Goal: Information Seeking & Learning: Learn about a topic

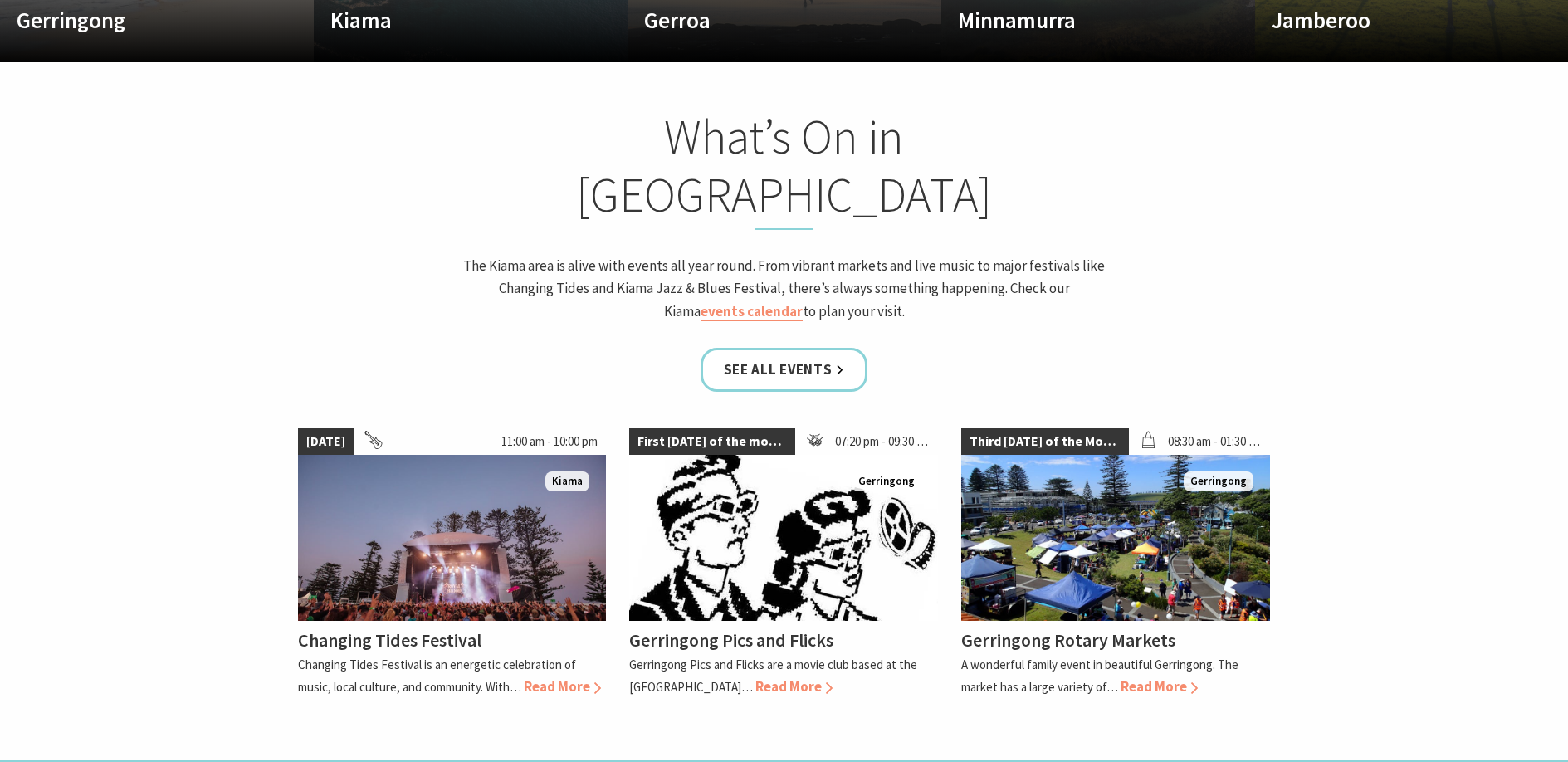
scroll to position [1419, 0]
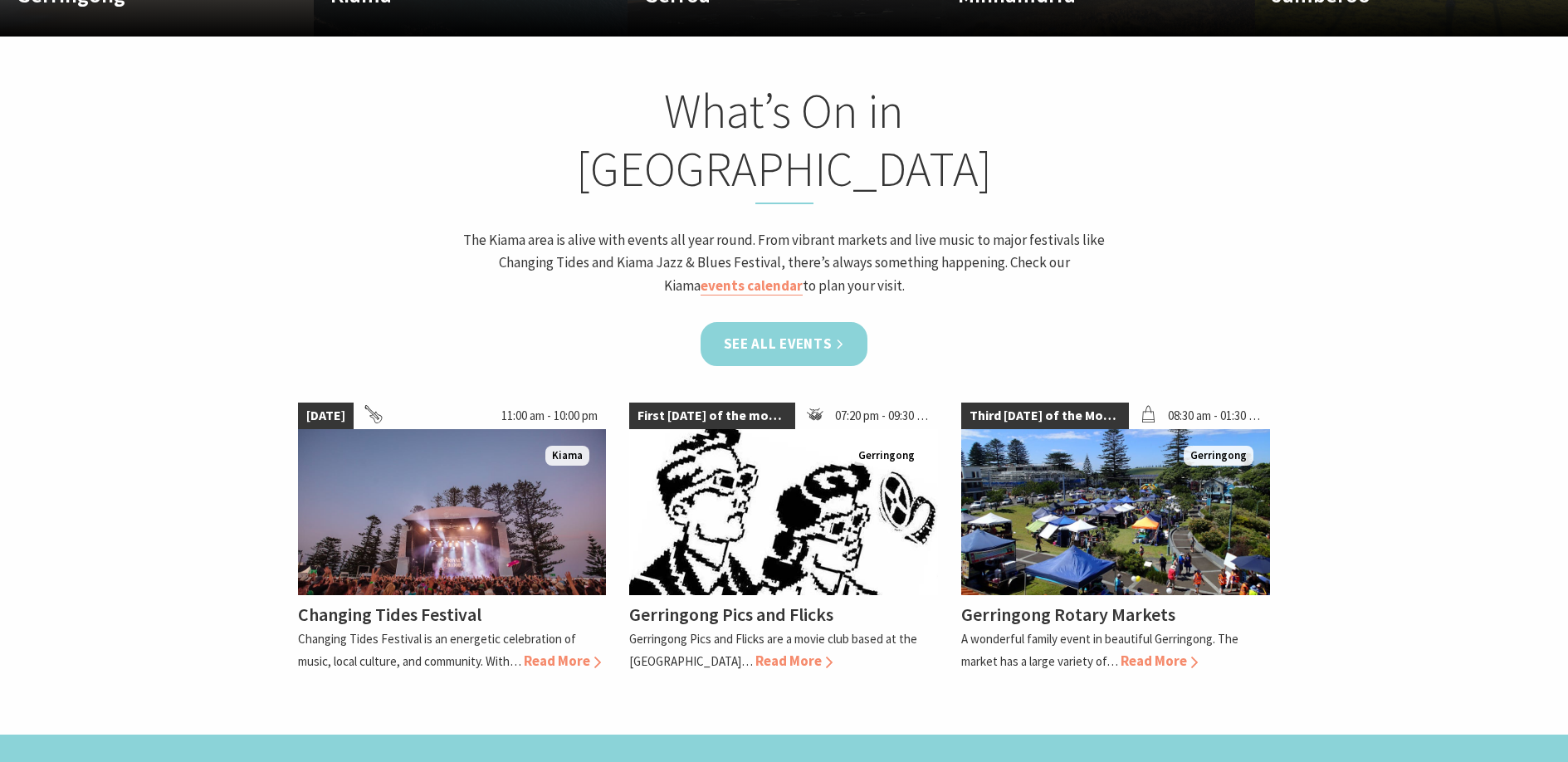
click at [787, 322] on link "See all Events" at bounding box center [785, 344] width 168 height 44
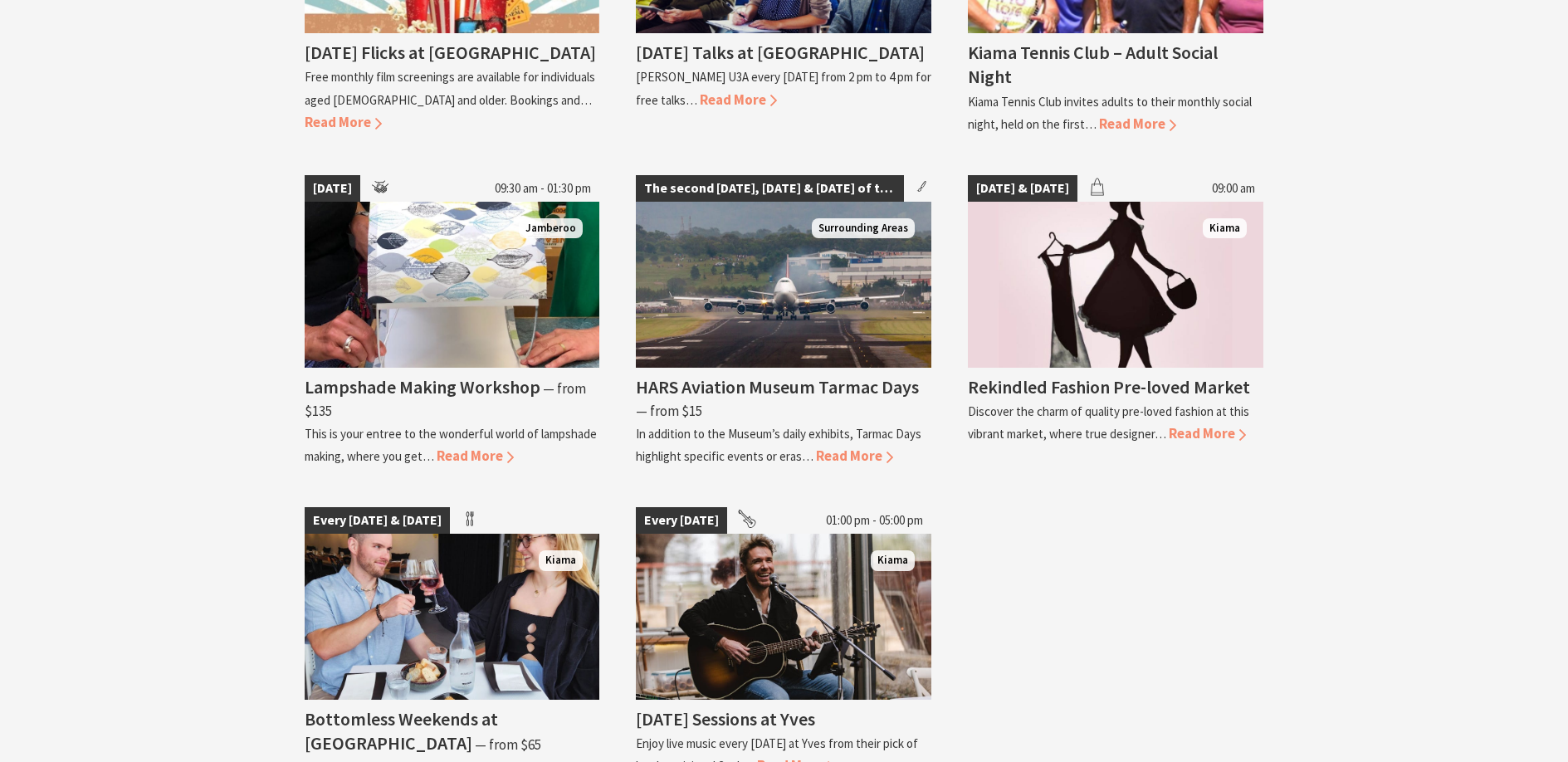
scroll to position [2989, 0]
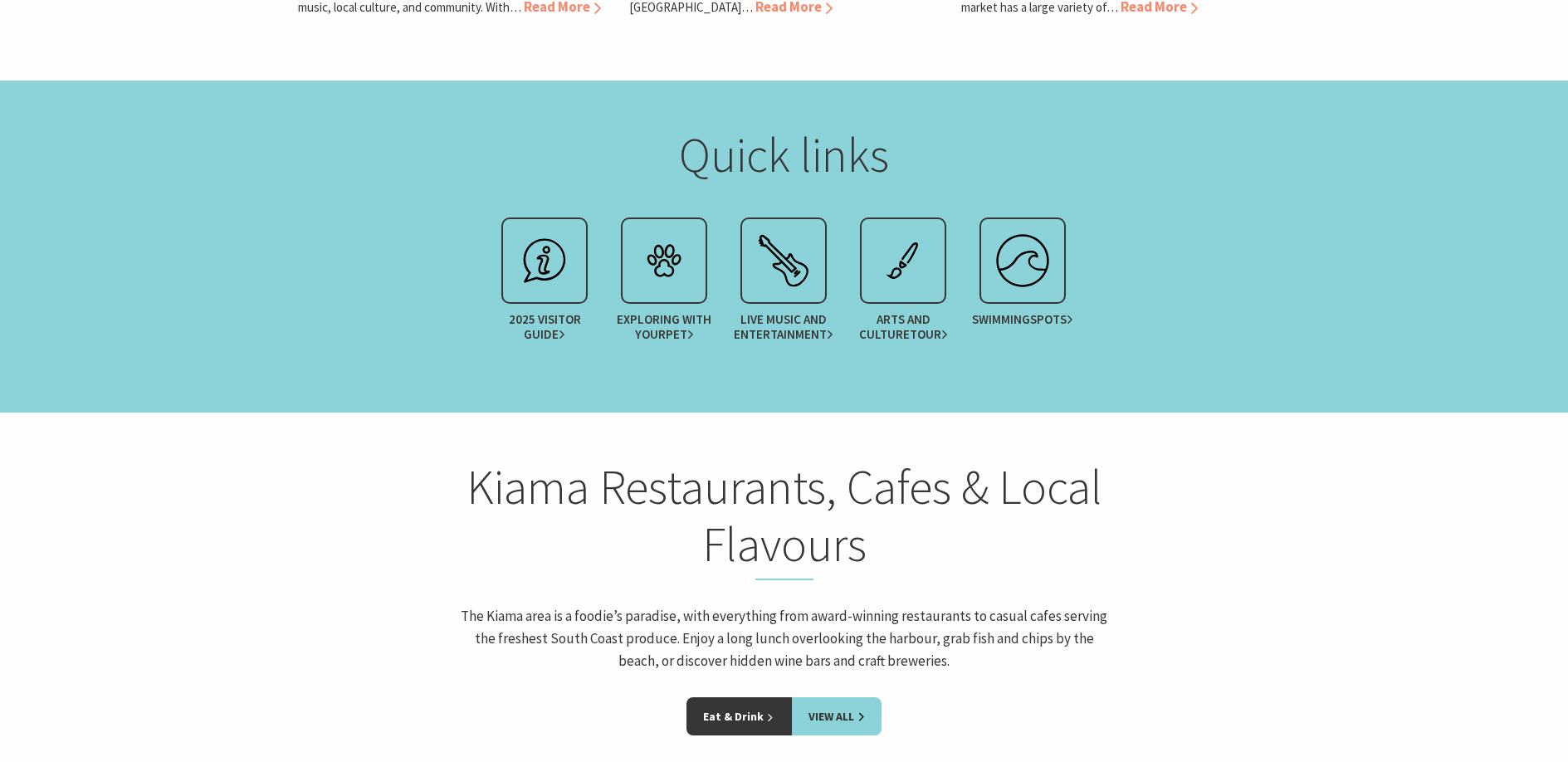
scroll to position [2083, 0]
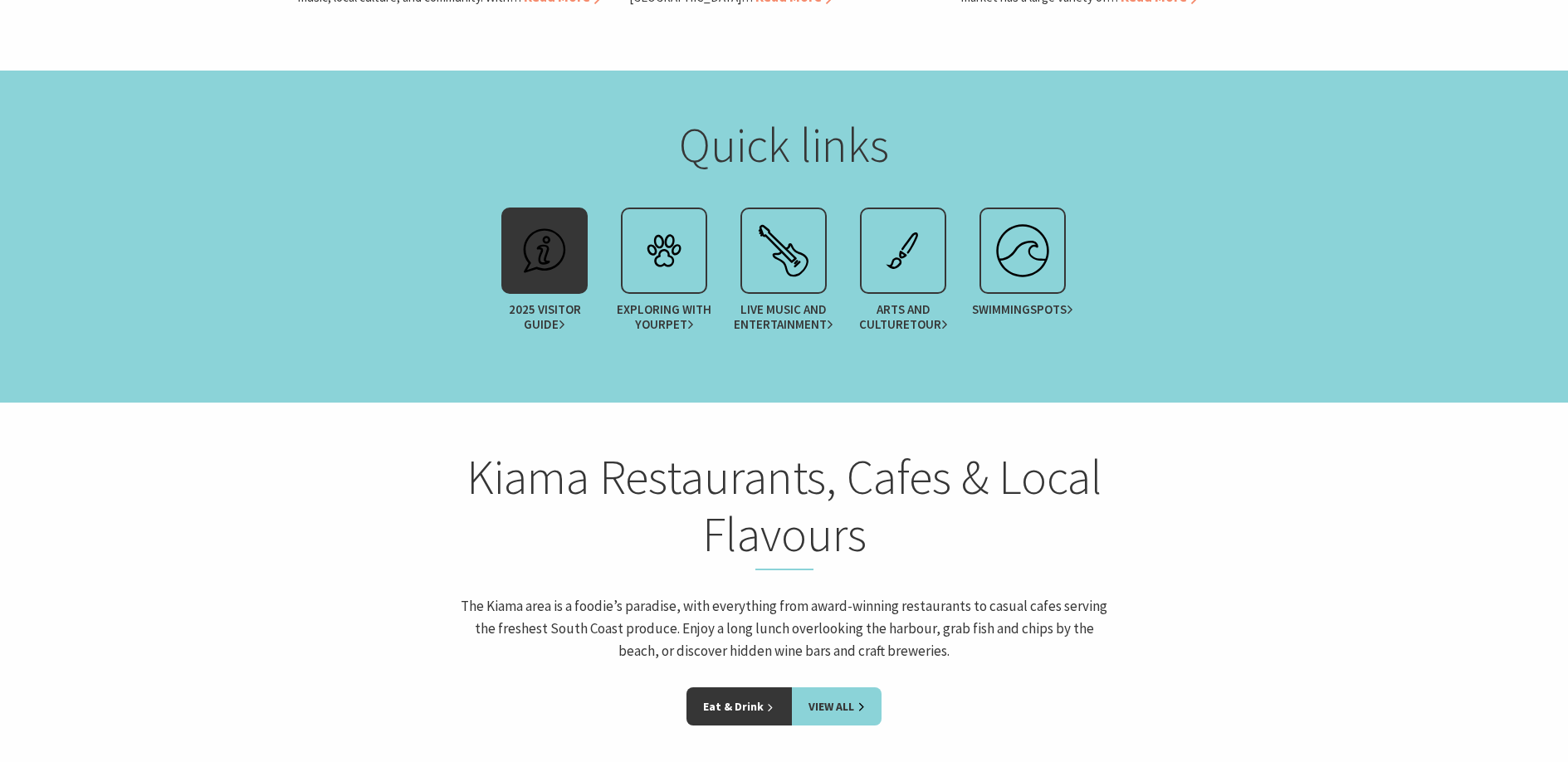
click at [544, 218] on img at bounding box center [544, 250] width 66 height 66
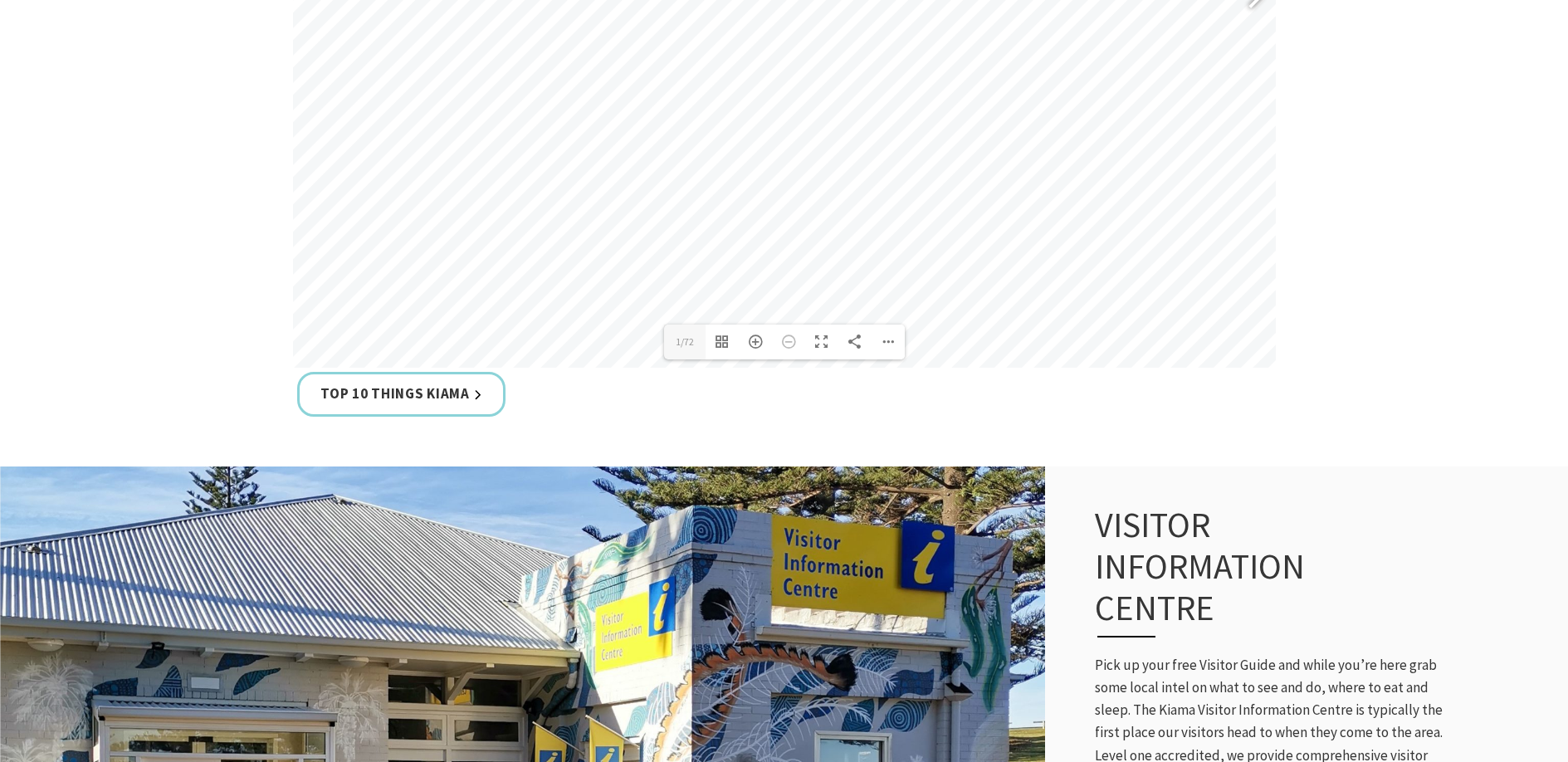
scroll to position [1079, 0]
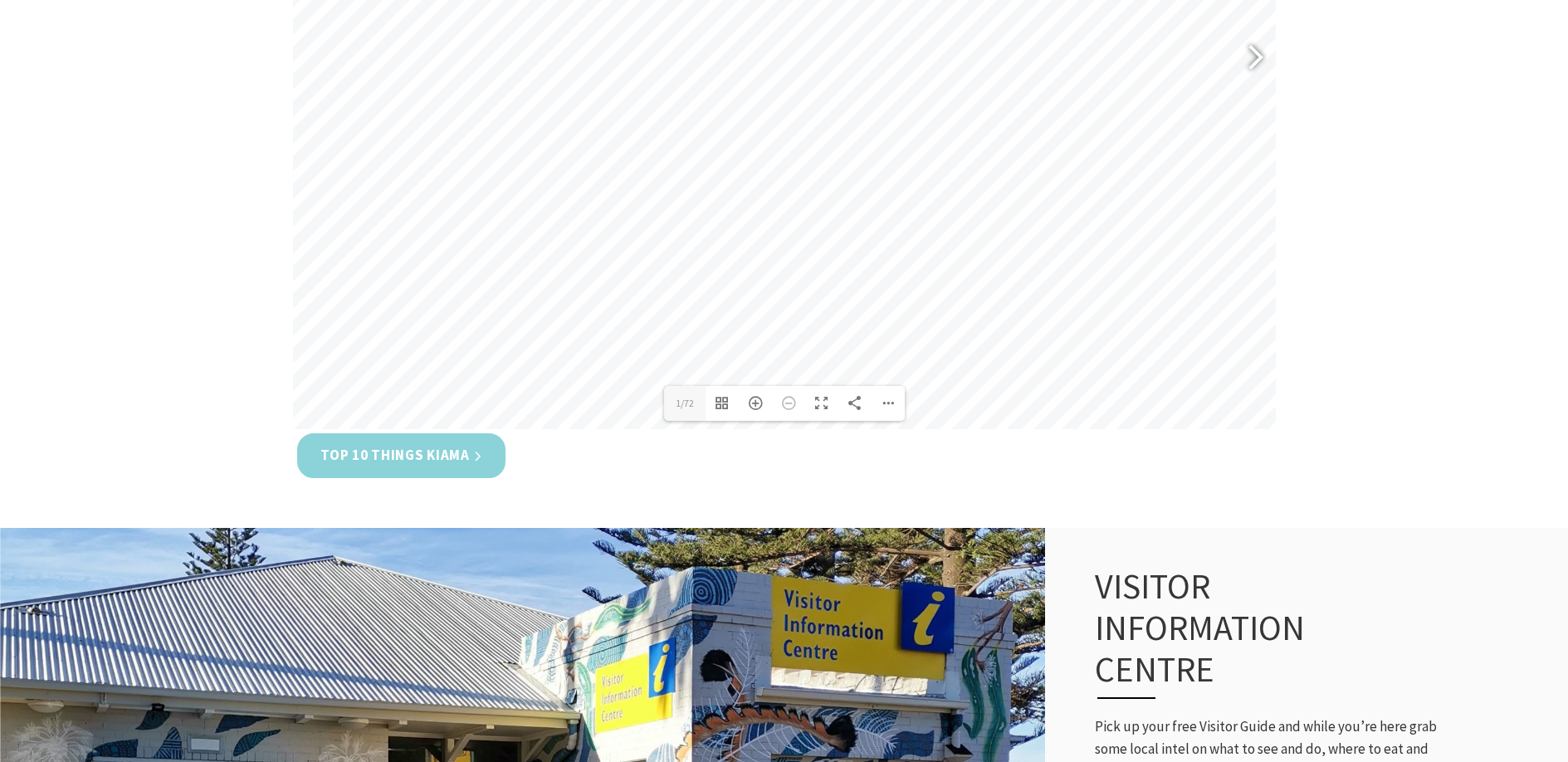
click at [381, 456] on link "Top 10 Things Kiama" at bounding box center [401, 455] width 208 height 44
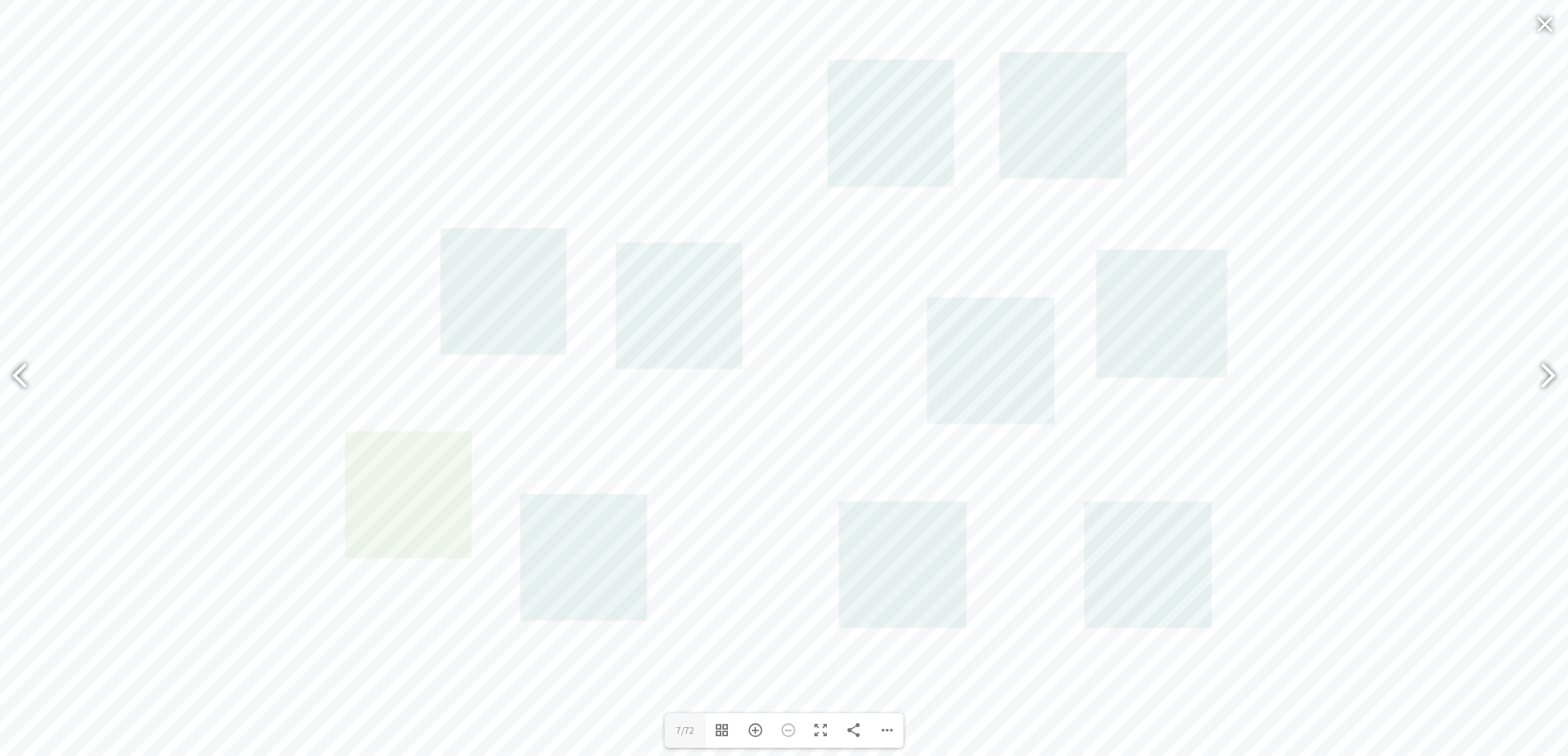
click at [395, 506] on link at bounding box center [408, 495] width 127 height 127
click at [489, 281] on link at bounding box center [503, 291] width 127 height 127
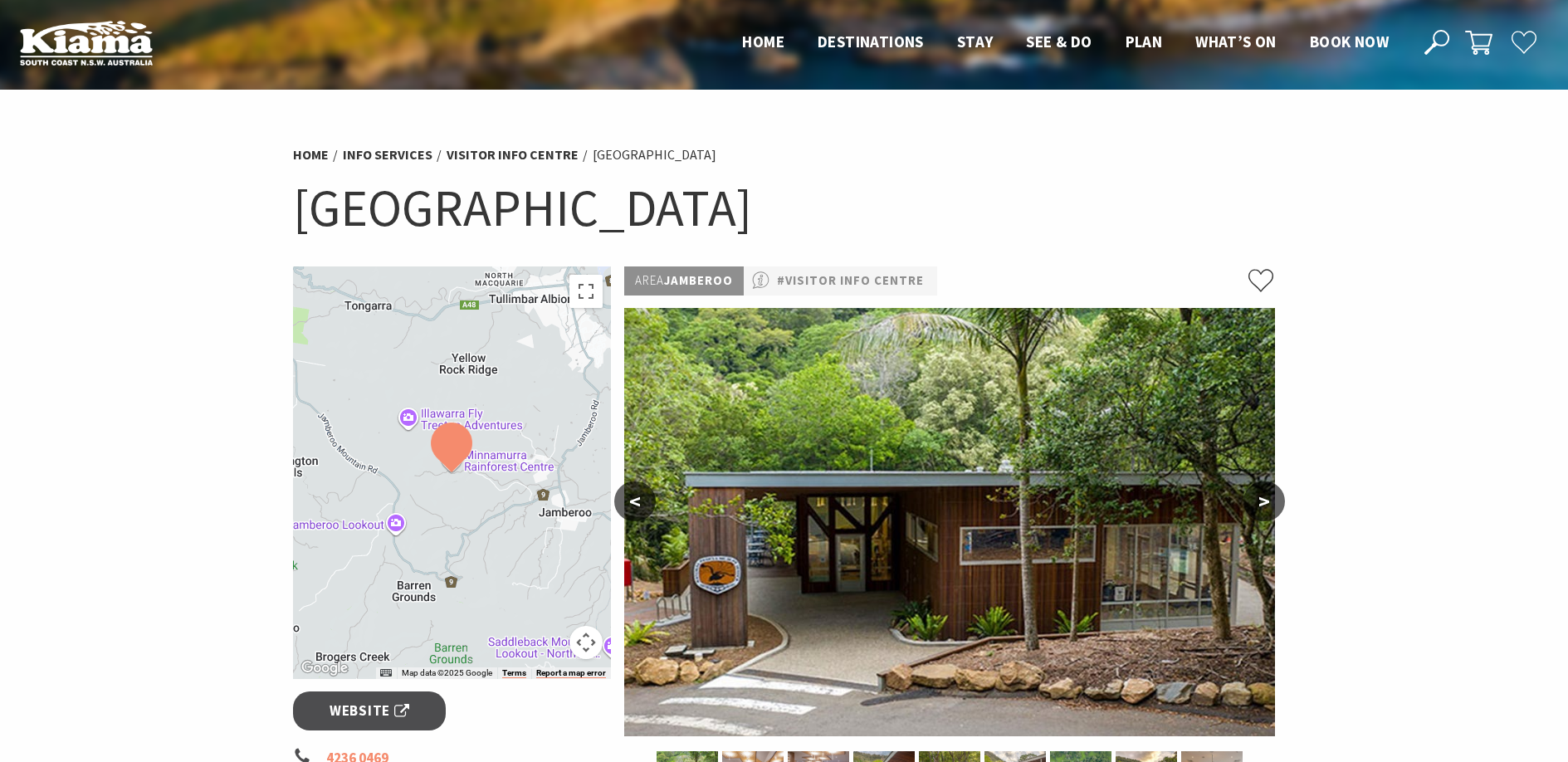
scroll to position [83, 0]
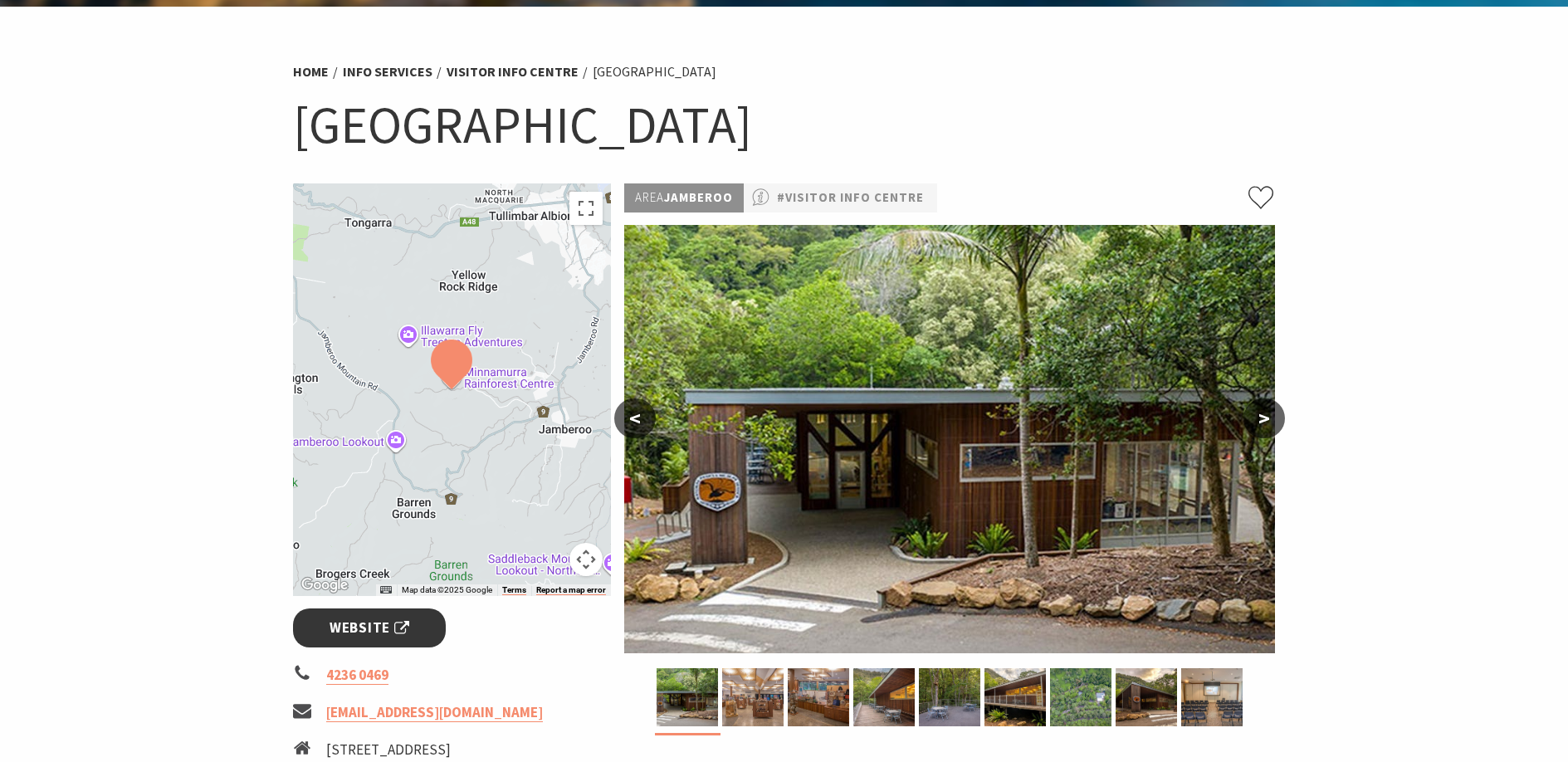
click at [374, 622] on span "Website" at bounding box center [369, 628] width 80 height 22
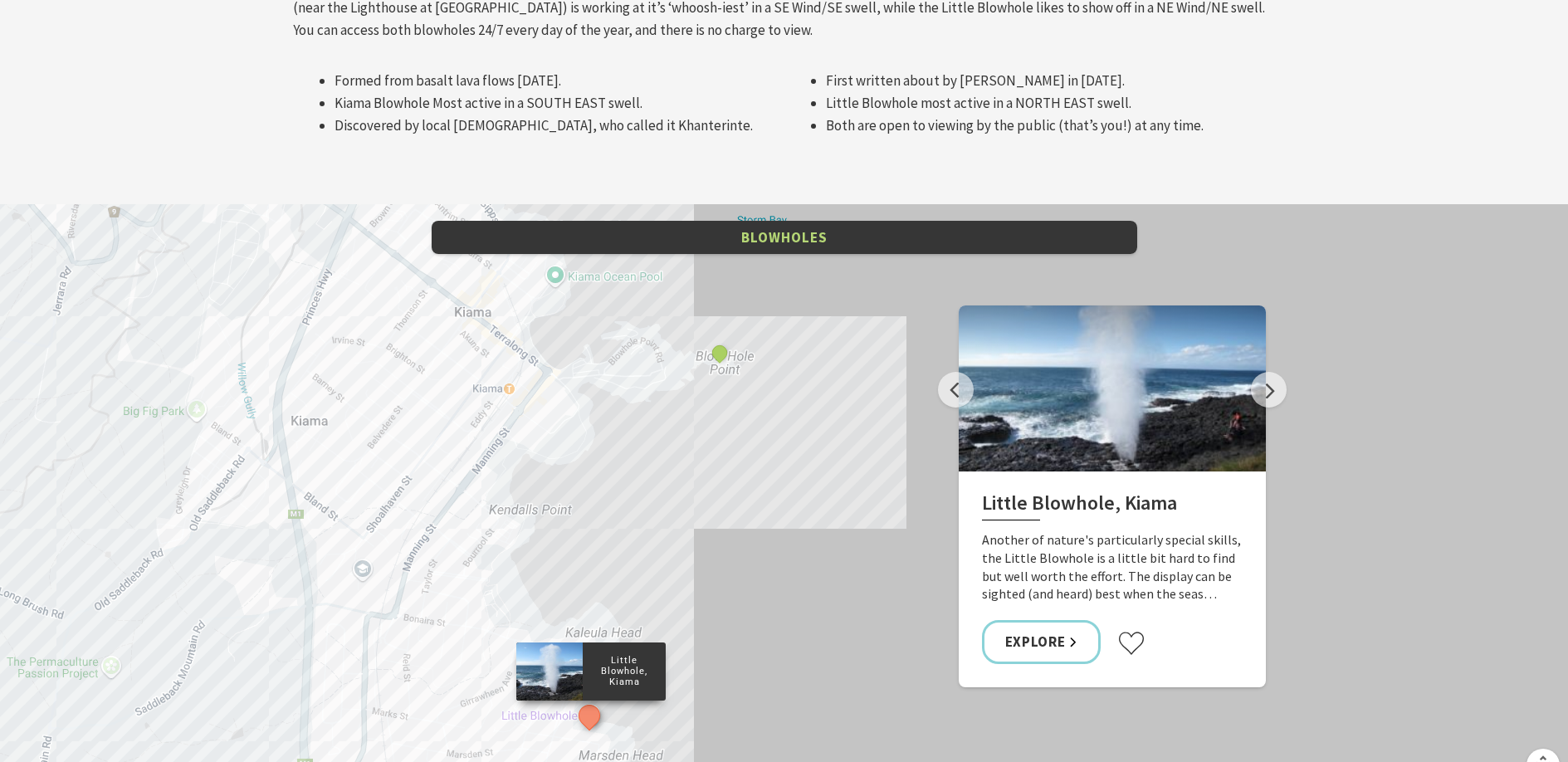
scroll to position [2076, 0]
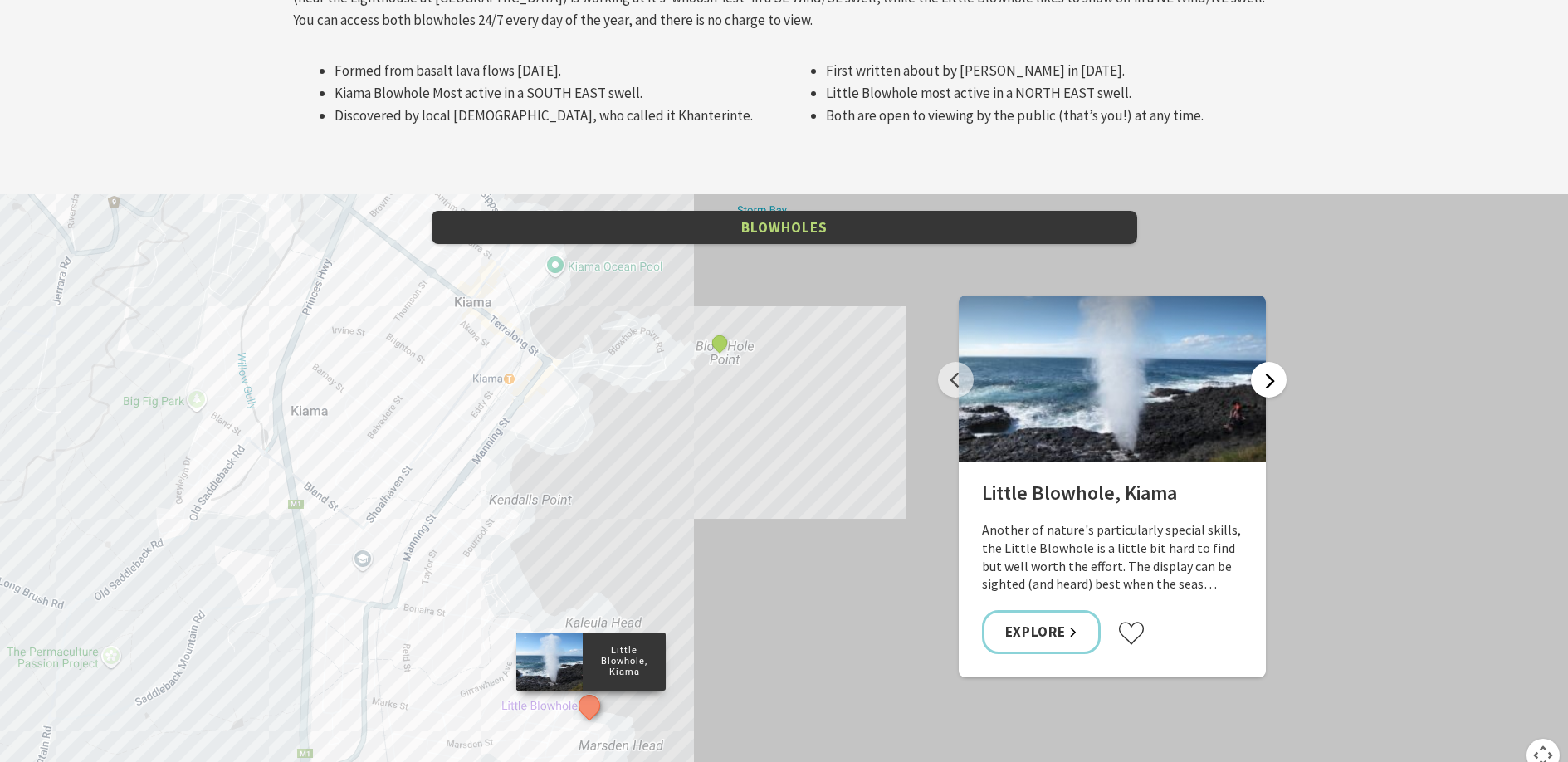
click at [1270, 362] on button "Next" at bounding box center [1269, 380] width 36 height 36
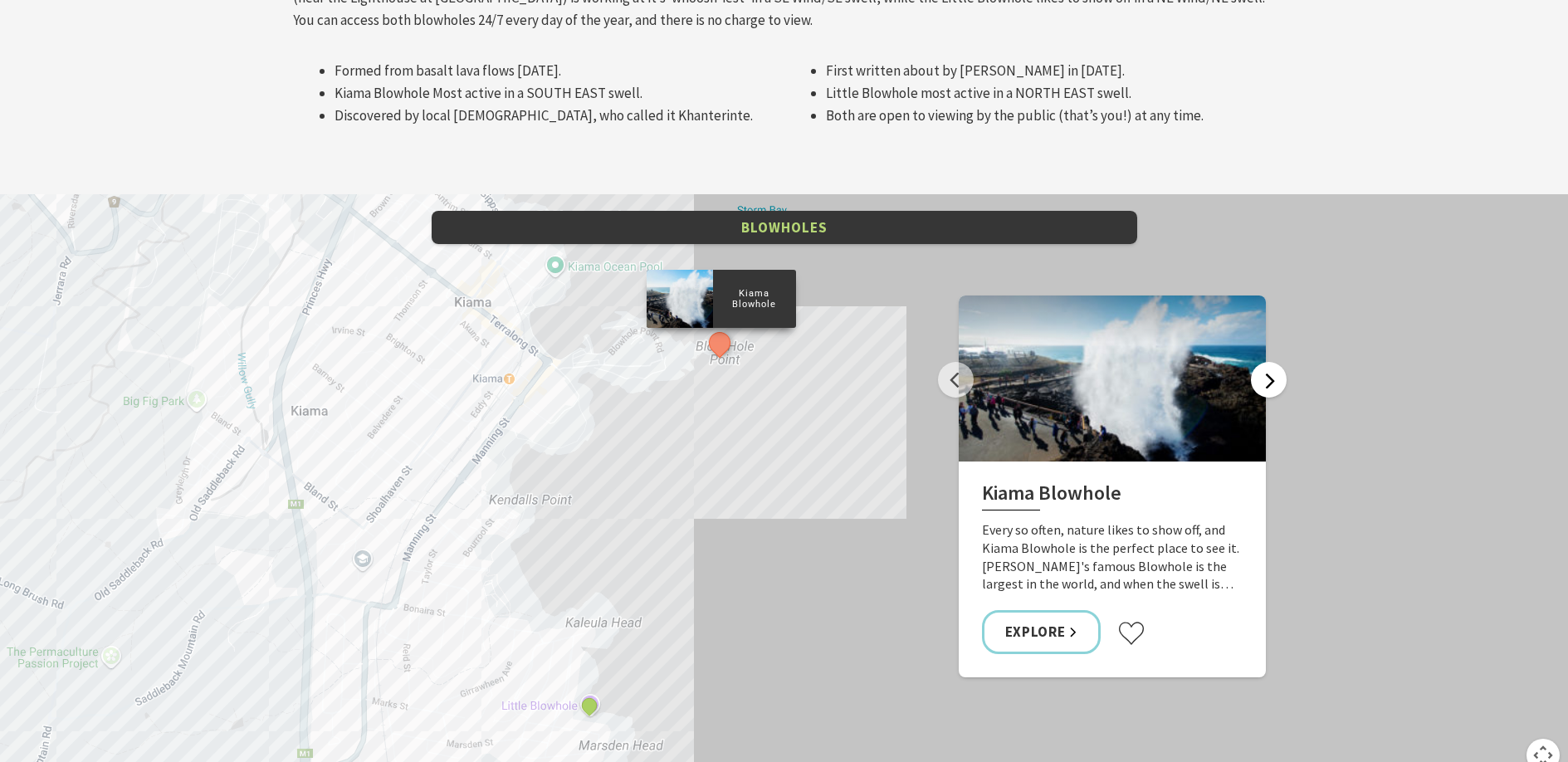
click at [1270, 362] on button "Next" at bounding box center [1269, 380] width 36 height 36
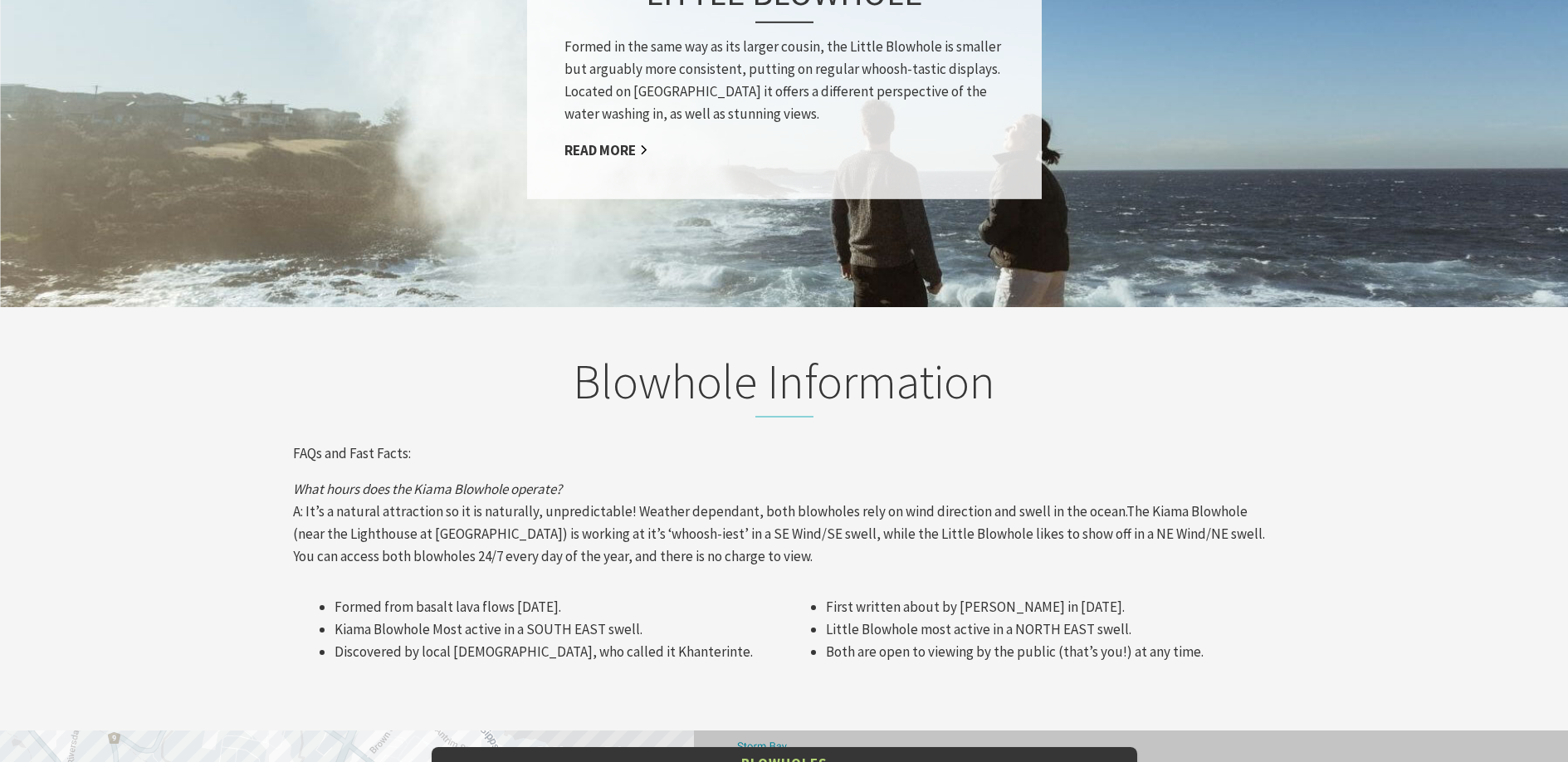
scroll to position [1494, 0]
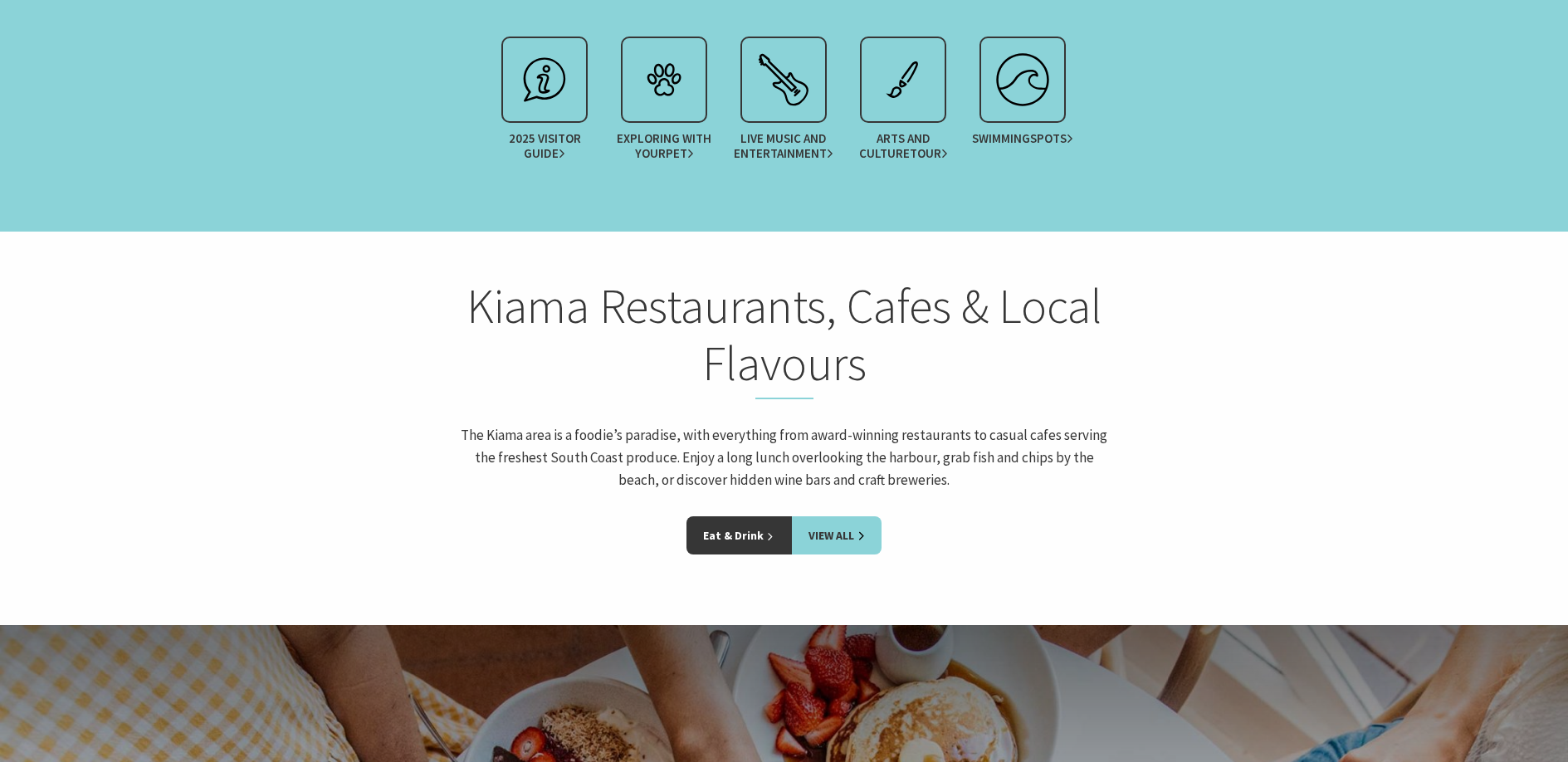
scroll to position [2259, 0]
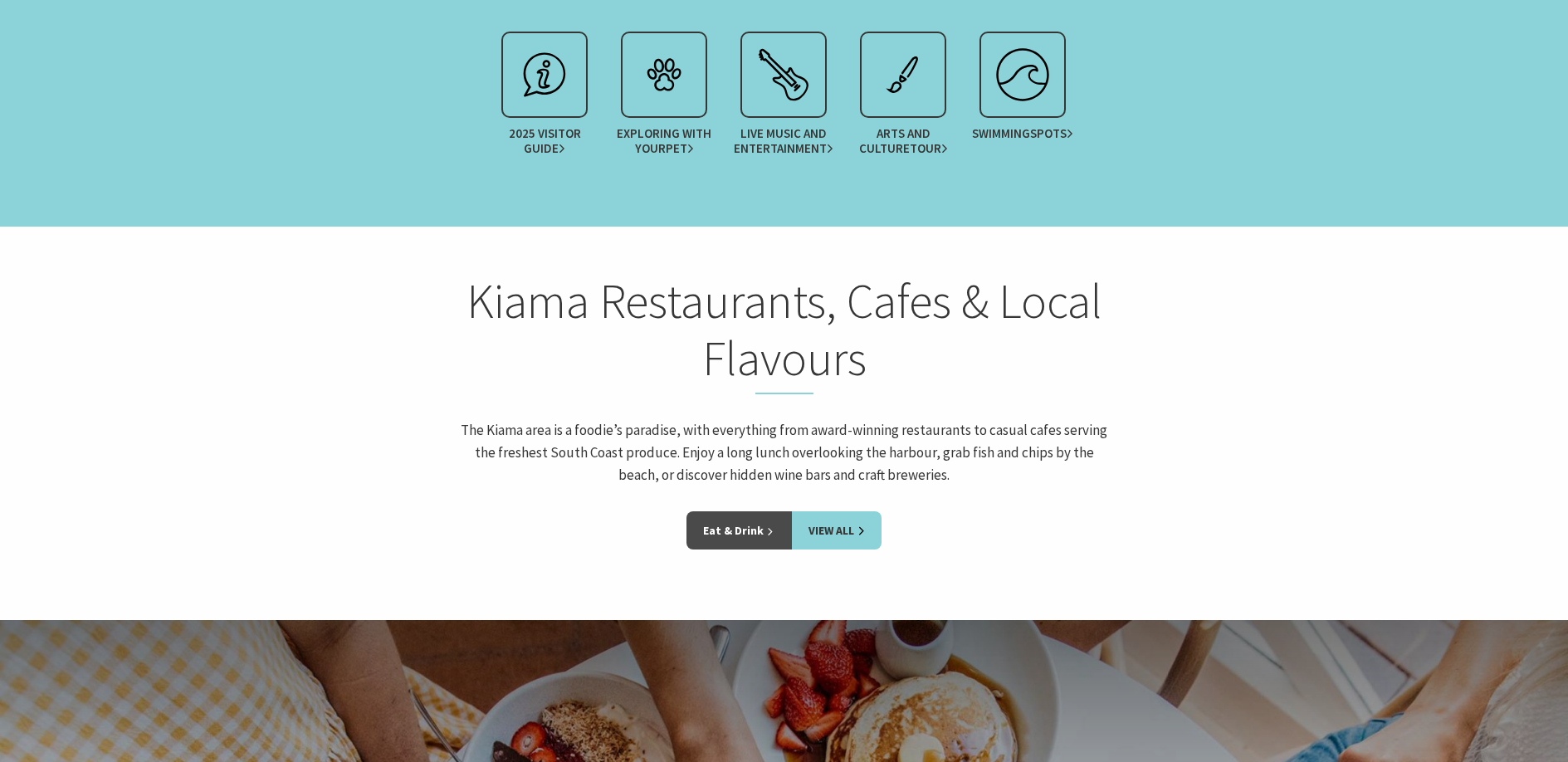
click at [735, 512] on link "Eat & Drink" at bounding box center [739, 531] width 105 height 39
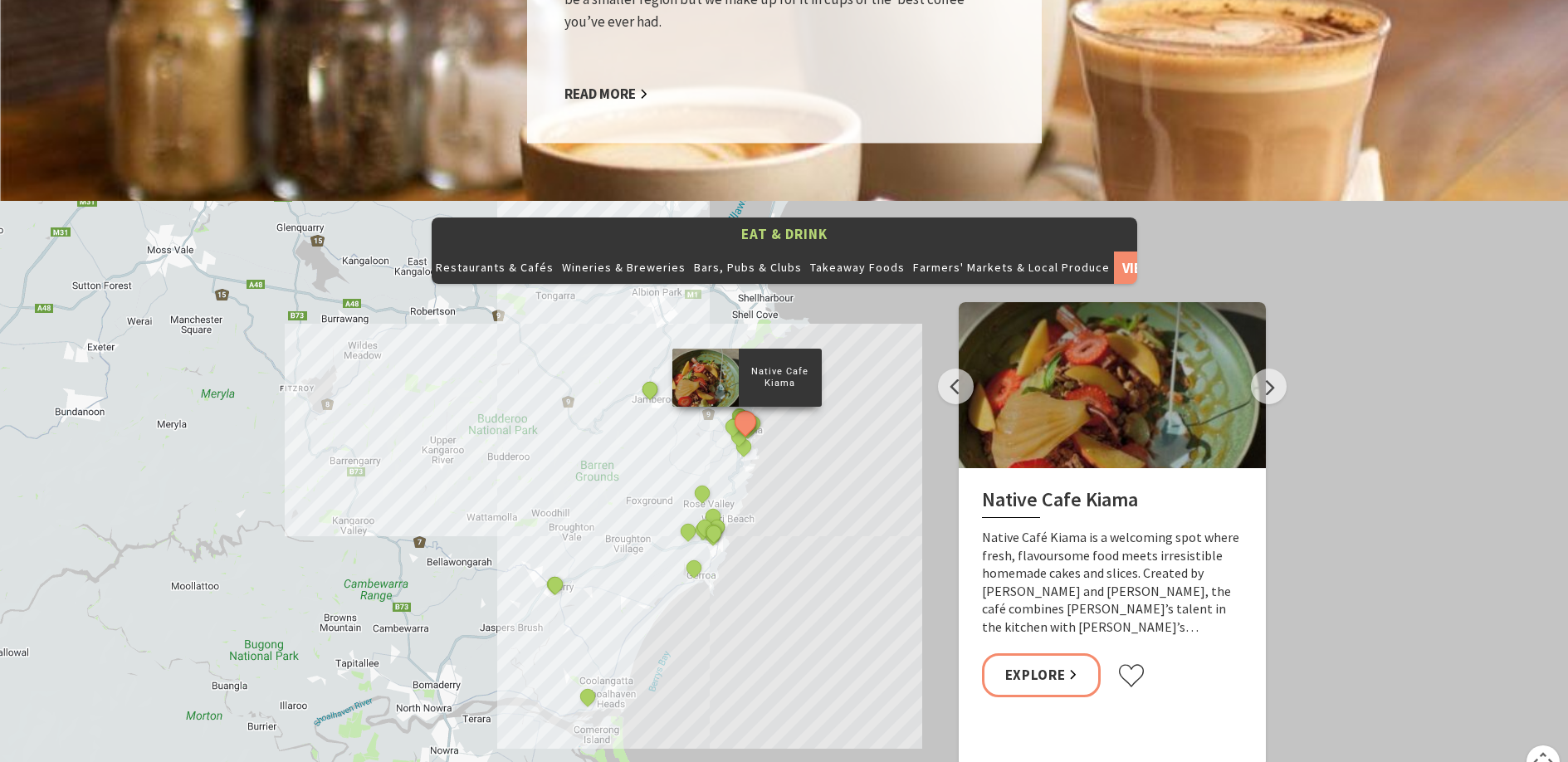
scroll to position [1743, 0]
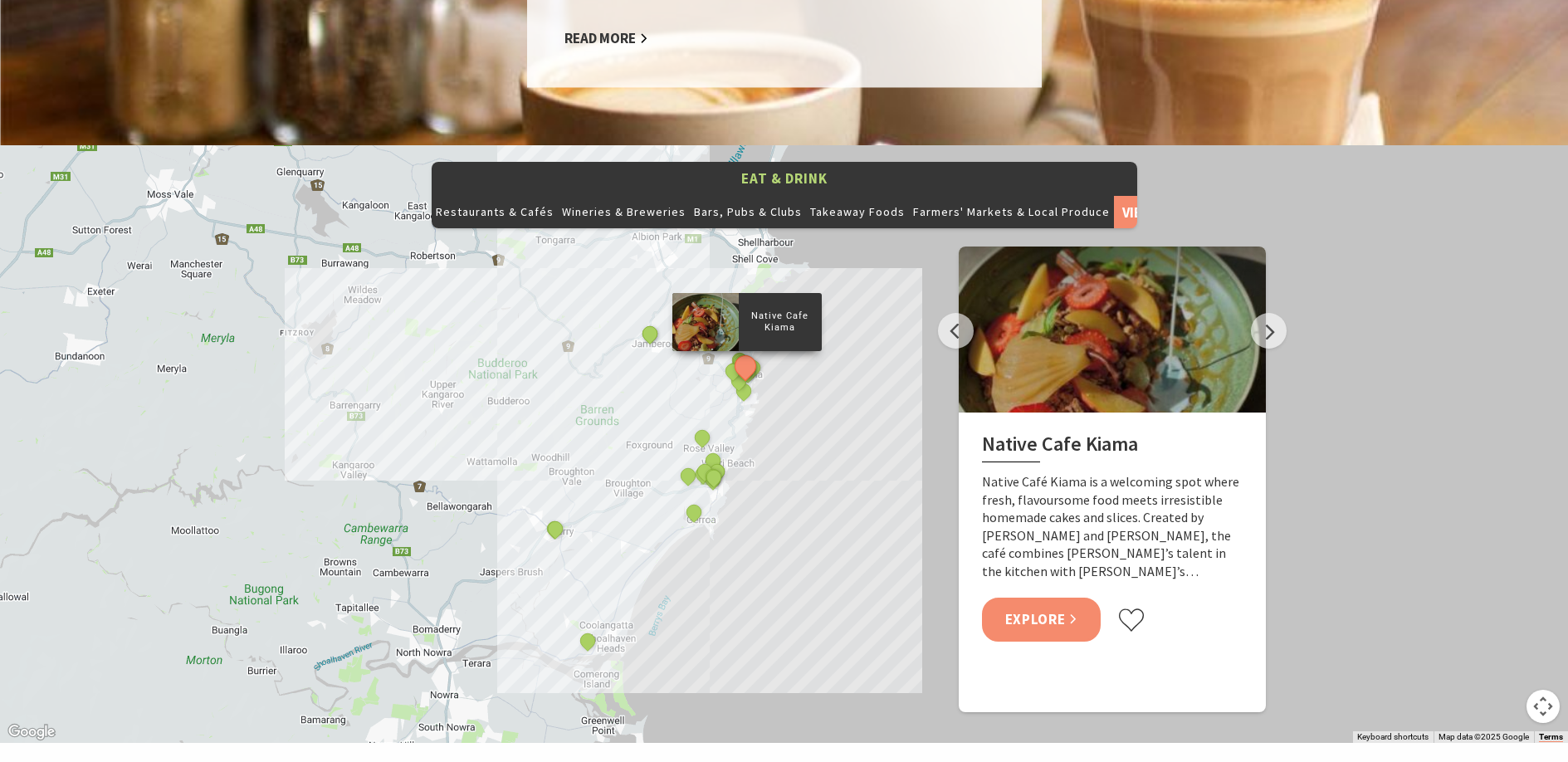
click at [1061, 597] on link "Explore" at bounding box center [1041, 619] width 119 height 44
click at [1270, 313] on button "Next" at bounding box center [1269, 331] width 36 height 36
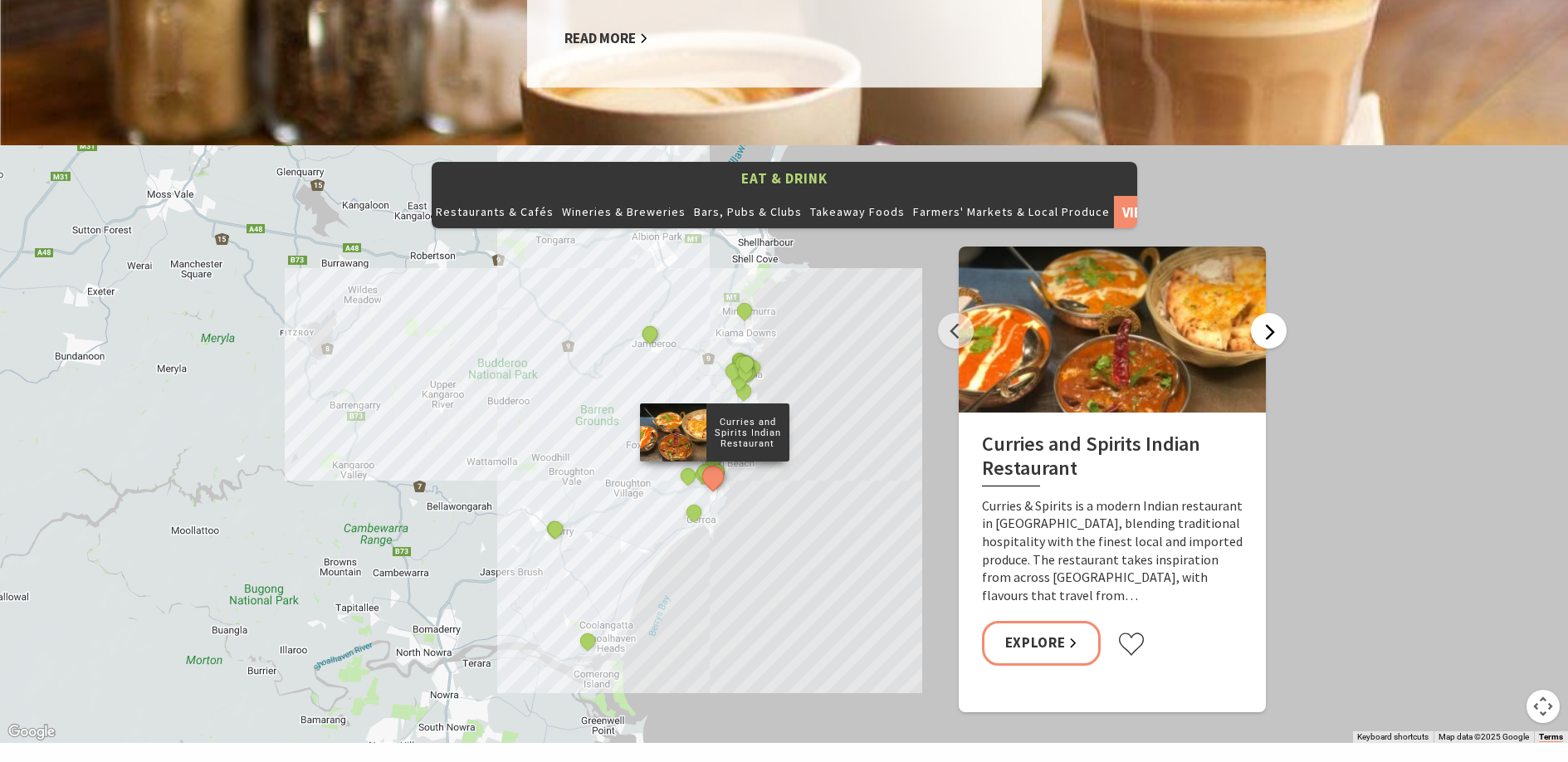
click at [1270, 313] on button "Next" at bounding box center [1269, 331] width 36 height 36
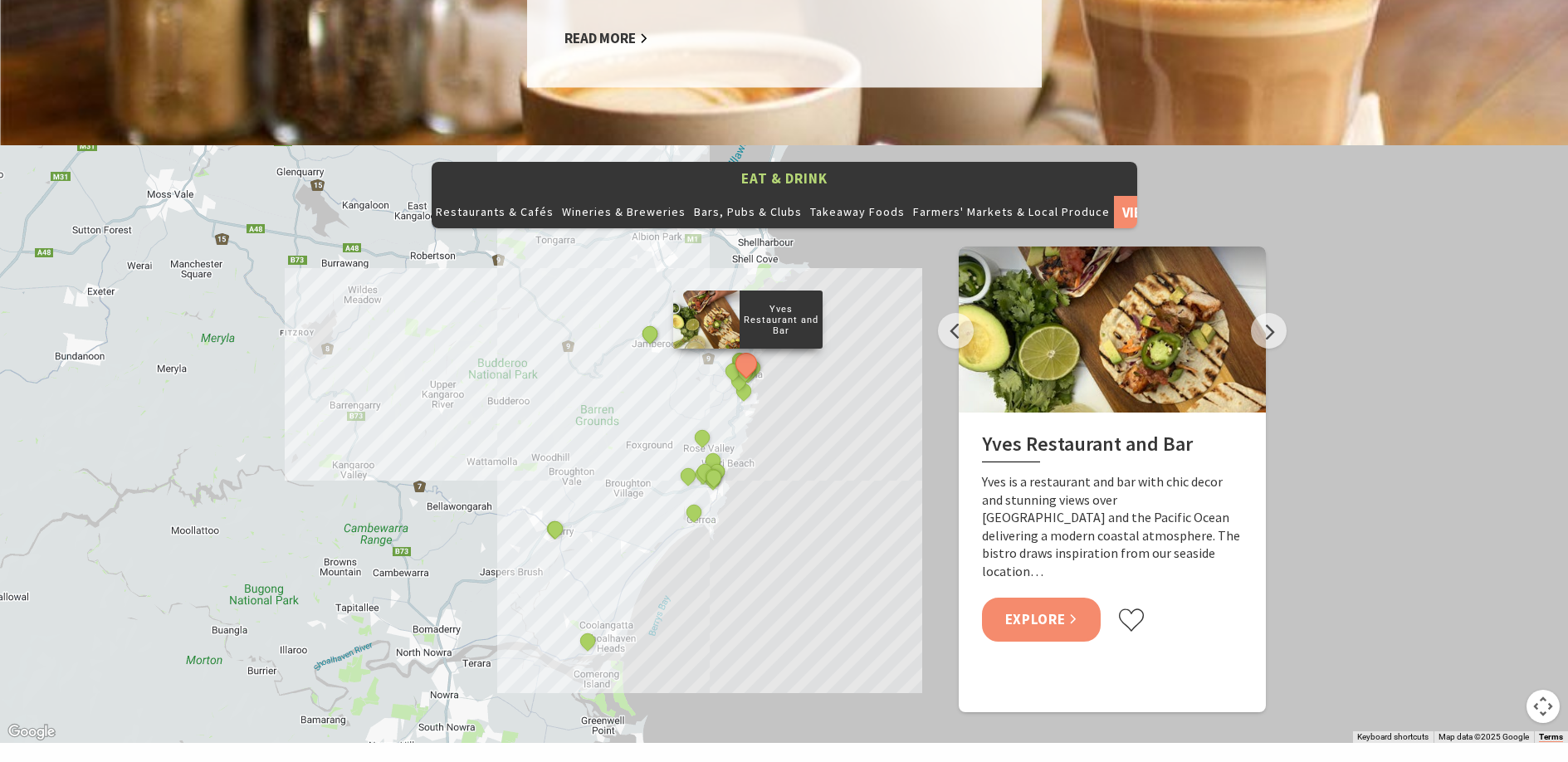
click at [1047, 597] on link "Explore" at bounding box center [1041, 619] width 119 height 44
click at [1265, 313] on button "Next" at bounding box center [1269, 331] width 36 height 36
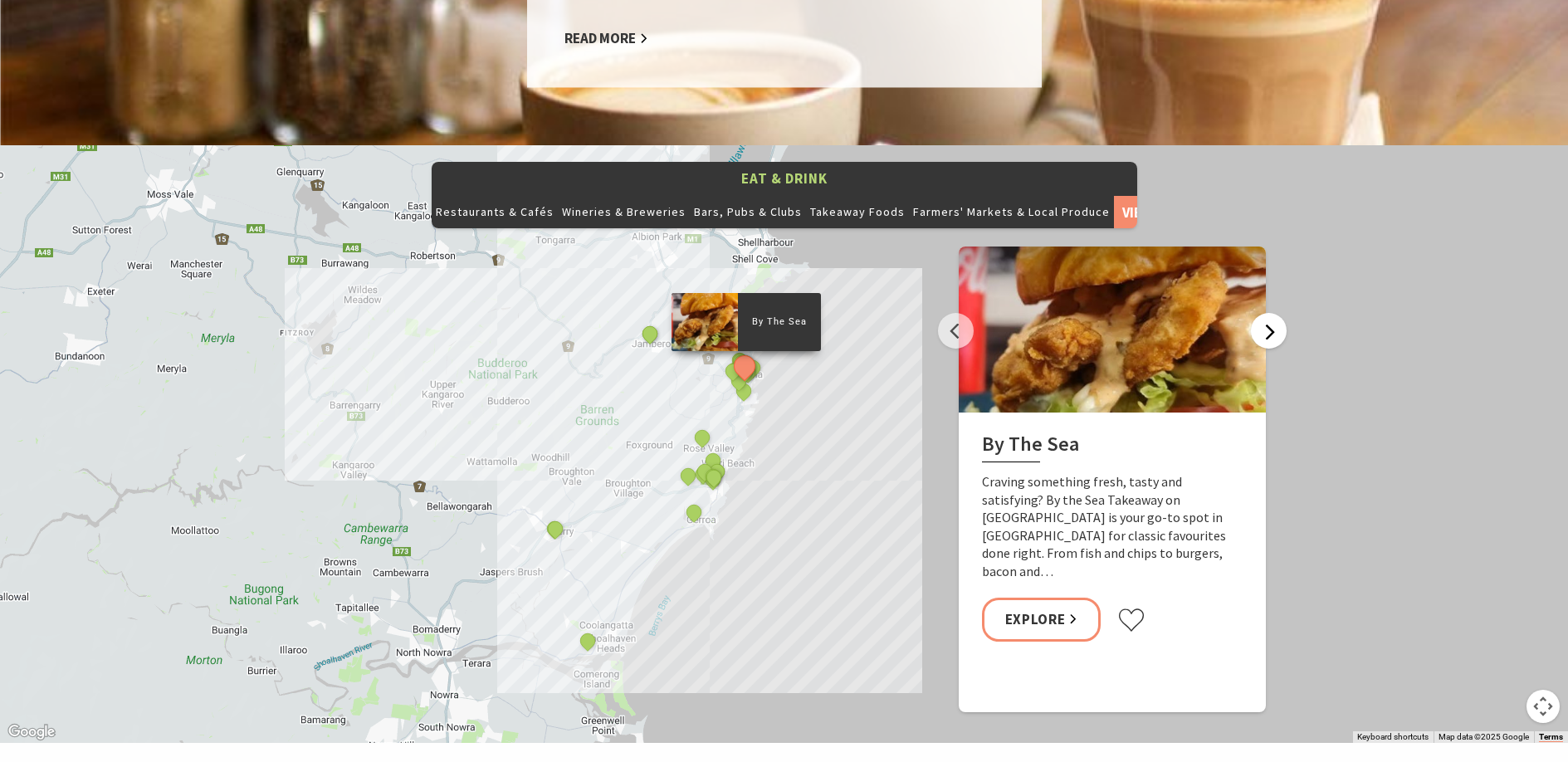
click at [1270, 313] on button "Next" at bounding box center [1269, 331] width 36 height 36
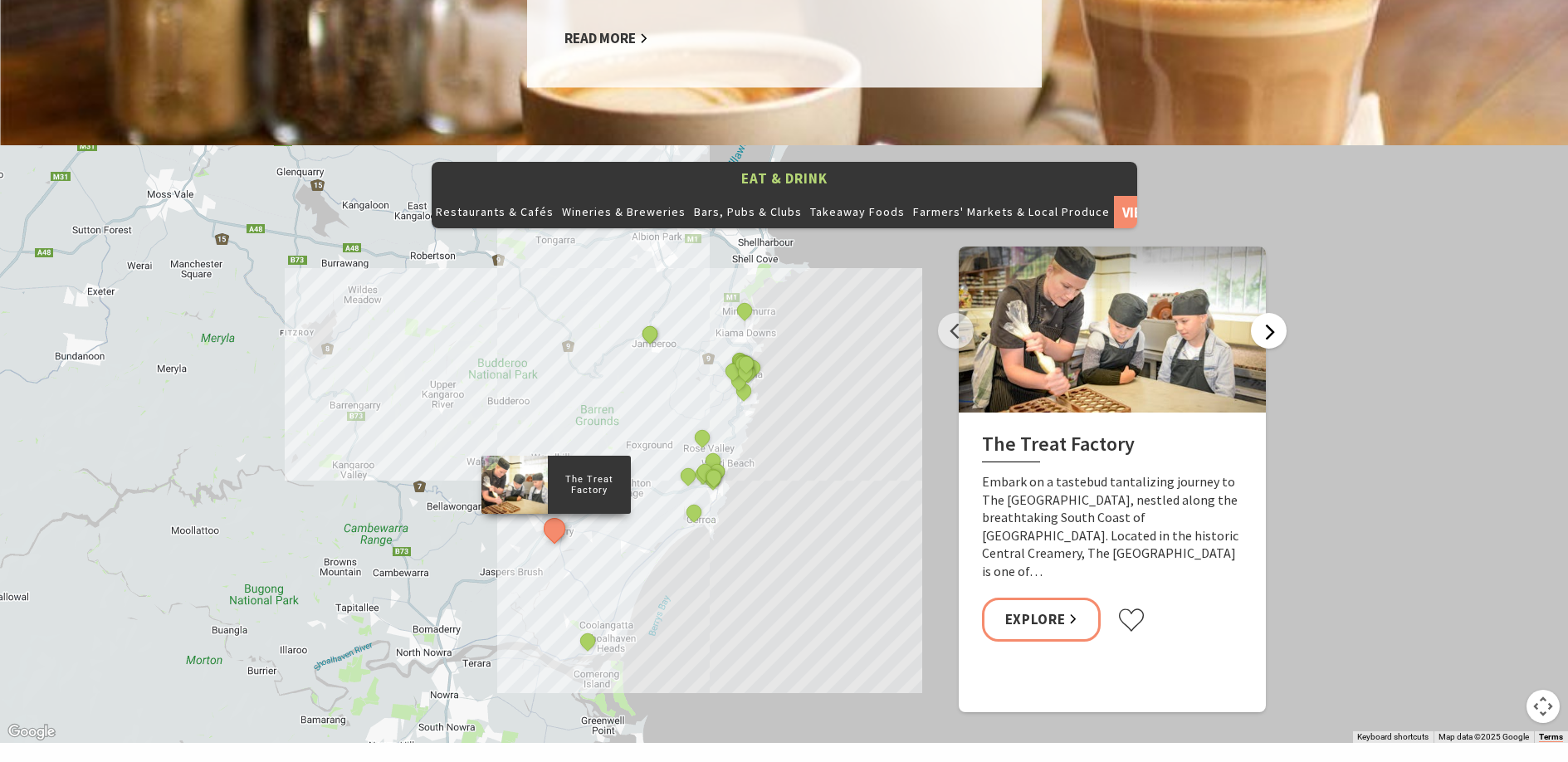
click at [1270, 313] on button "Next" at bounding box center [1269, 331] width 36 height 36
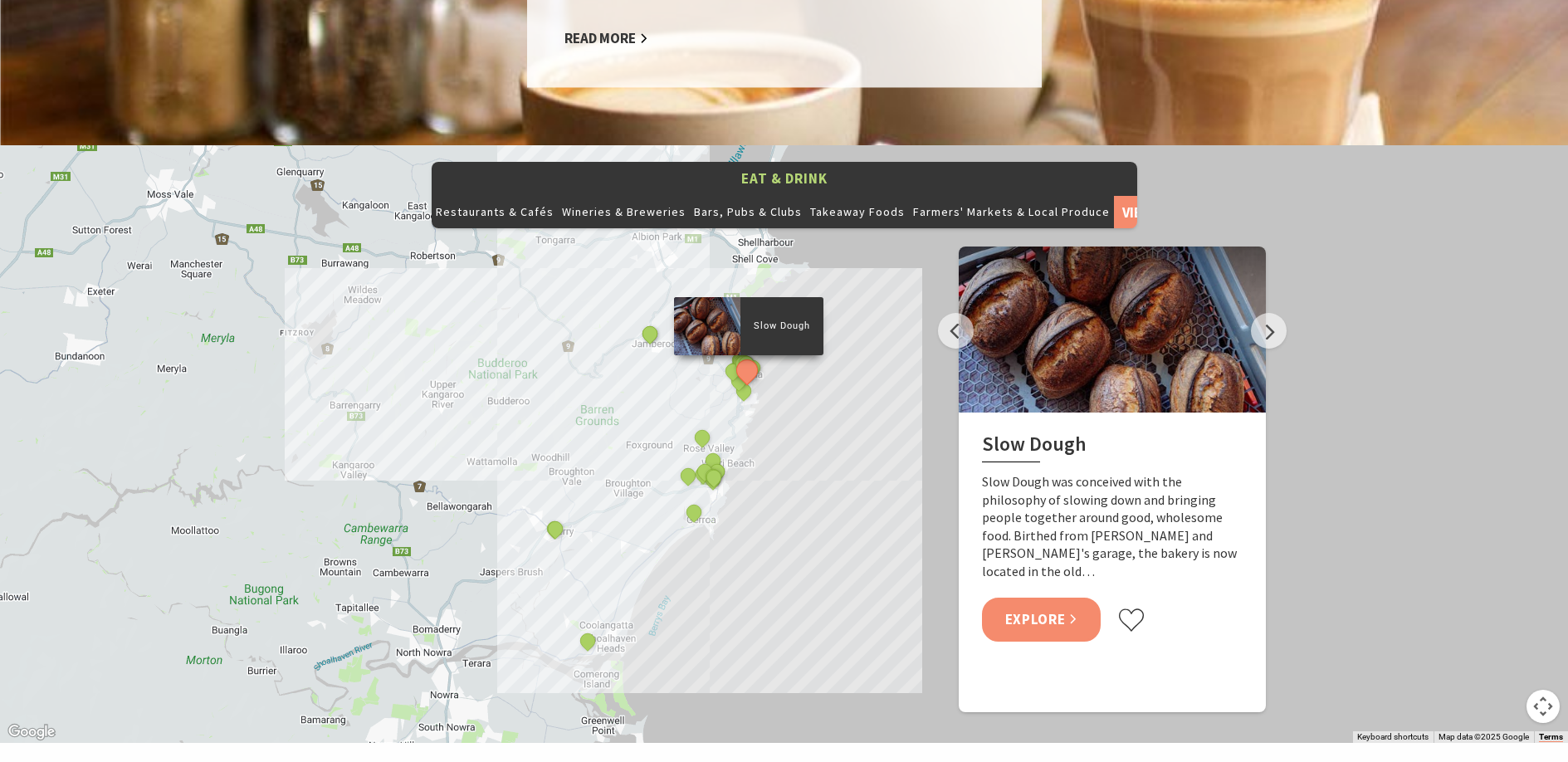
click at [1068, 597] on link "Explore" at bounding box center [1041, 619] width 119 height 44
click at [1277, 313] on button "Next" at bounding box center [1269, 331] width 36 height 36
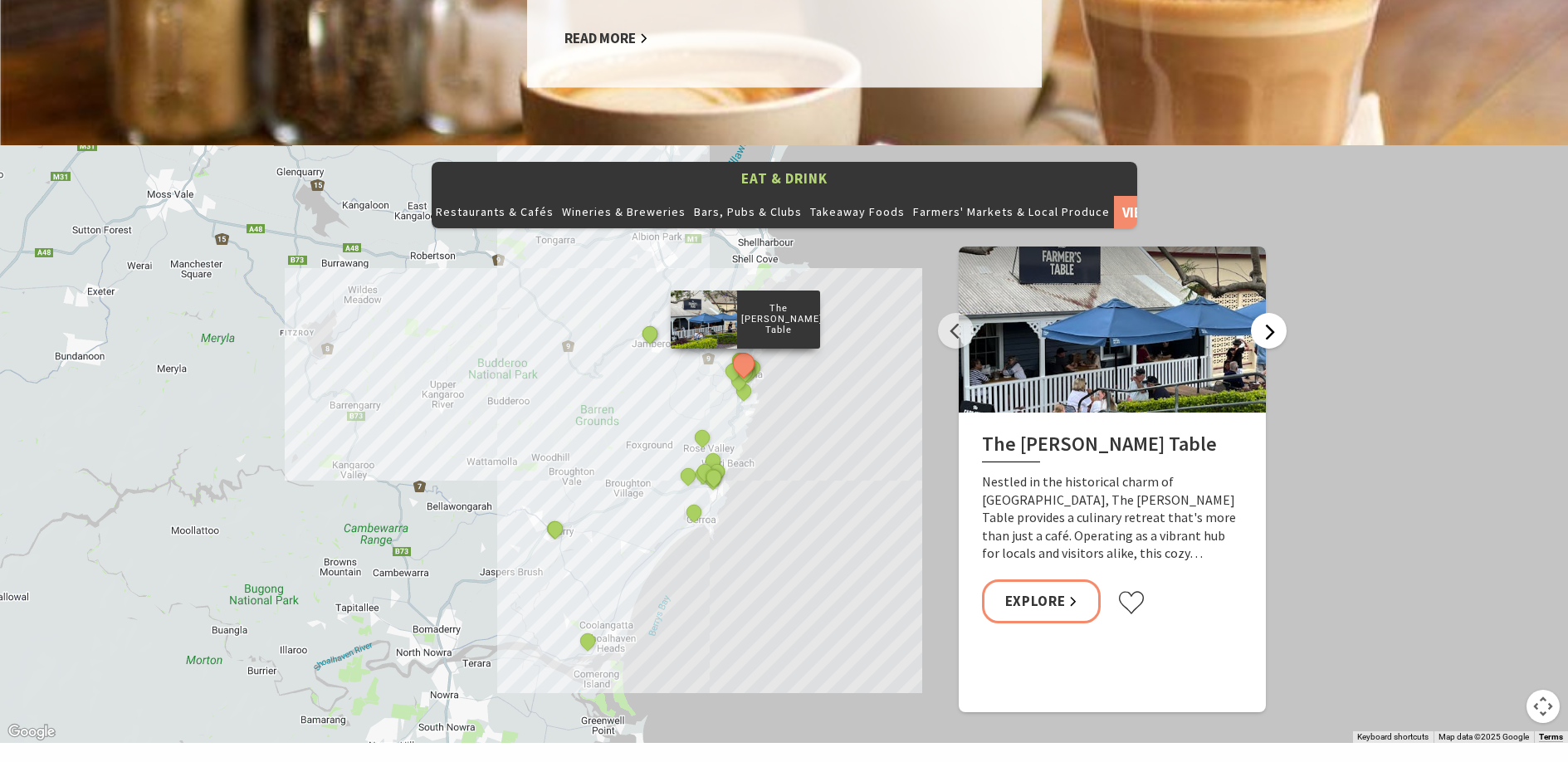
click at [1277, 313] on button "Next" at bounding box center [1269, 331] width 36 height 36
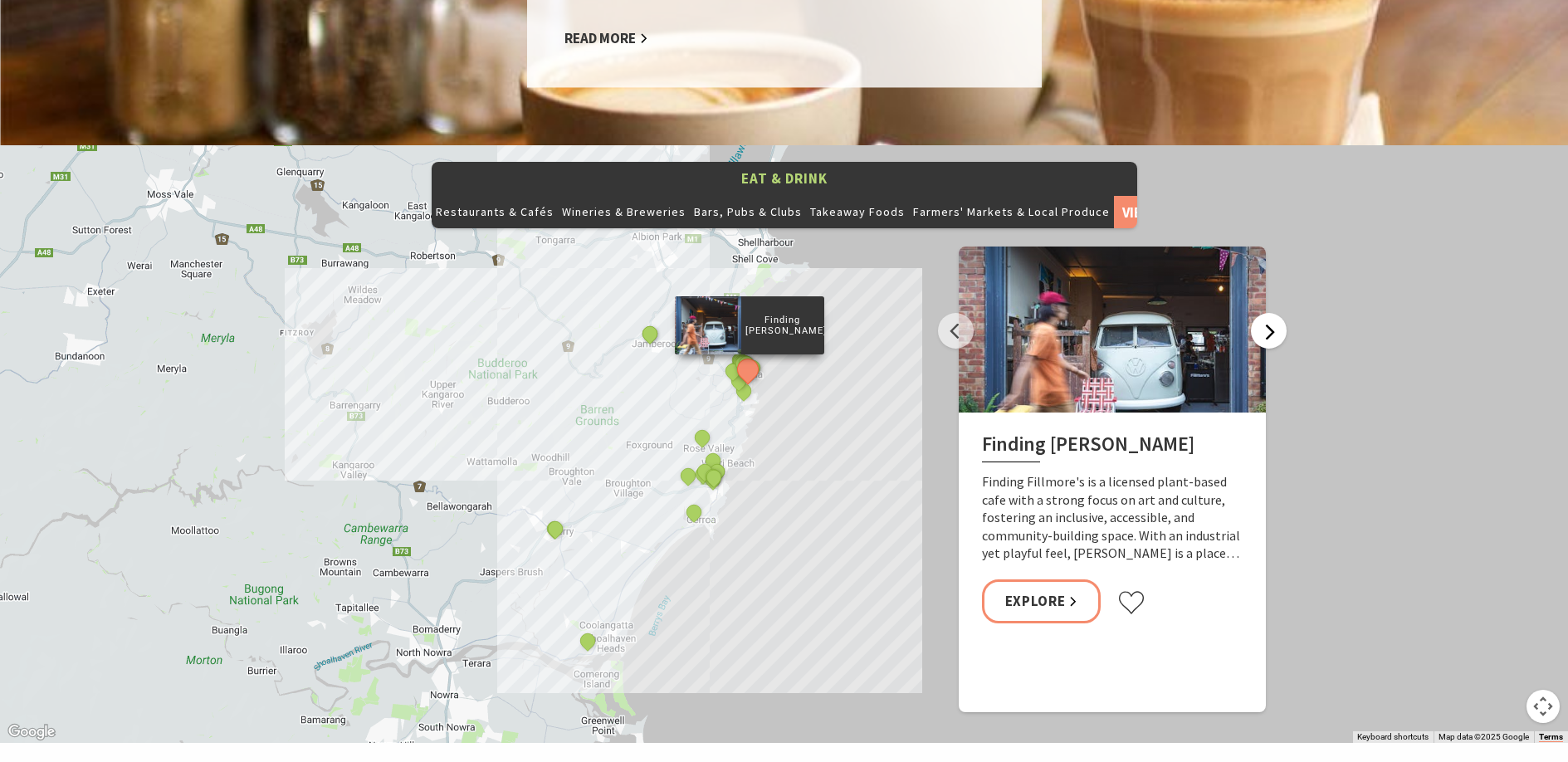
click at [1269, 313] on button "Next" at bounding box center [1269, 331] width 36 height 36
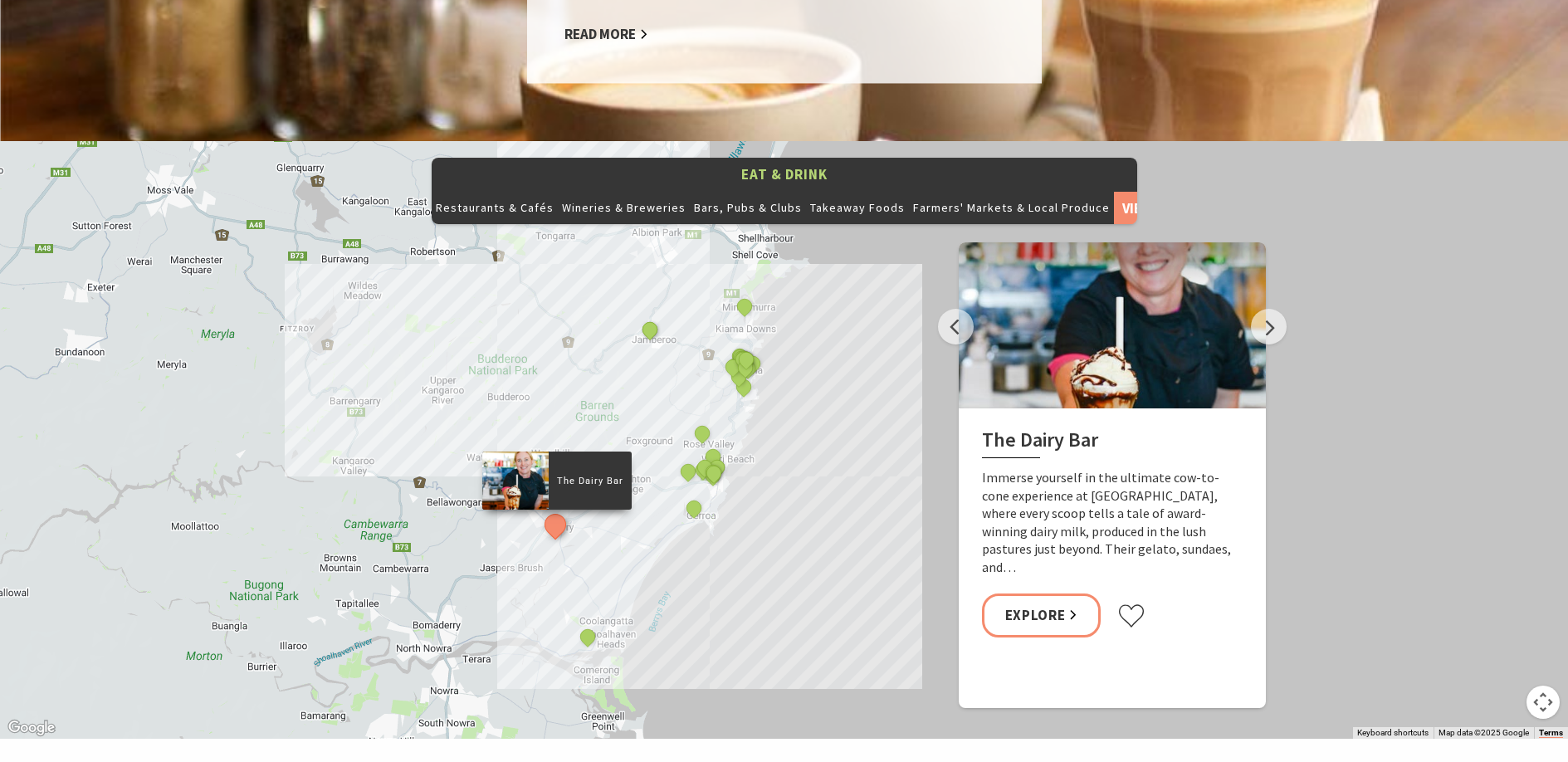
scroll to position [1827, 0]
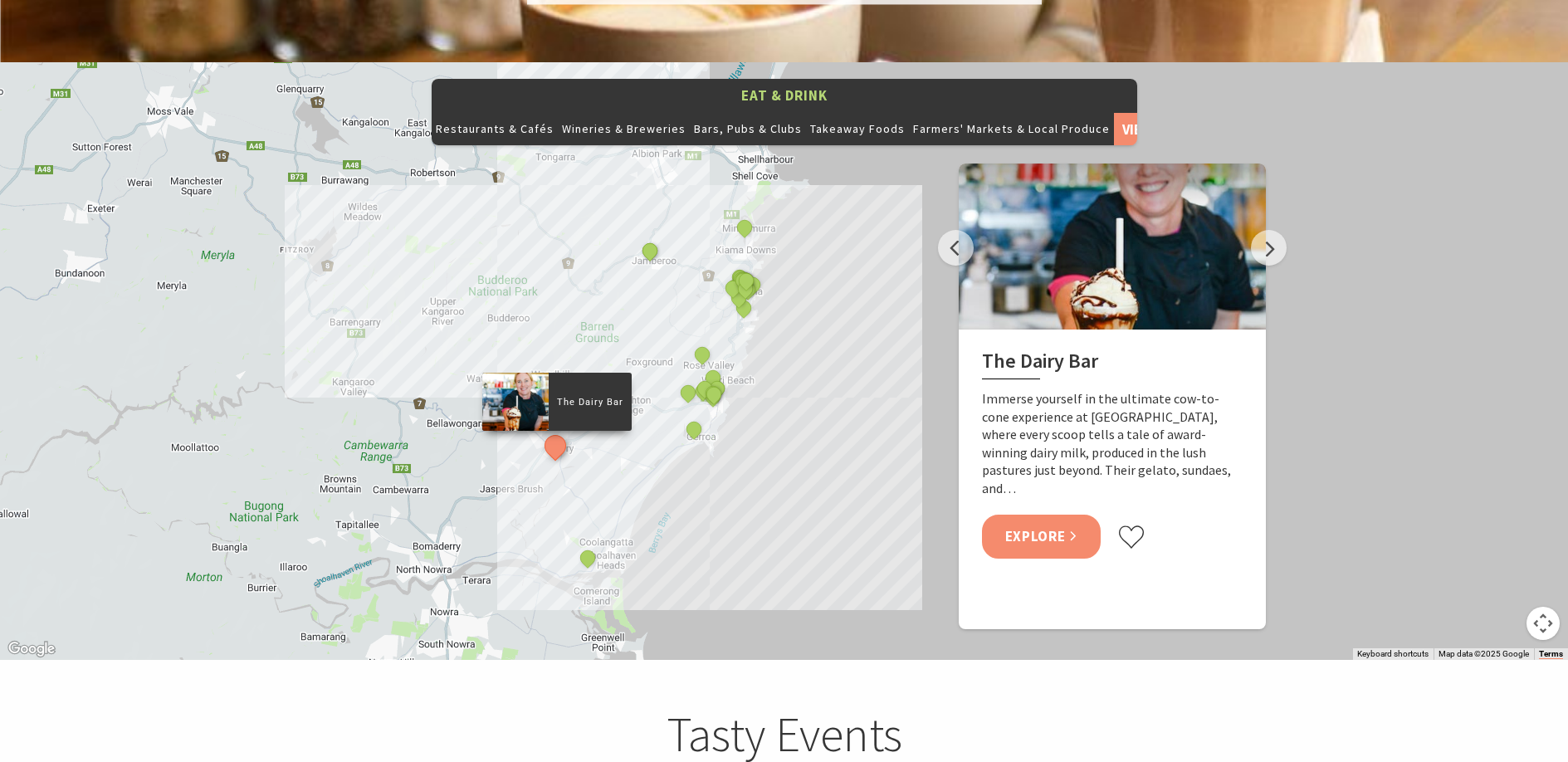
click at [1043, 515] on link "Explore" at bounding box center [1041, 537] width 119 height 44
click at [1274, 230] on button "Next" at bounding box center [1269, 248] width 36 height 36
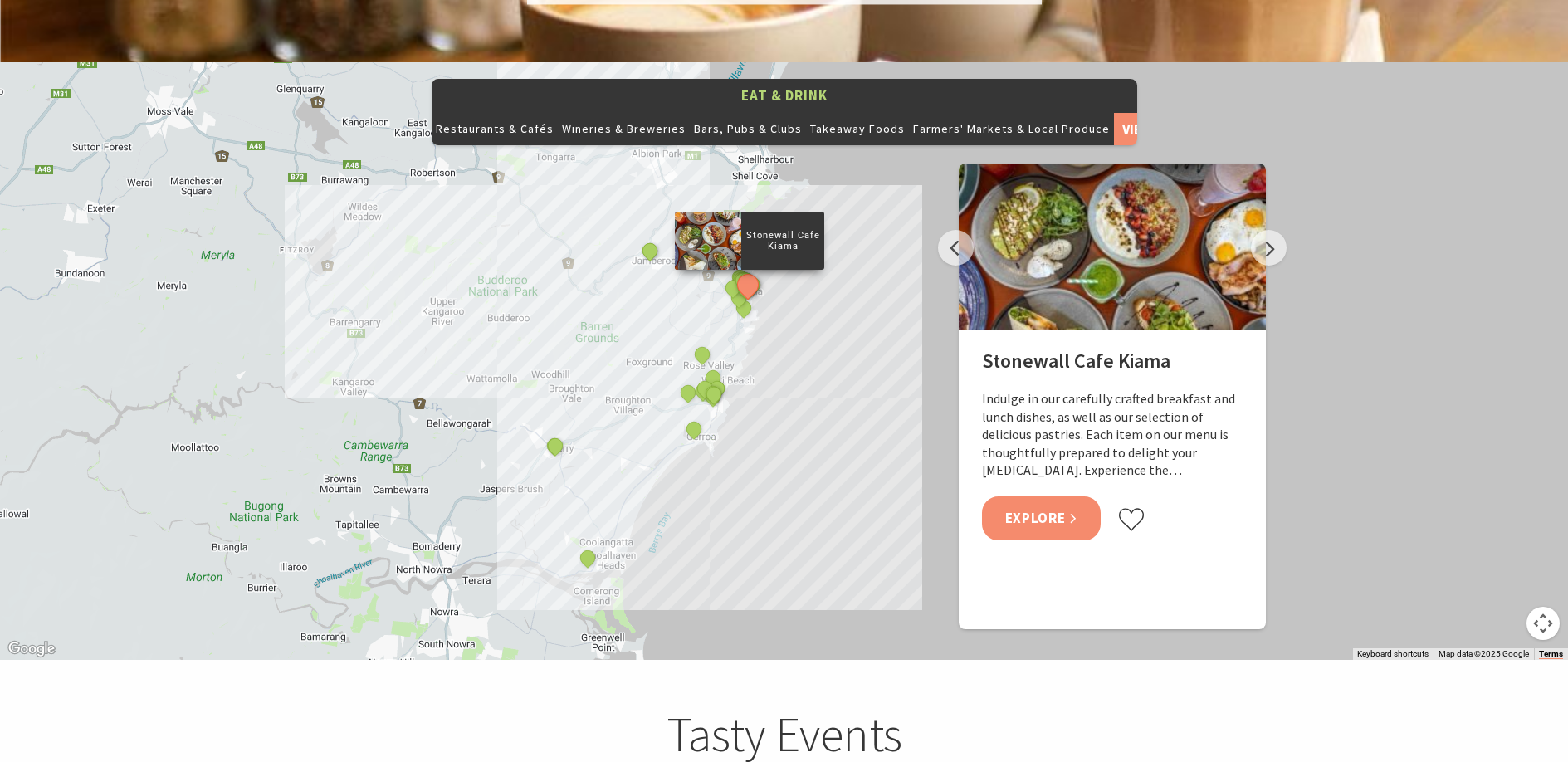
click at [1026, 496] on link "Explore" at bounding box center [1041, 518] width 119 height 44
click at [1266, 230] on button "Next" at bounding box center [1269, 248] width 36 height 36
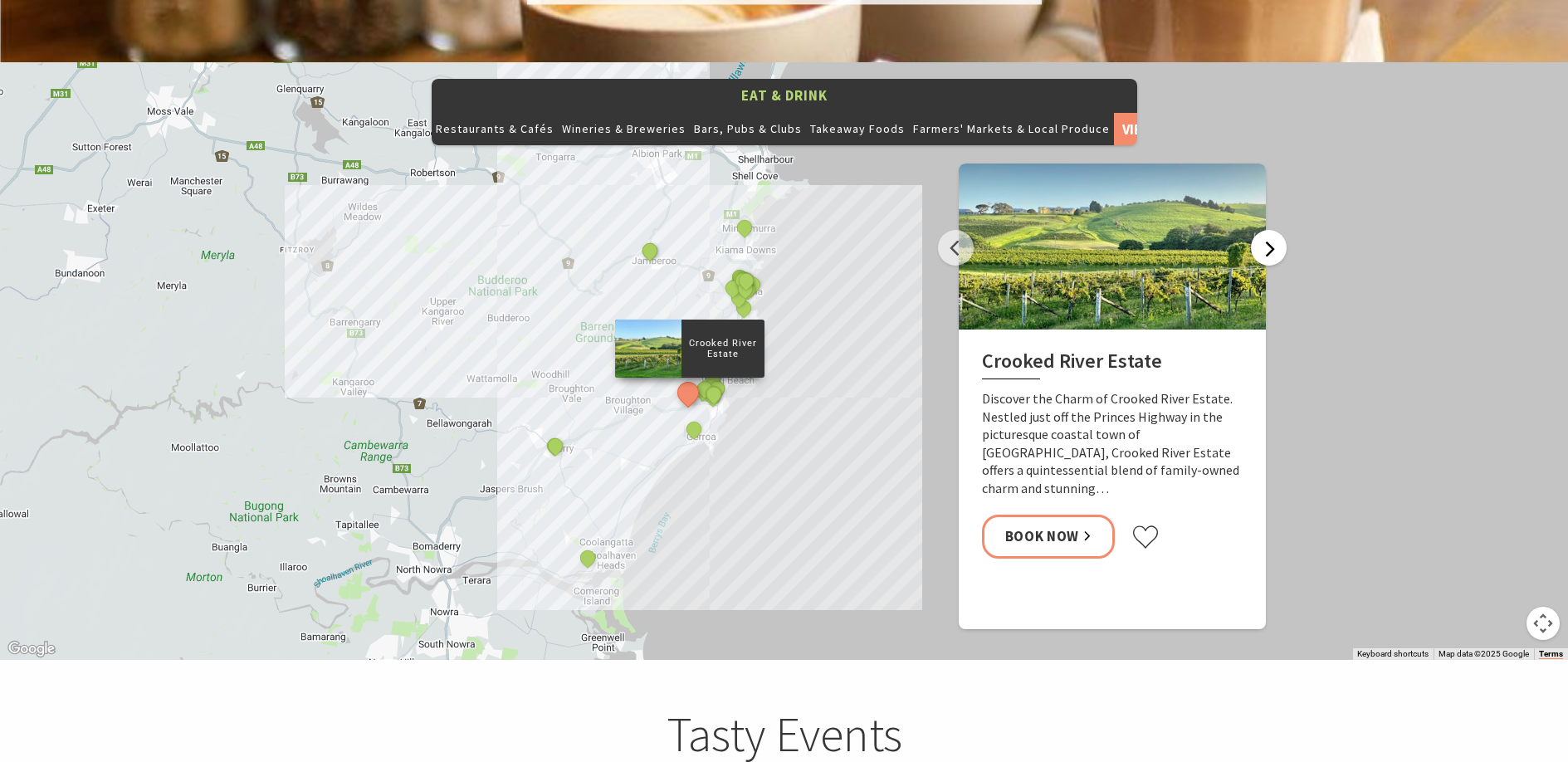
click at [1266, 230] on button "Next" at bounding box center [1269, 248] width 36 height 36
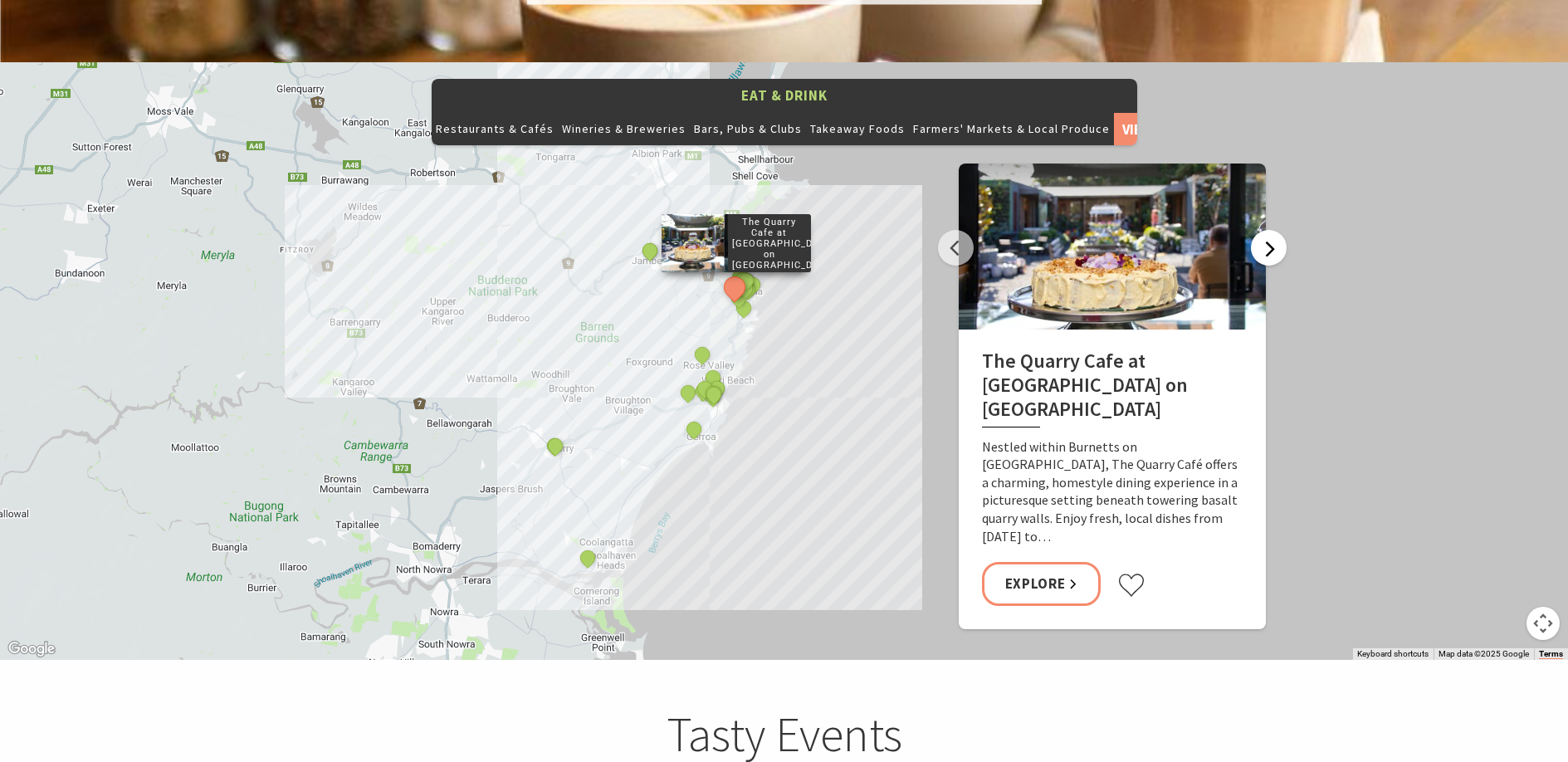
click at [1266, 230] on button "Next" at bounding box center [1269, 248] width 36 height 36
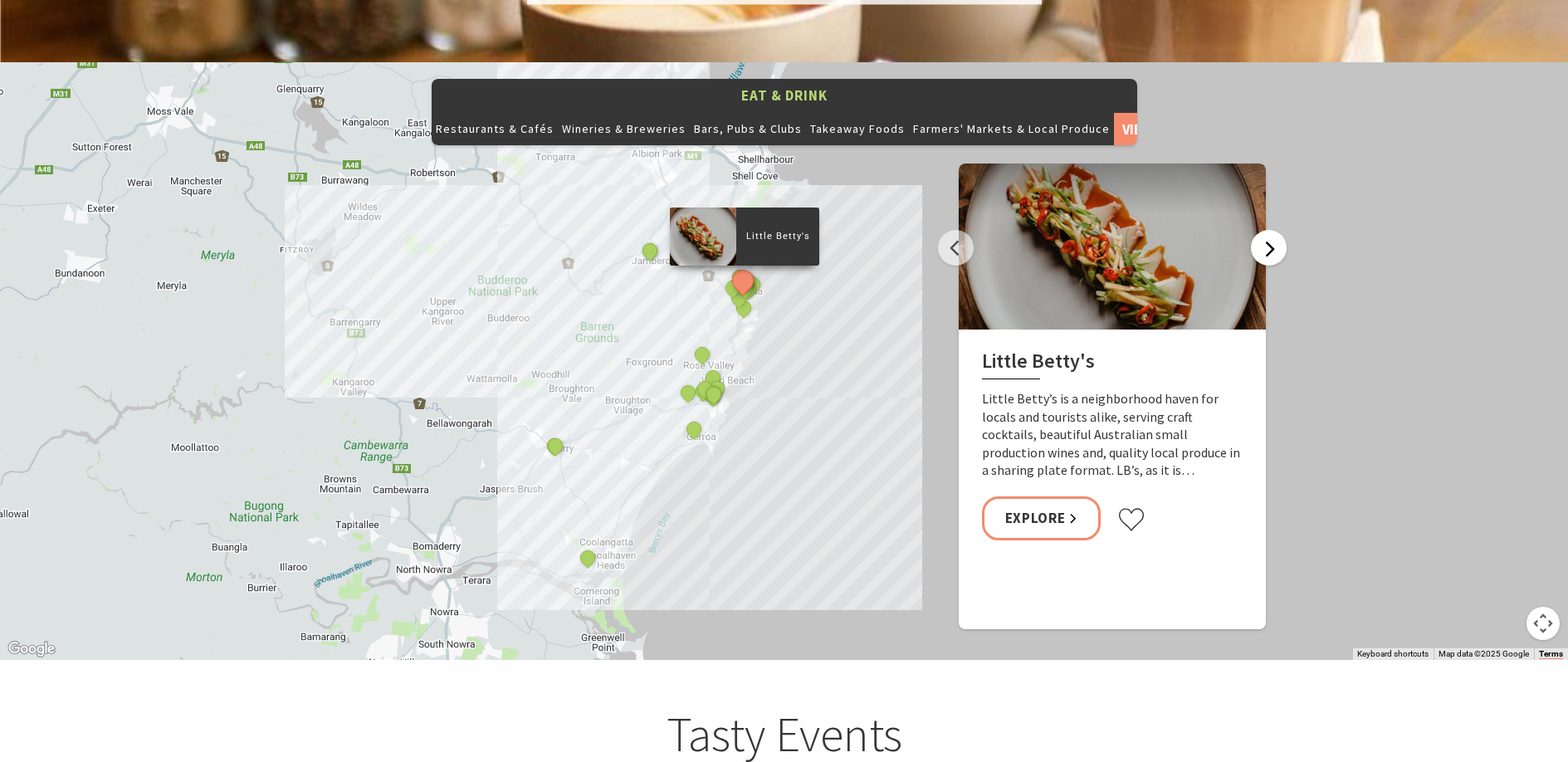
click at [1266, 230] on button "Next" at bounding box center [1269, 248] width 36 height 36
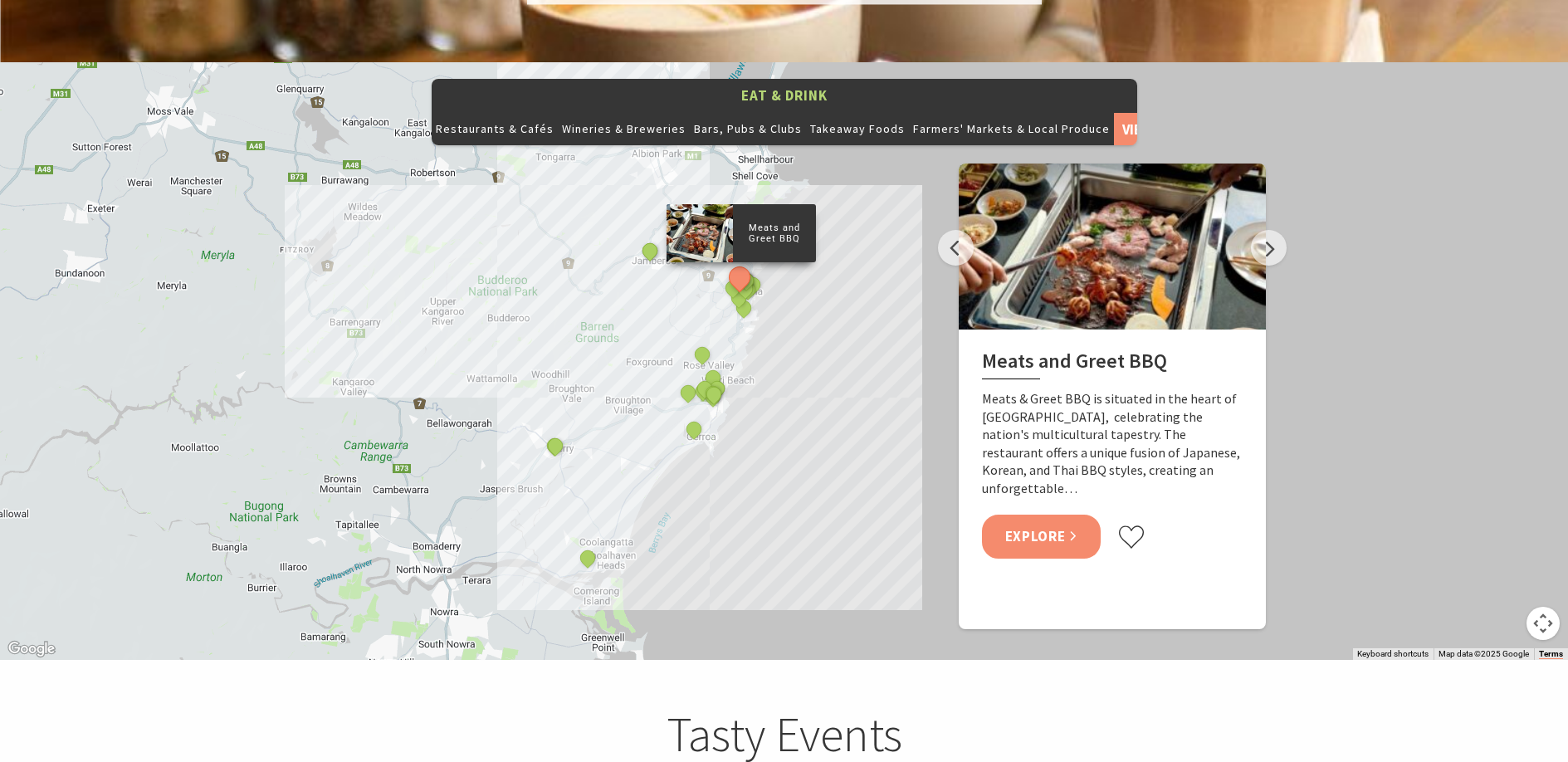
click at [1043, 515] on link "Explore" at bounding box center [1041, 537] width 119 height 44
click at [1266, 230] on button "Next" at bounding box center [1269, 248] width 36 height 36
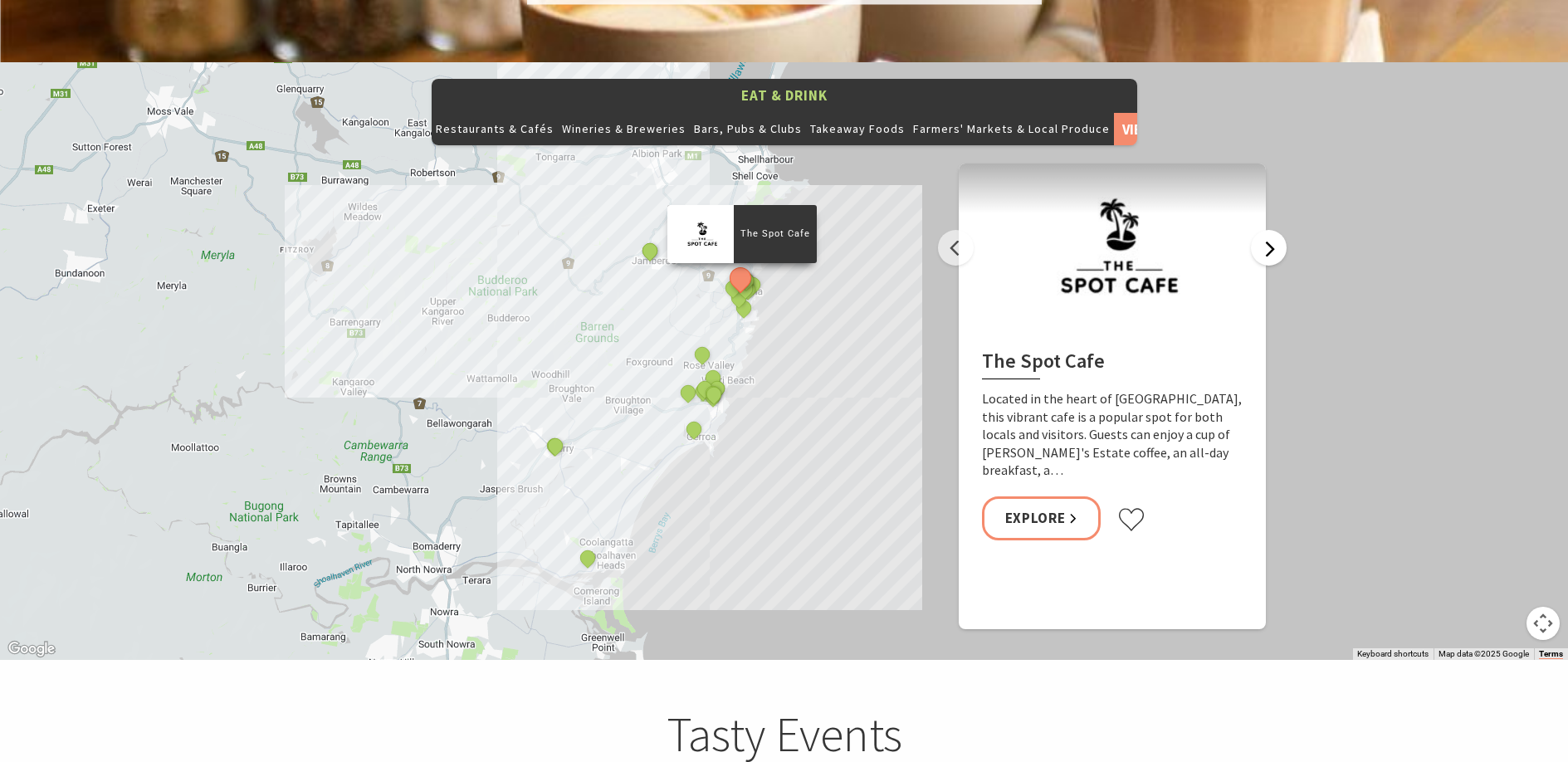
click at [1266, 230] on button "Next" at bounding box center [1269, 248] width 36 height 36
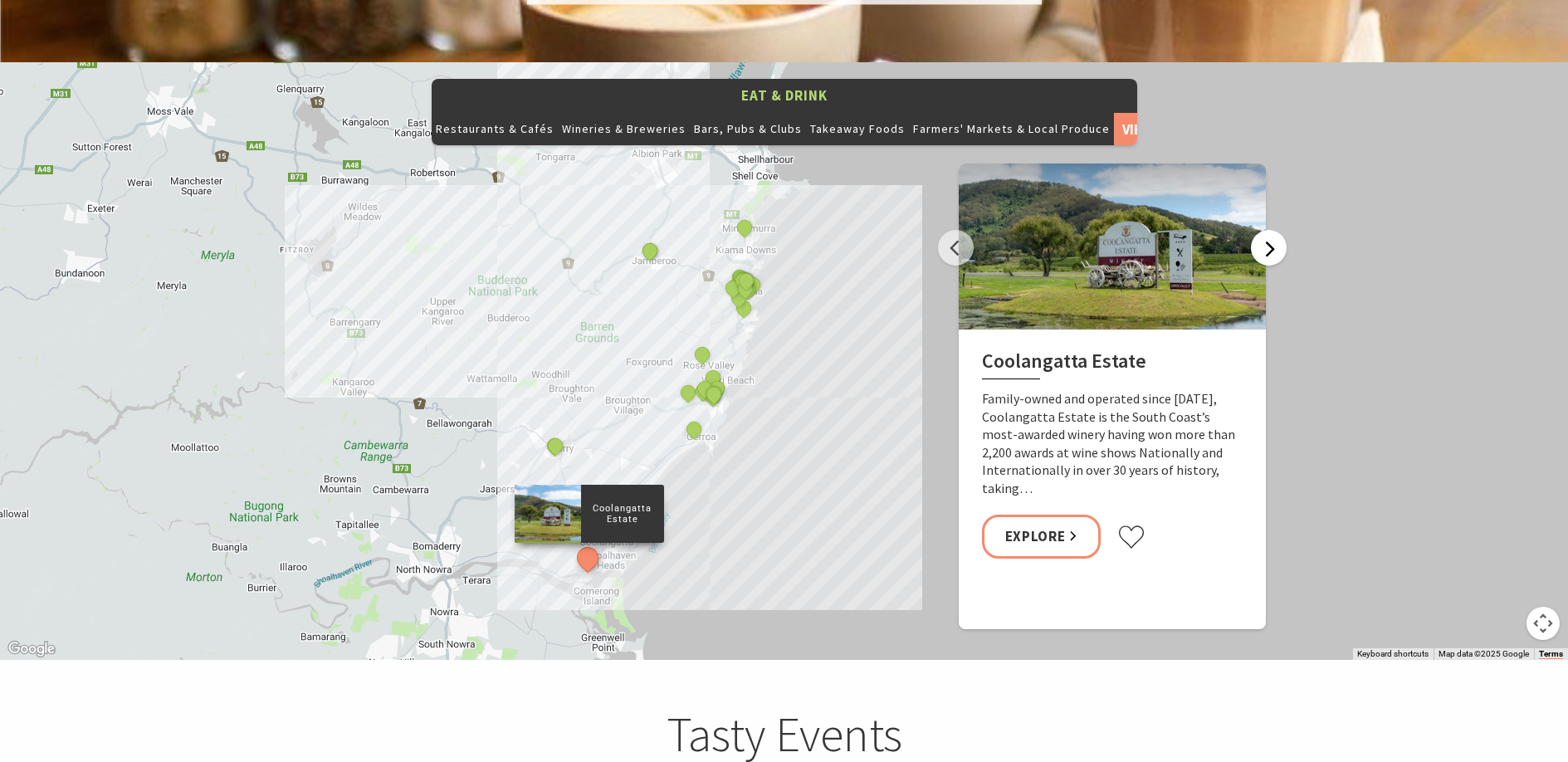
click at [1266, 230] on button "Next" at bounding box center [1269, 248] width 36 height 36
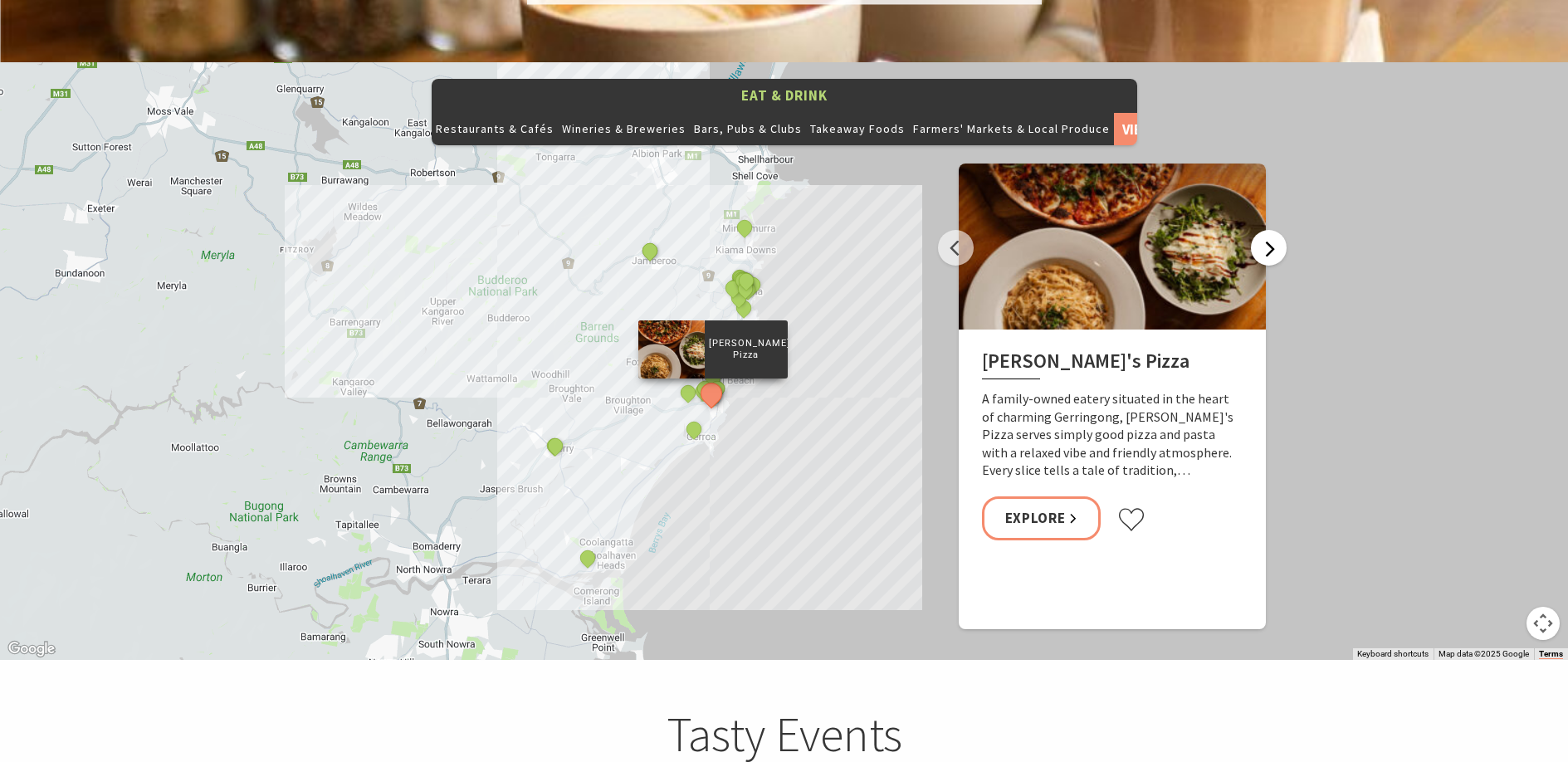
click at [1266, 230] on button "Next" at bounding box center [1269, 248] width 36 height 36
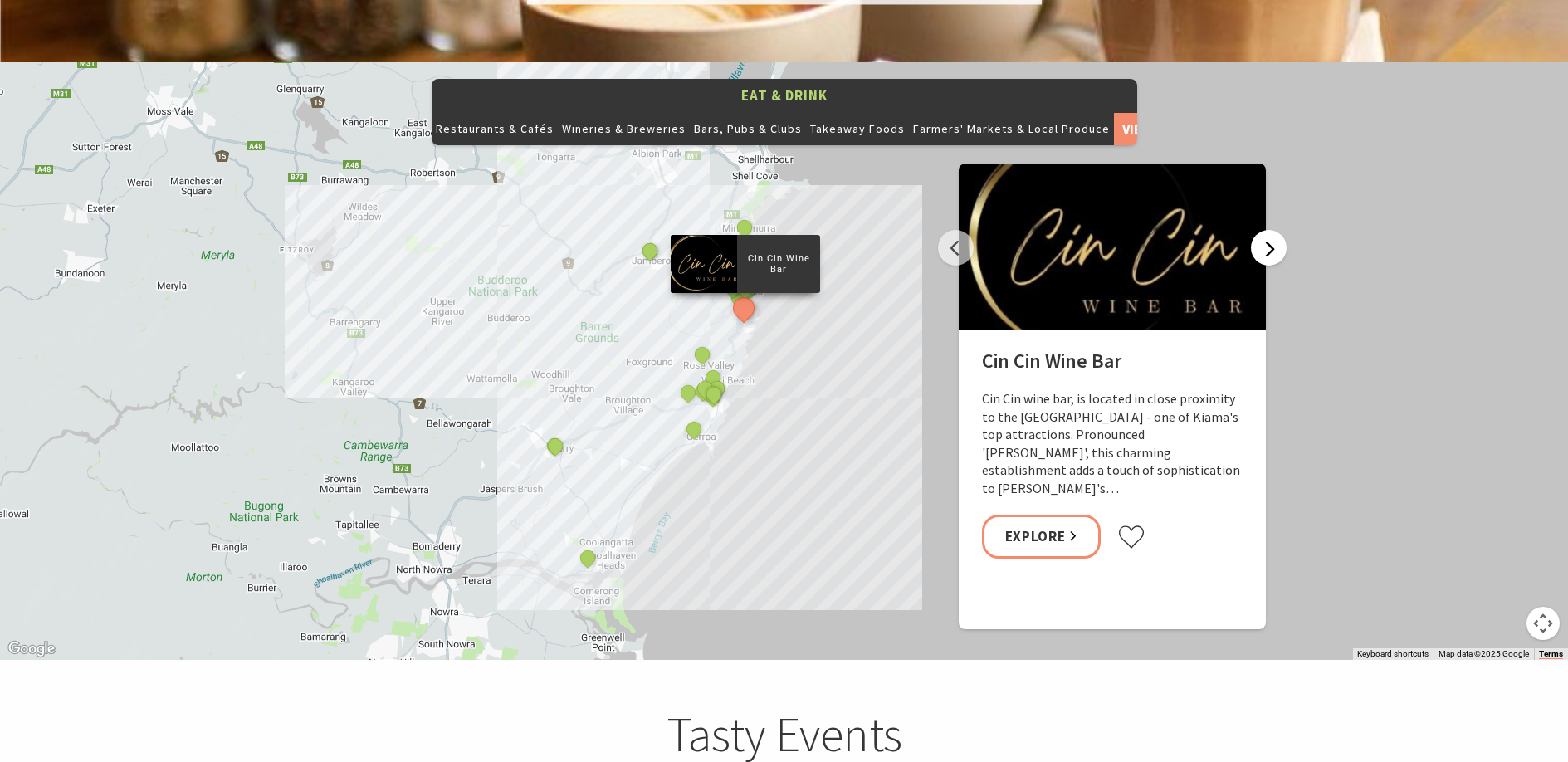
click at [1266, 230] on button "Next" at bounding box center [1269, 248] width 36 height 36
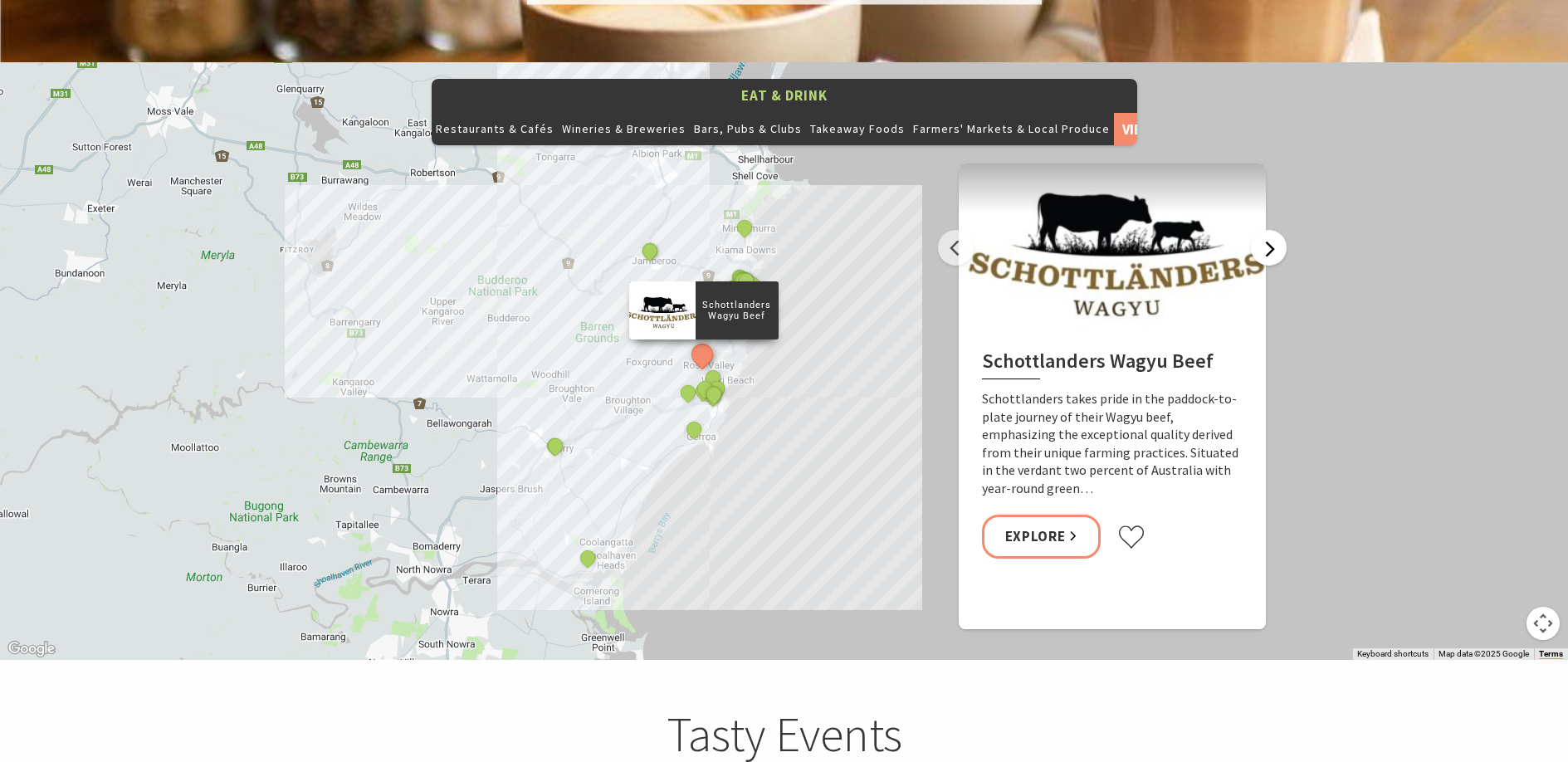
click at [1266, 230] on button "Next" at bounding box center [1269, 248] width 36 height 36
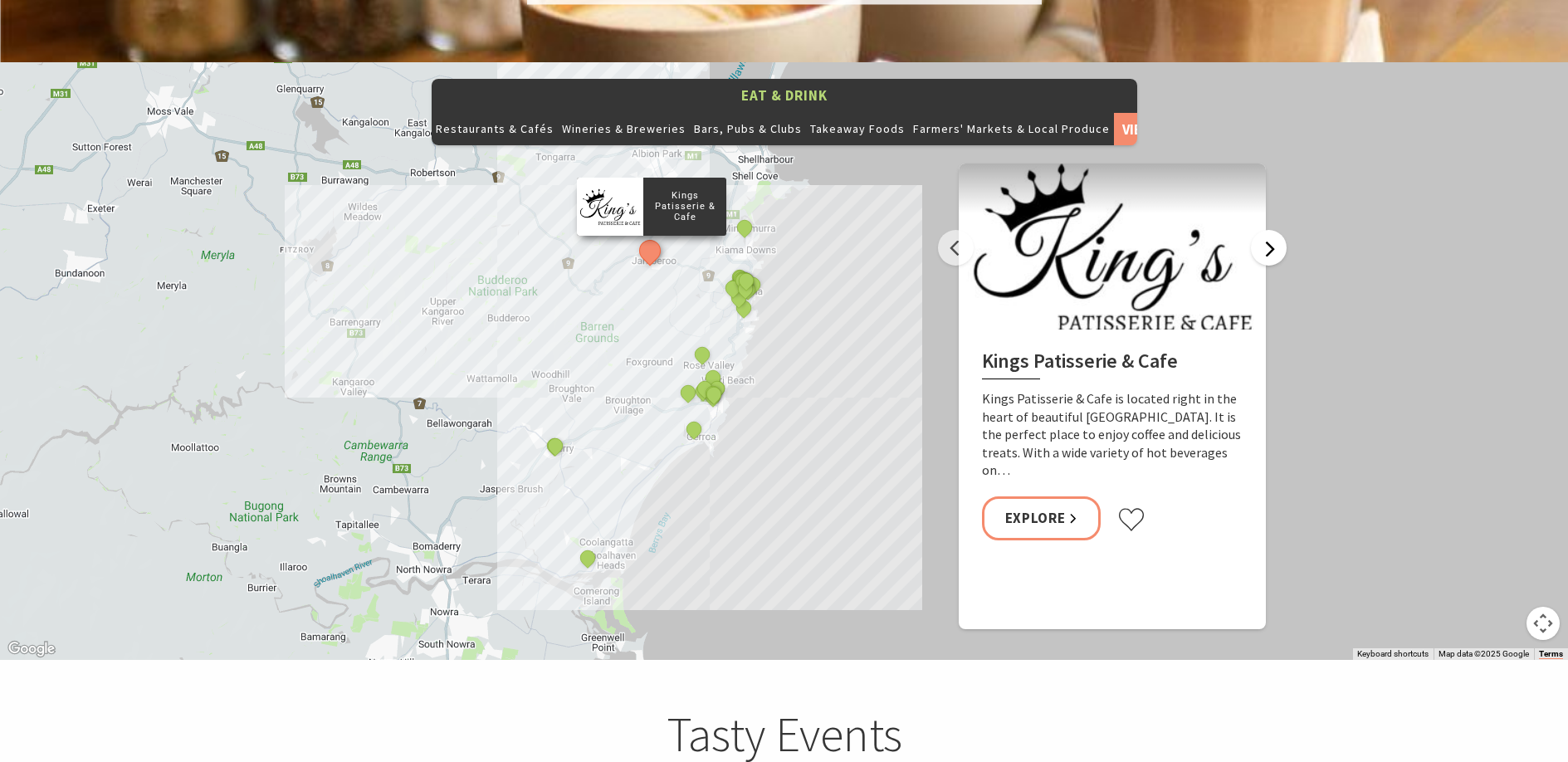
click at [1267, 230] on button "Next" at bounding box center [1269, 248] width 36 height 36
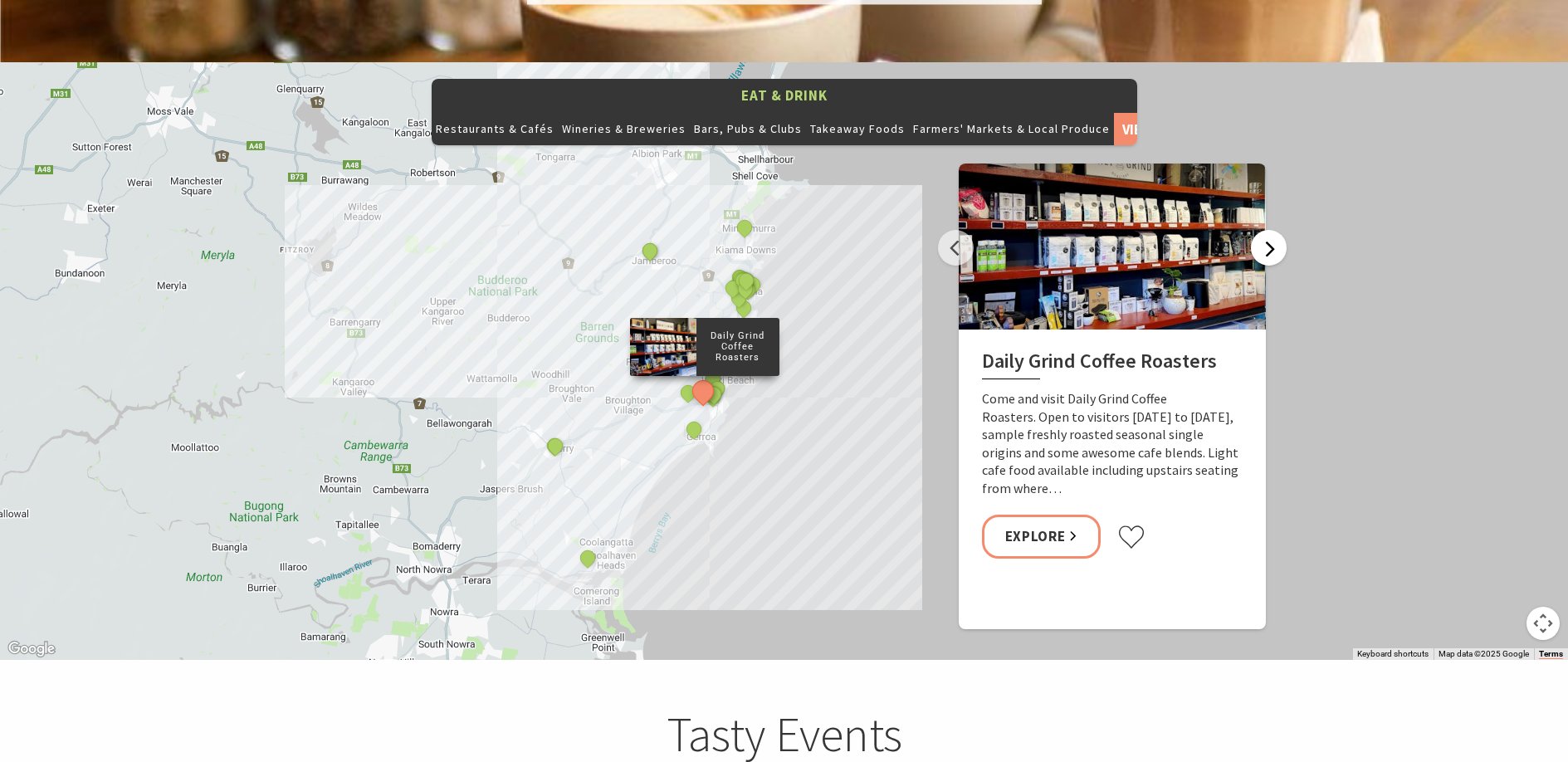
click at [1267, 230] on button "Next" at bounding box center [1269, 248] width 36 height 36
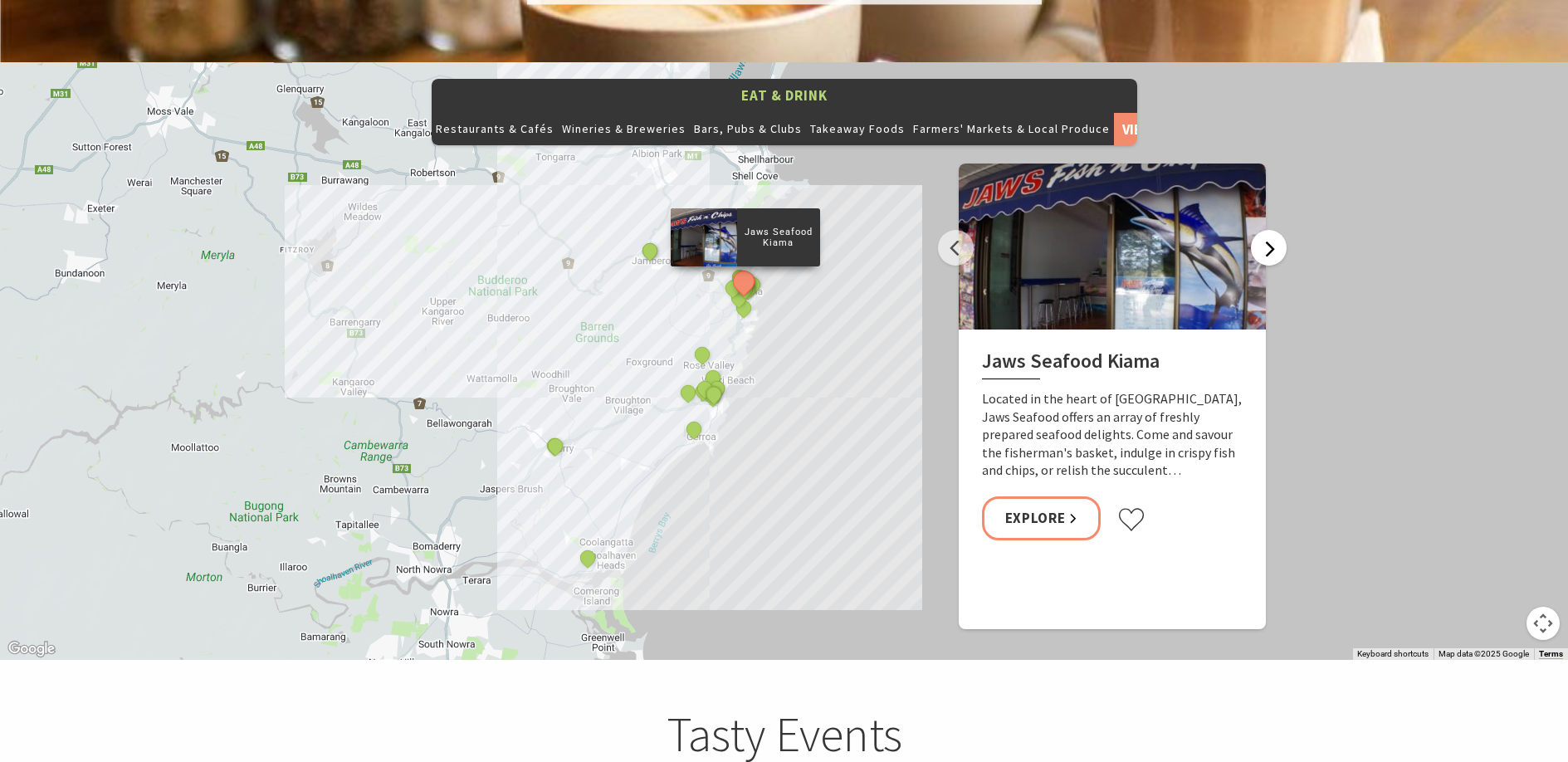
click at [1267, 230] on button "Next" at bounding box center [1269, 248] width 36 height 36
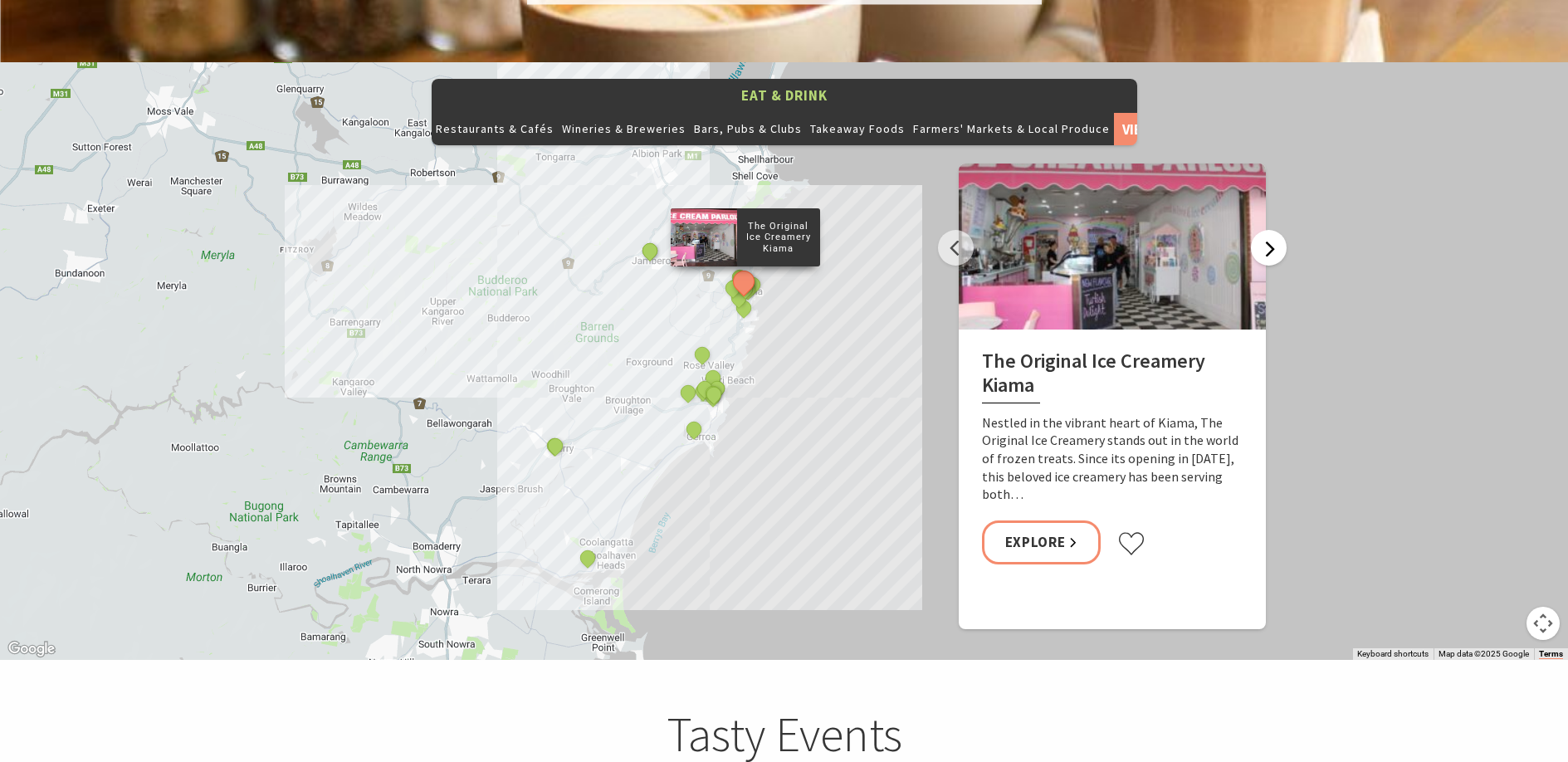
click at [1267, 230] on button "Next" at bounding box center [1269, 248] width 36 height 36
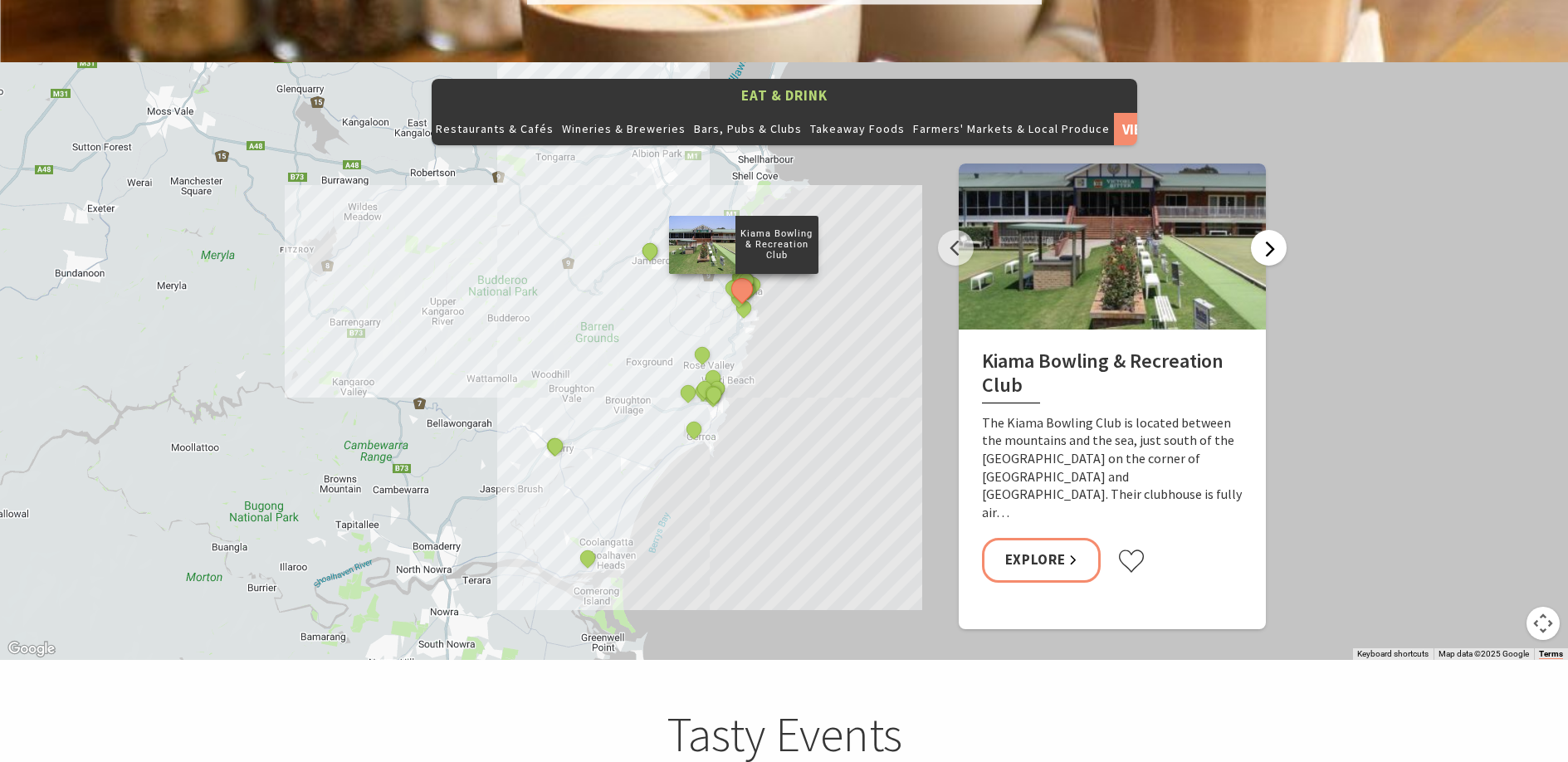
click at [1267, 230] on button "Next" at bounding box center [1269, 248] width 36 height 36
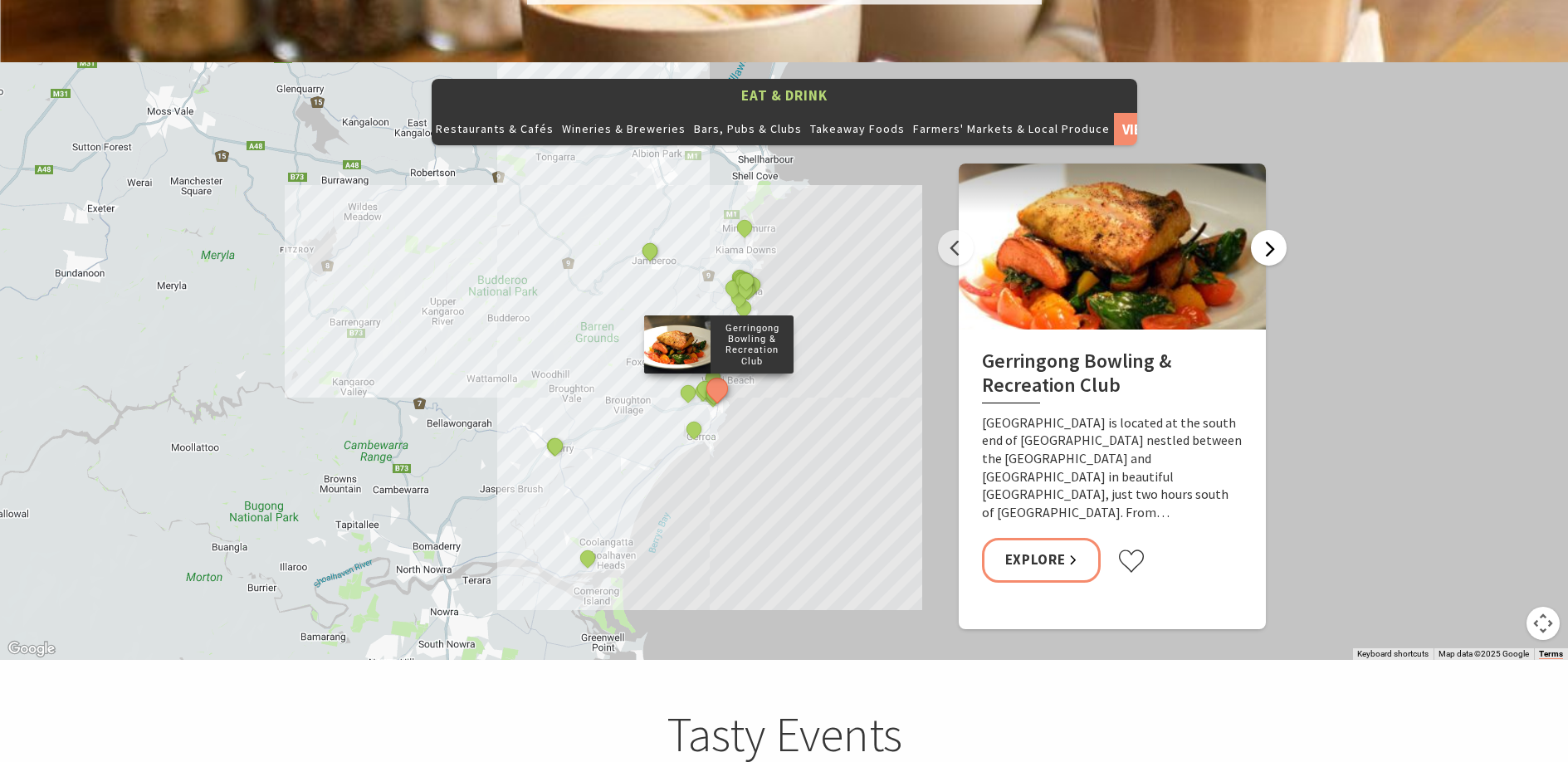
click at [1267, 230] on button "Next" at bounding box center [1269, 248] width 36 height 36
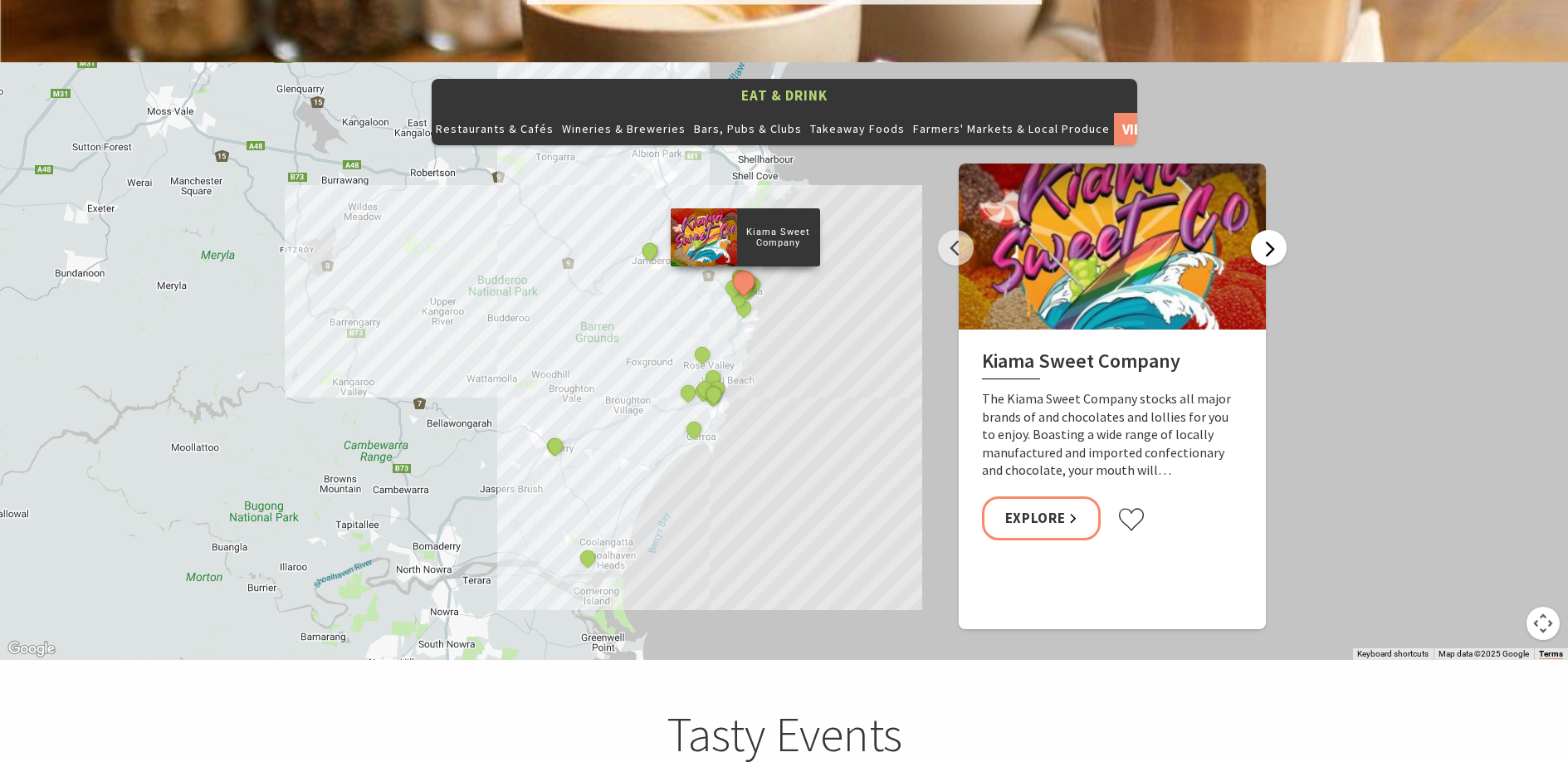
click at [1267, 230] on button "Next" at bounding box center [1269, 248] width 36 height 36
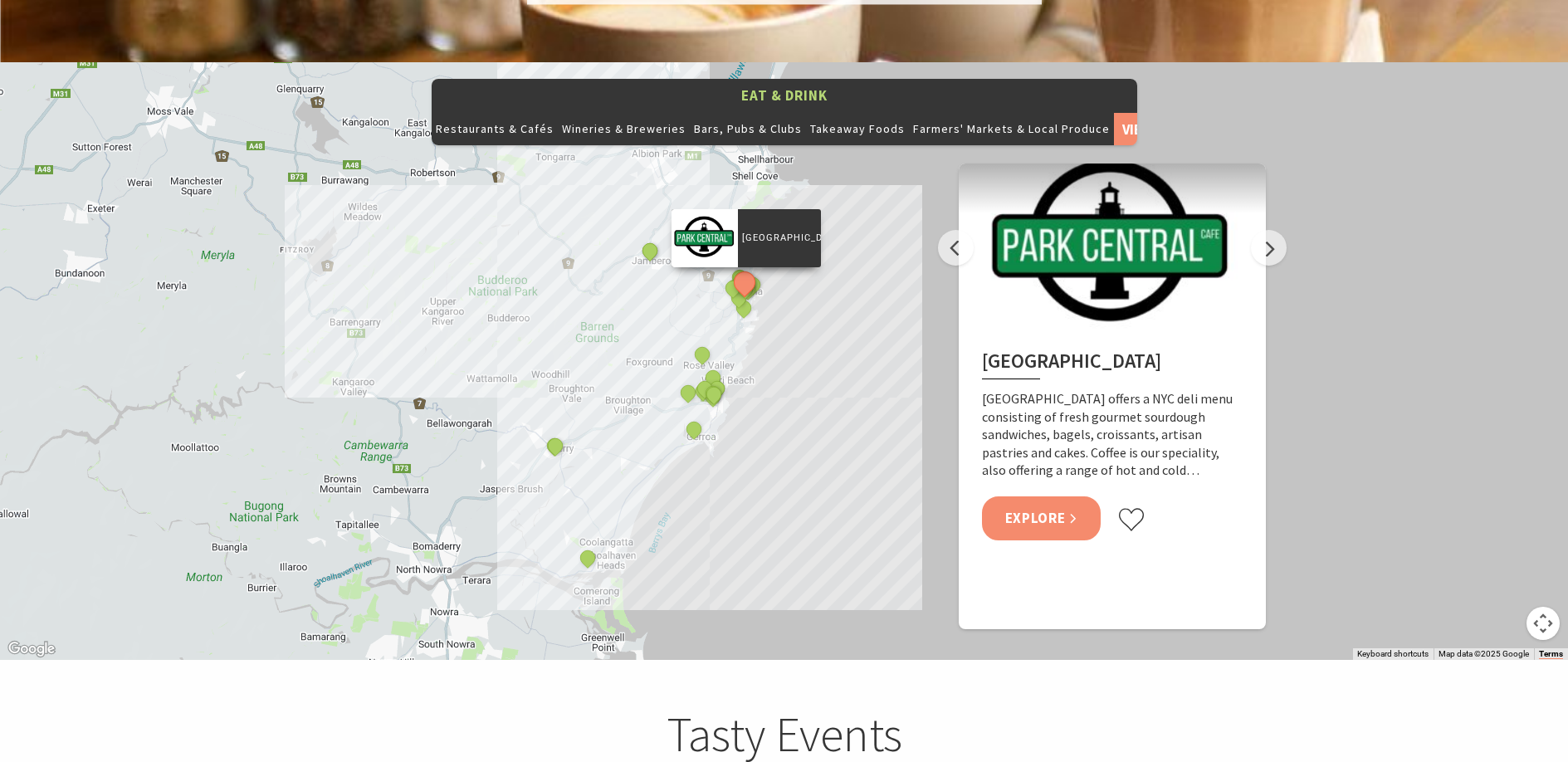
click at [1038, 496] on link "Explore" at bounding box center [1041, 518] width 119 height 44
click at [1272, 230] on button "Next" at bounding box center [1269, 248] width 36 height 36
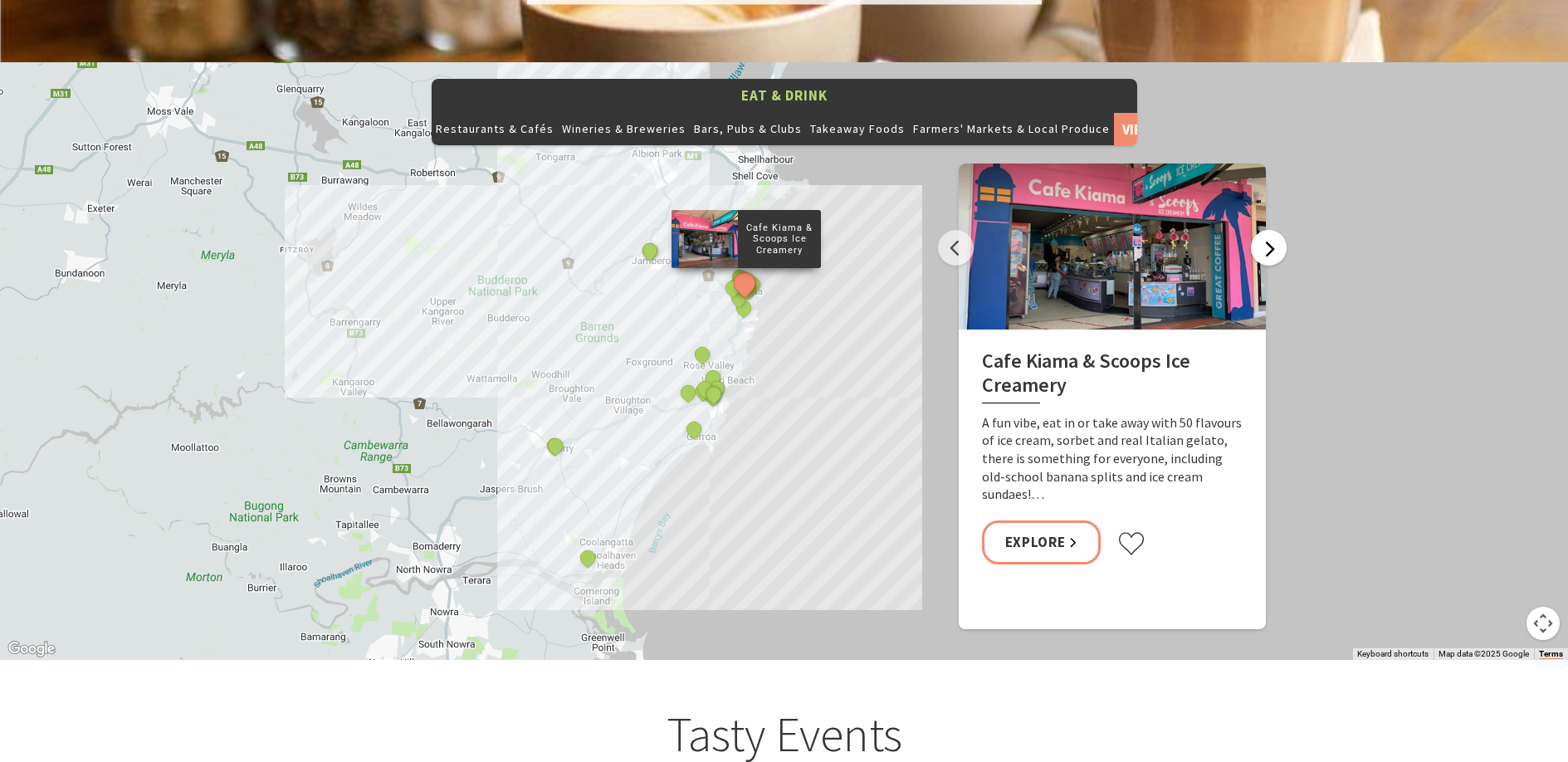
click at [1272, 230] on button "Next" at bounding box center [1269, 248] width 36 height 36
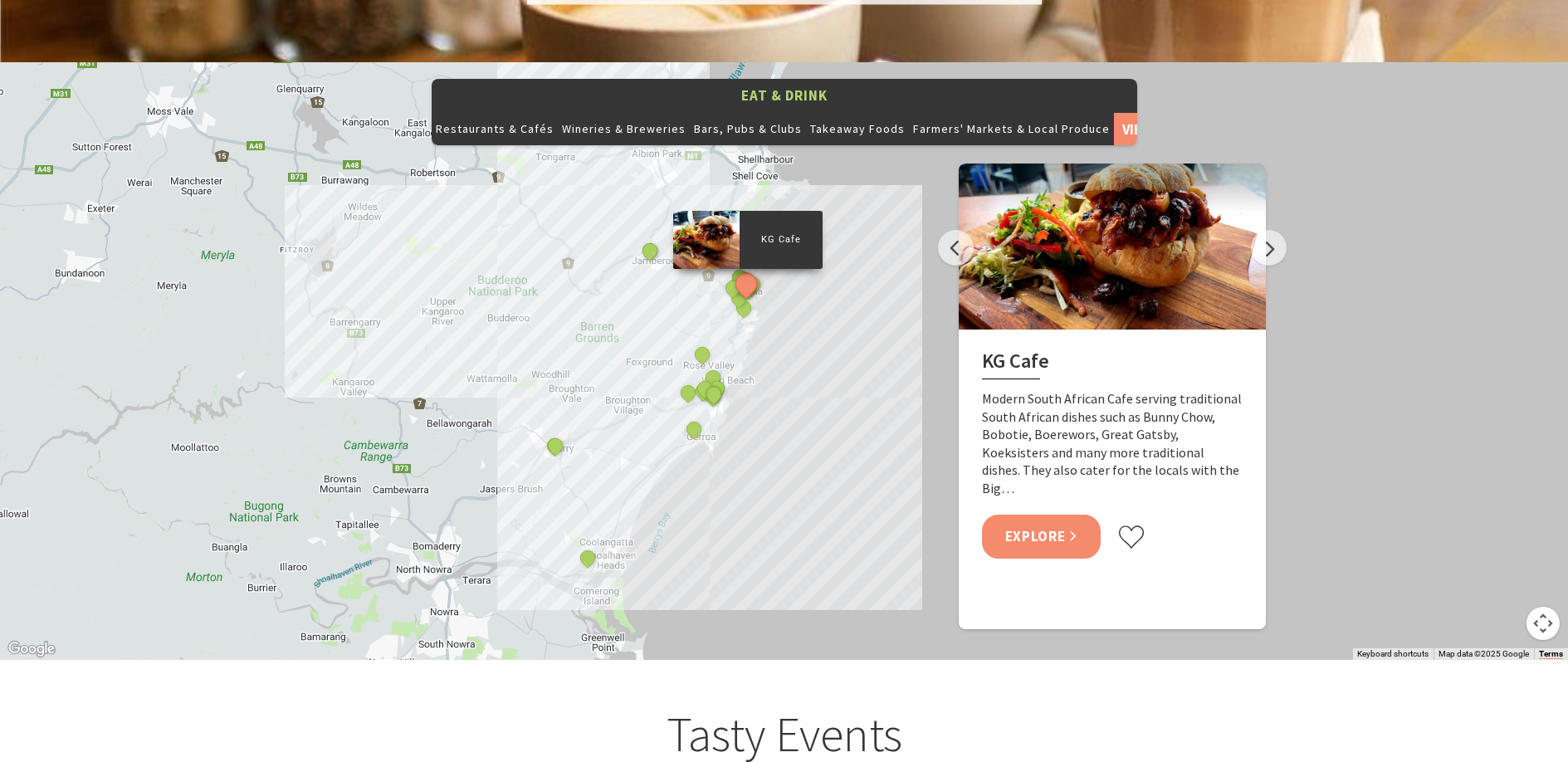
click at [1048, 515] on link "Explore" at bounding box center [1041, 537] width 119 height 44
click at [1272, 230] on button "Next" at bounding box center [1269, 248] width 36 height 36
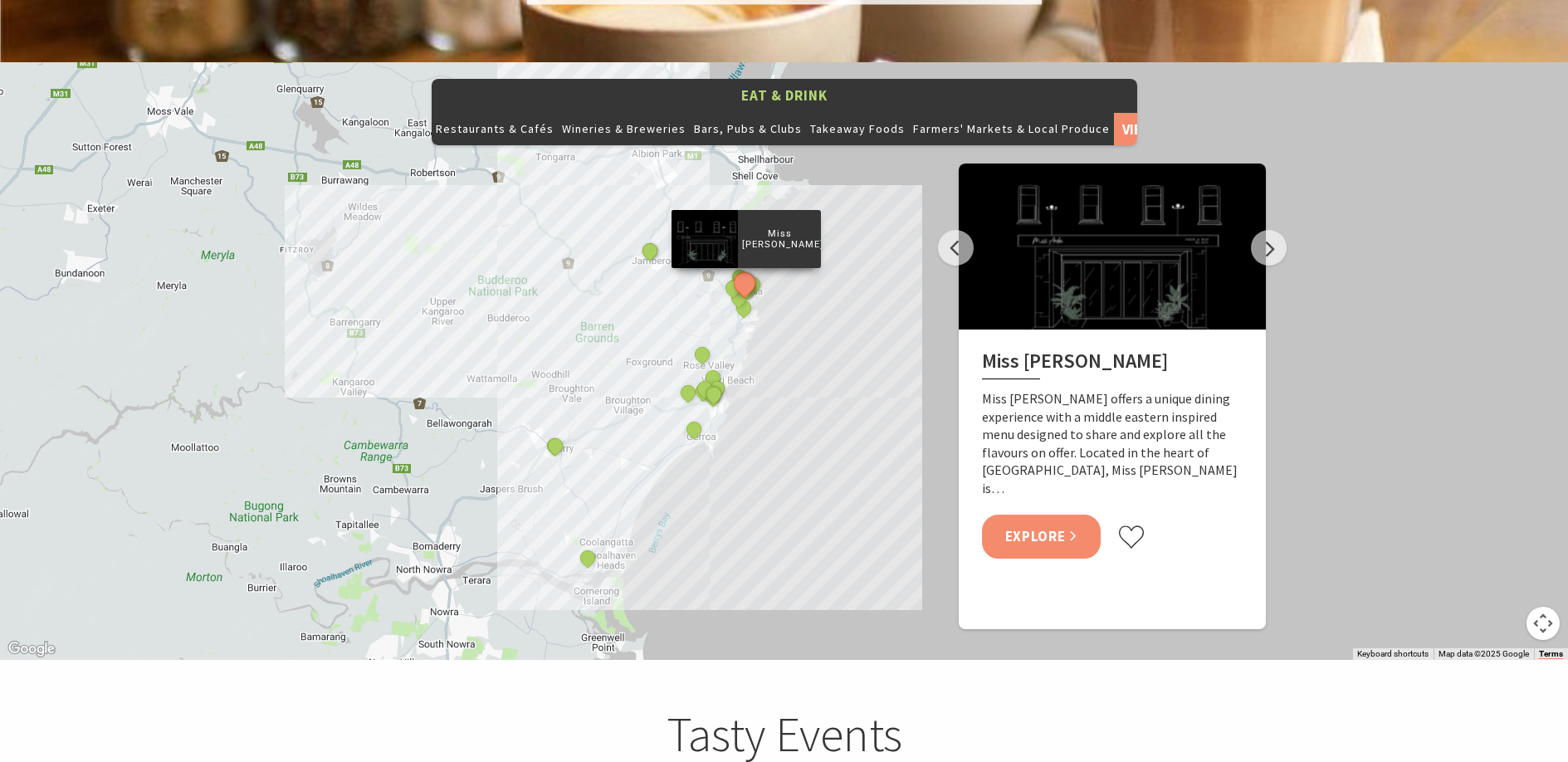
click at [1045, 515] on link "Explore" at bounding box center [1041, 537] width 119 height 44
click at [1263, 230] on button "Next" at bounding box center [1269, 248] width 36 height 36
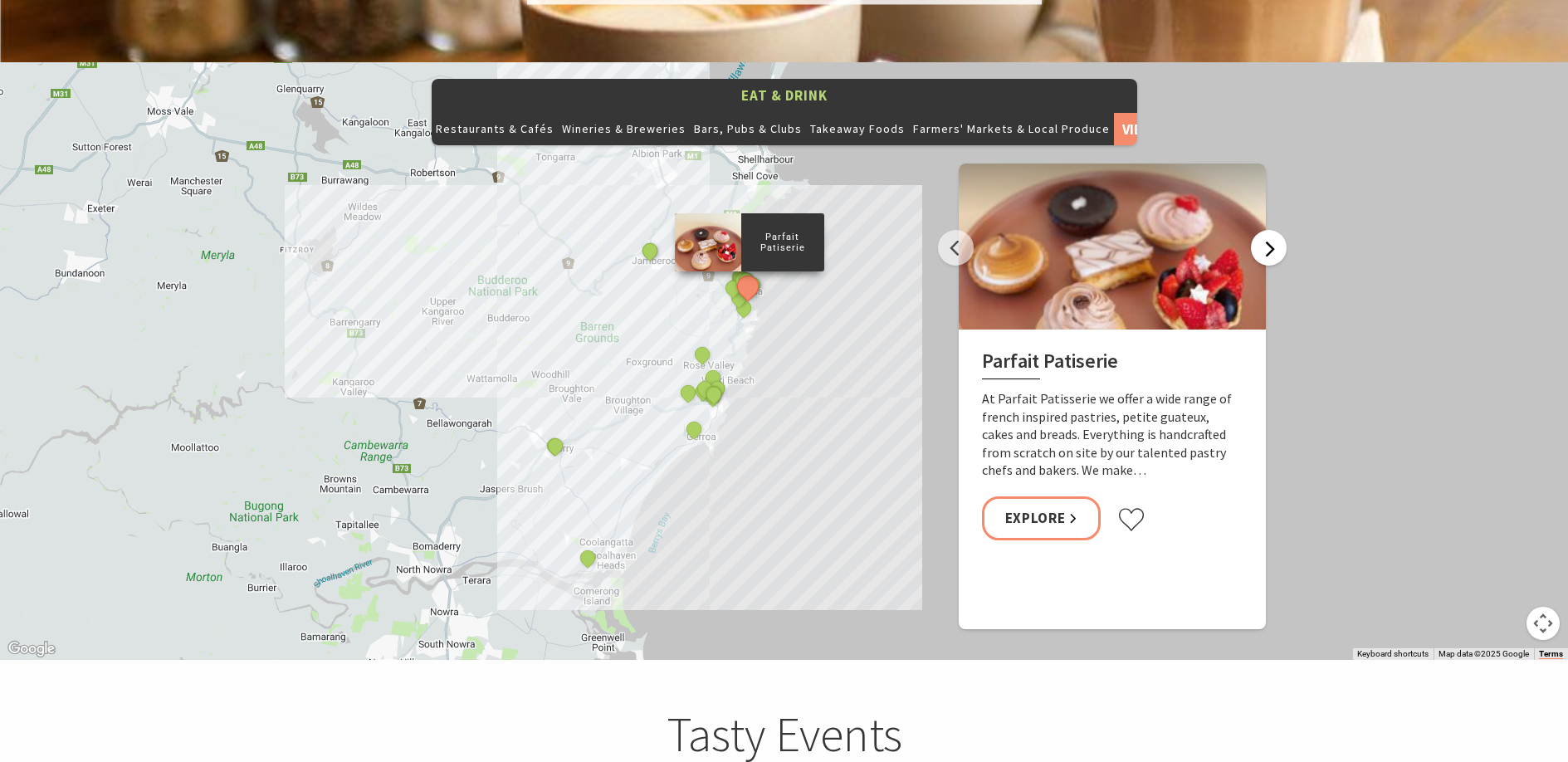
click at [1263, 230] on button "Next" at bounding box center [1269, 248] width 36 height 36
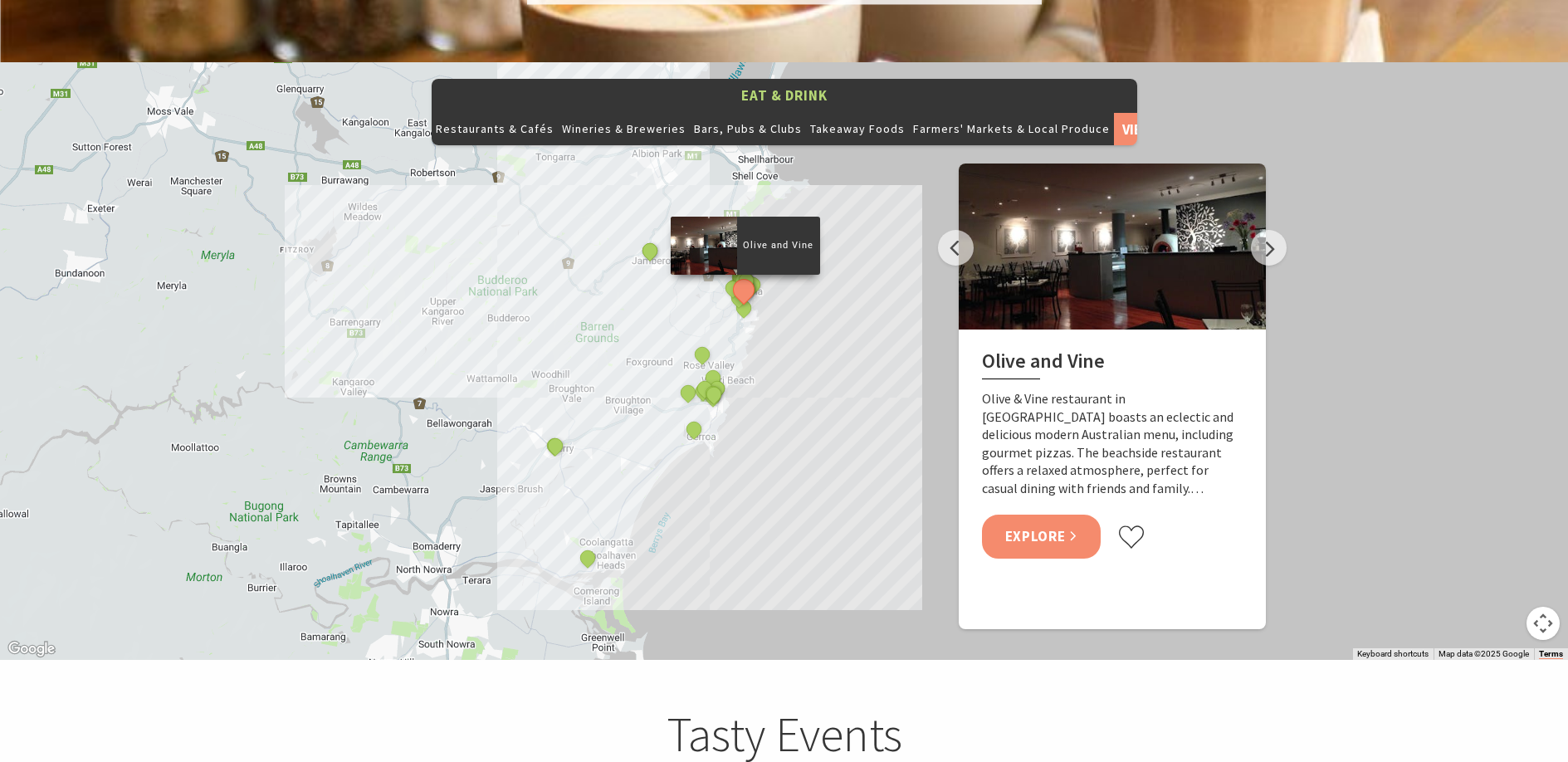
click at [1044, 515] on link "Explore" at bounding box center [1041, 537] width 119 height 44
click at [1263, 230] on button "Next" at bounding box center [1269, 248] width 36 height 36
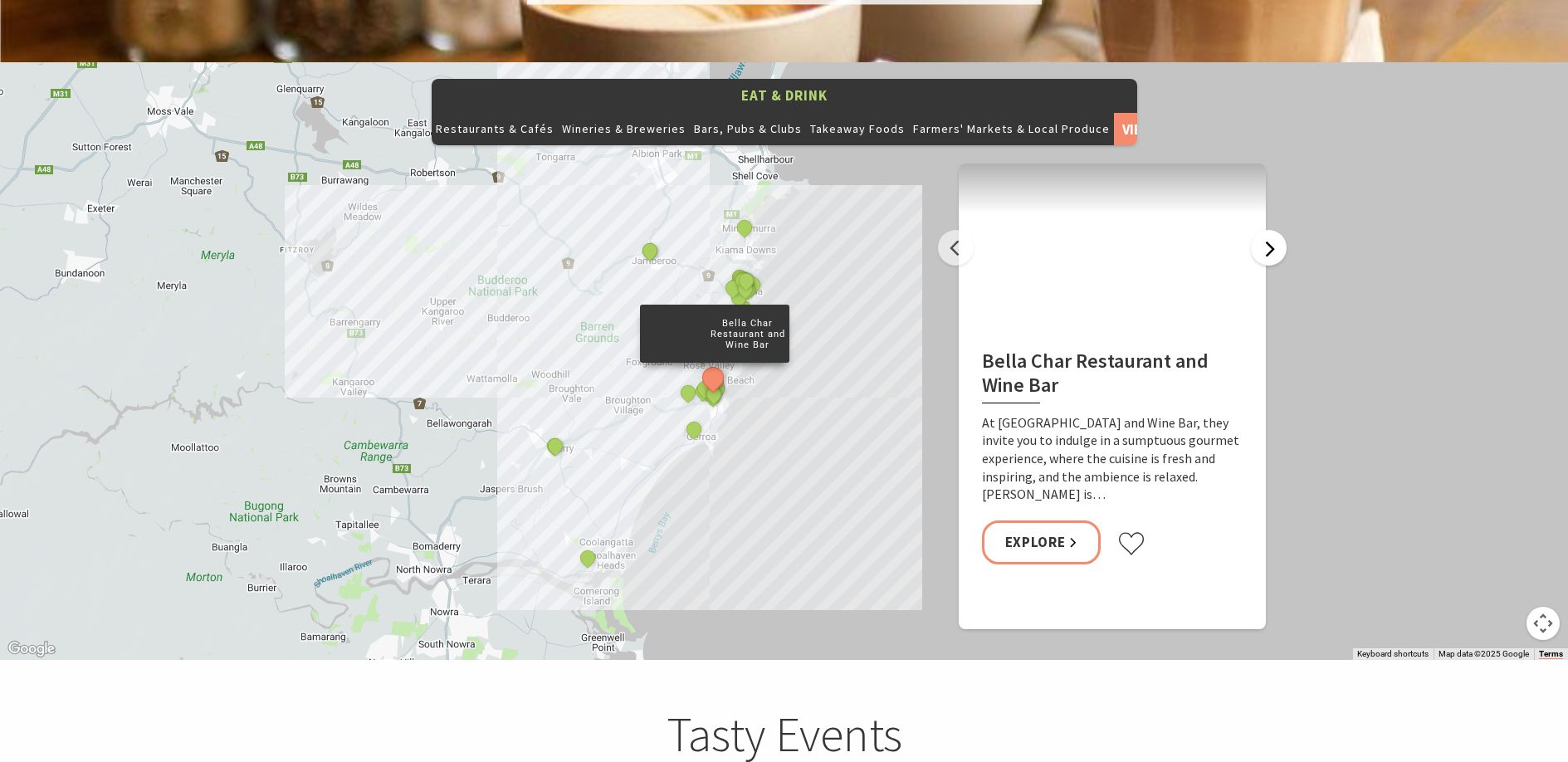
click at [1263, 230] on button "Next" at bounding box center [1269, 248] width 36 height 36
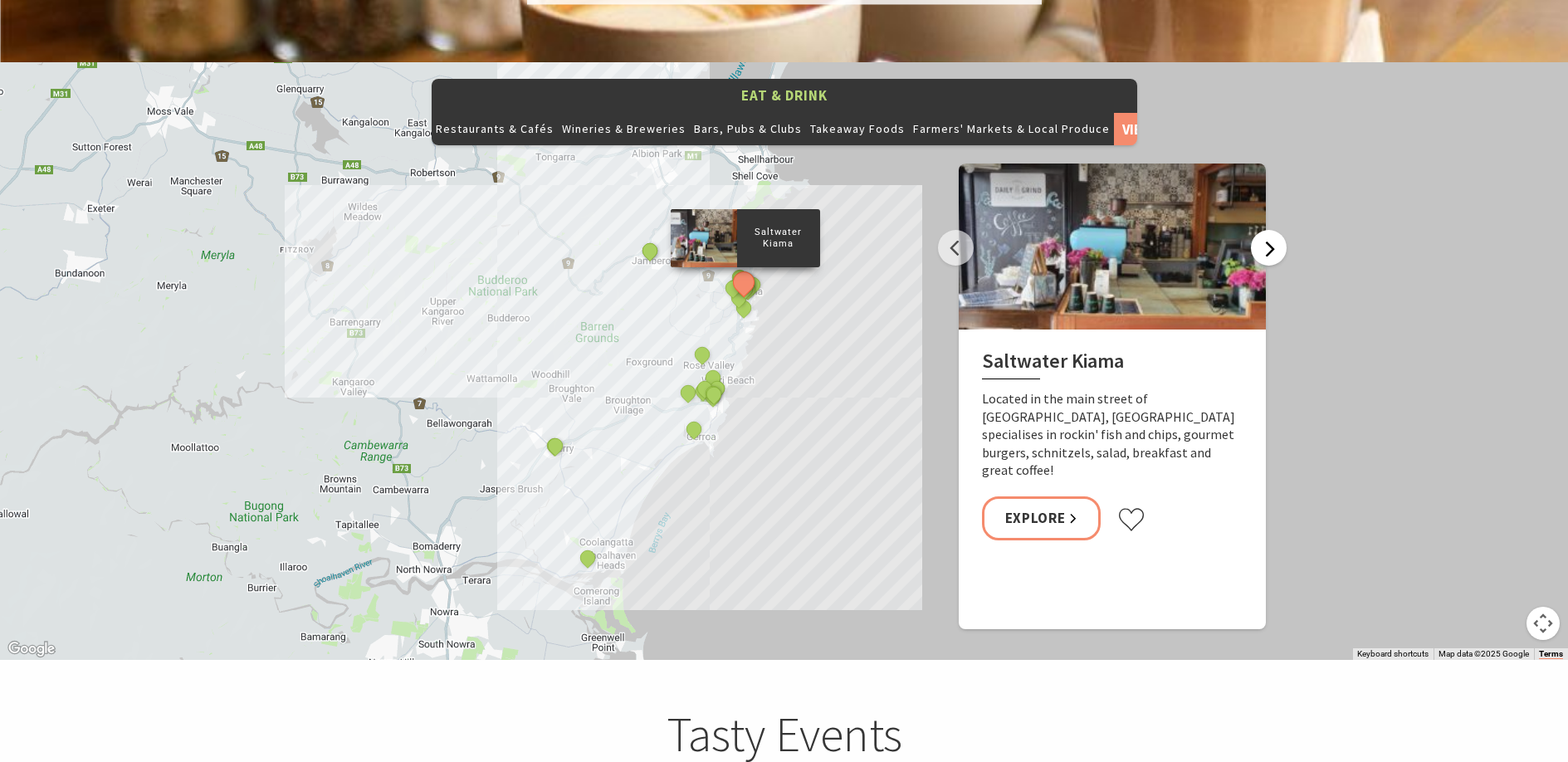
click at [1266, 230] on button "Next" at bounding box center [1269, 248] width 36 height 36
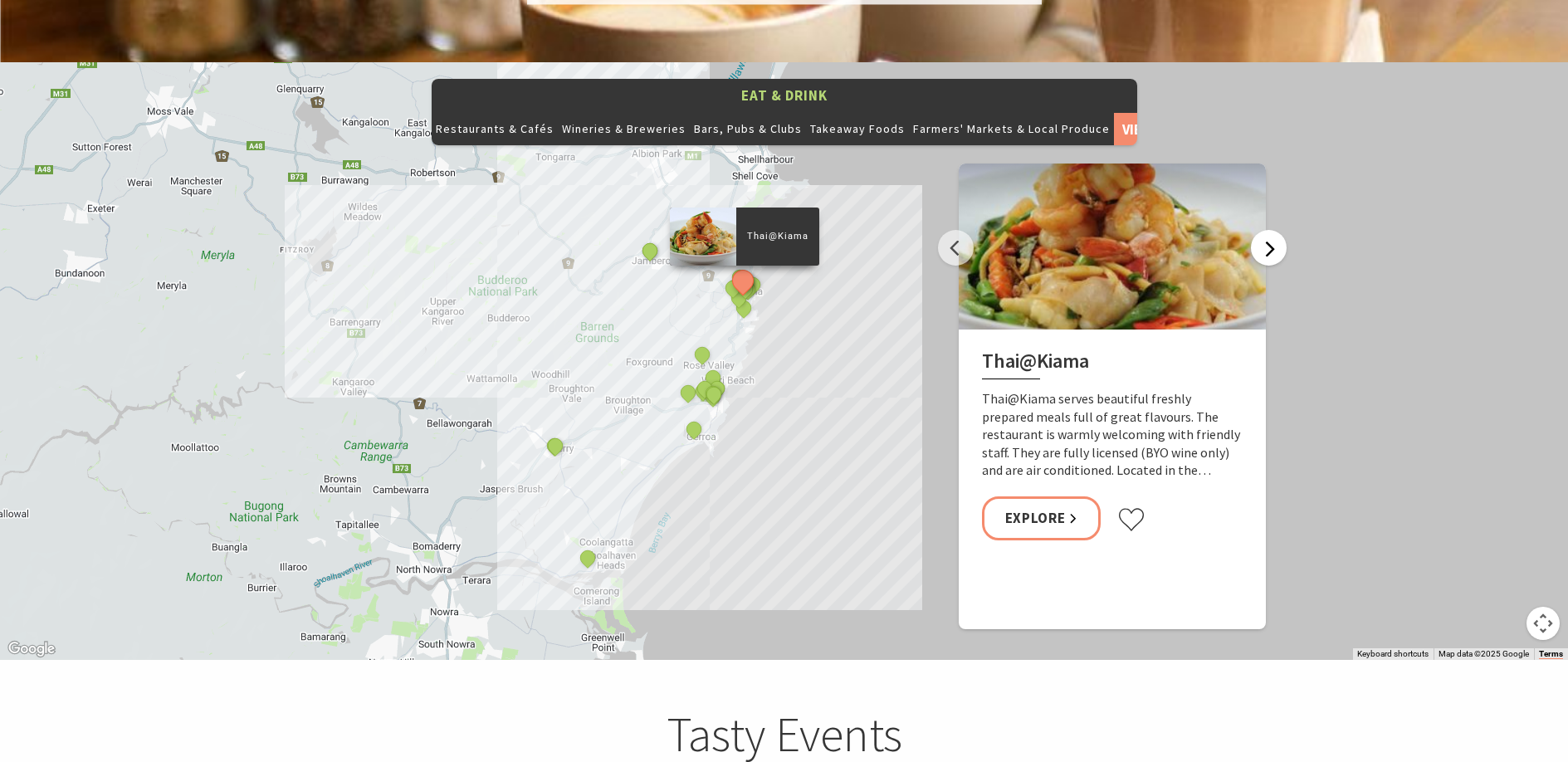
click at [1267, 230] on button "Next" at bounding box center [1269, 248] width 36 height 36
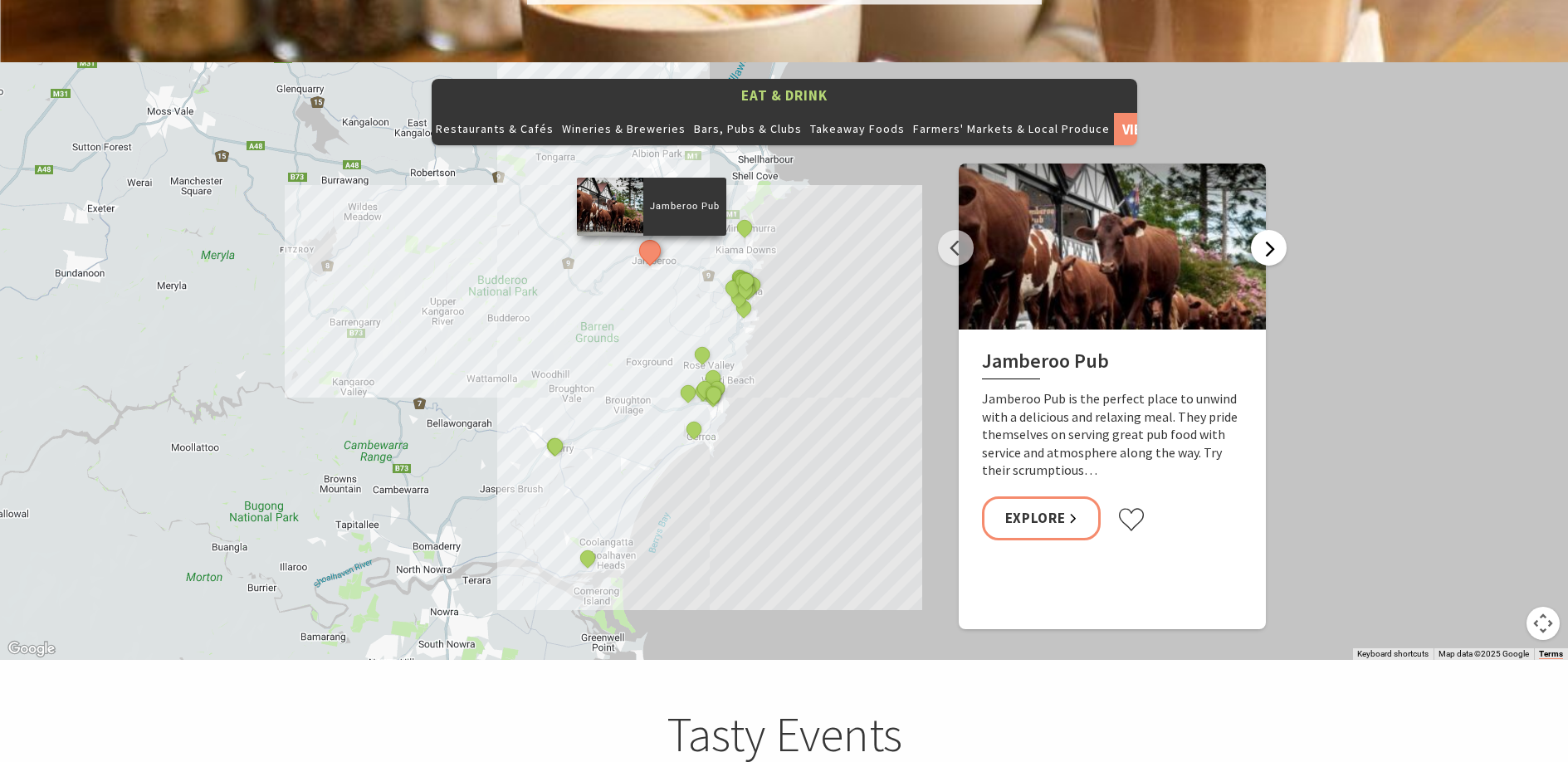
click at [1267, 230] on button "Next" at bounding box center [1269, 248] width 36 height 36
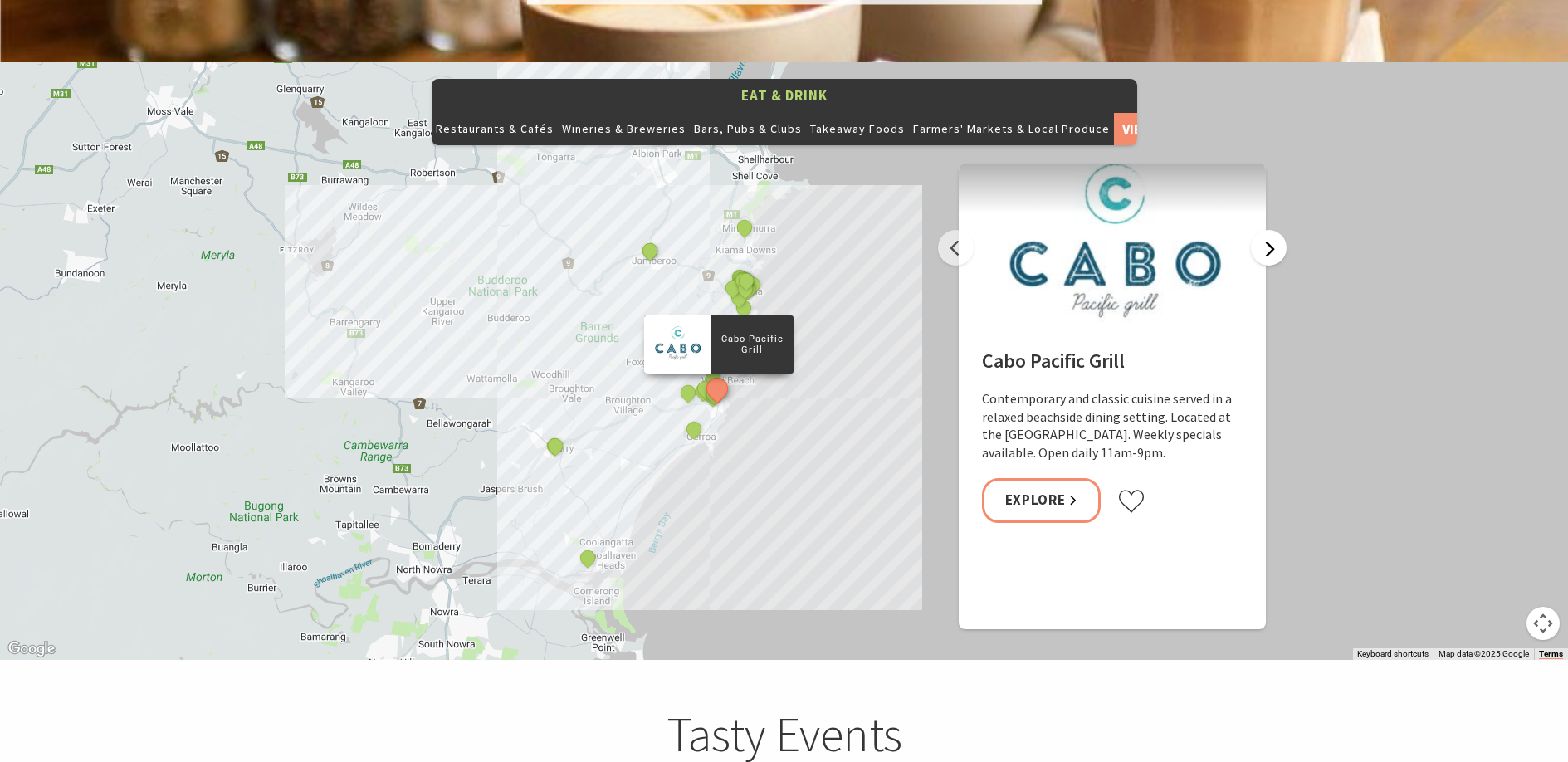
click at [1267, 230] on button "Next" at bounding box center [1269, 248] width 36 height 36
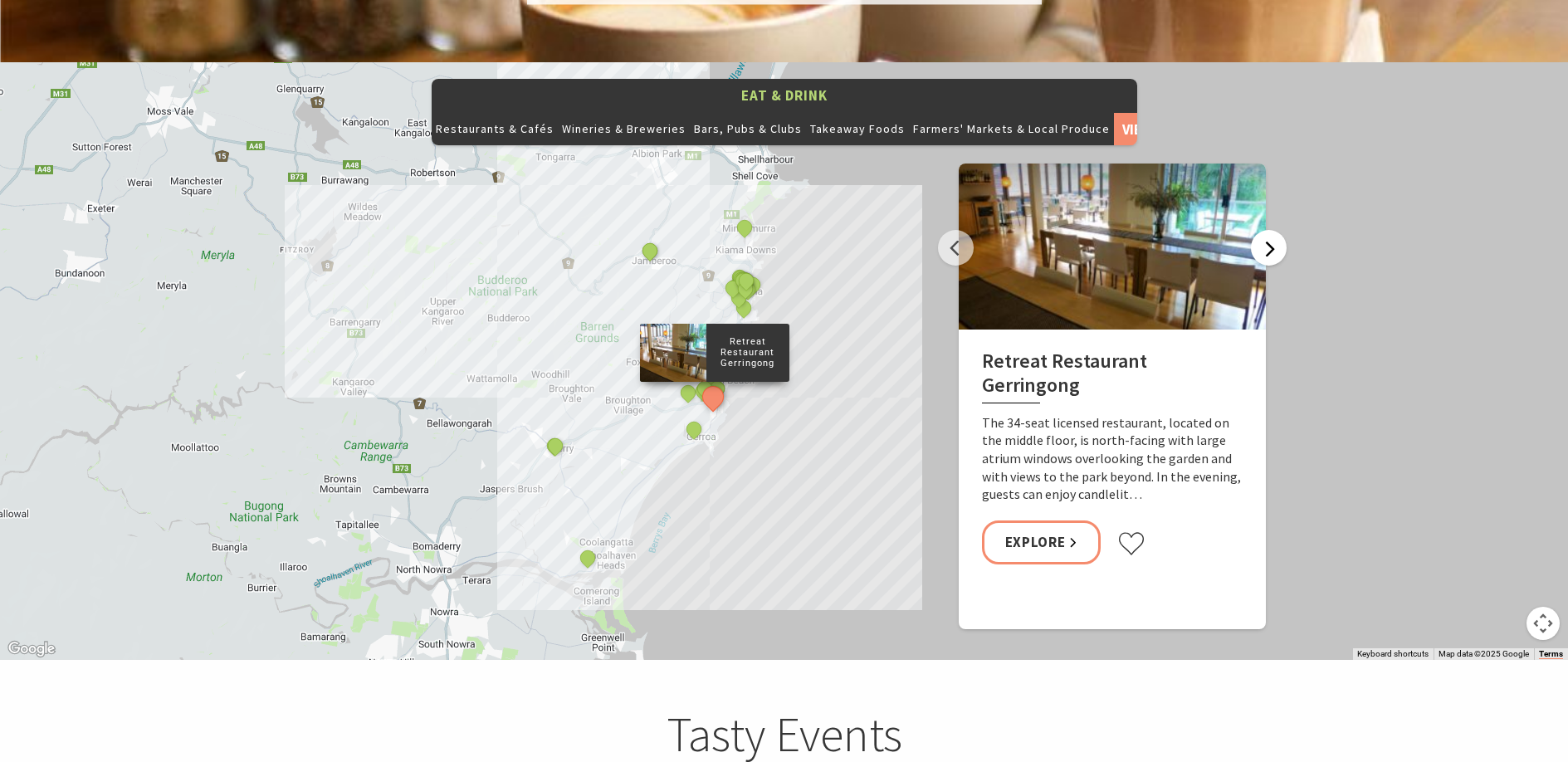
click at [1267, 230] on button "Next" at bounding box center [1269, 248] width 36 height 36
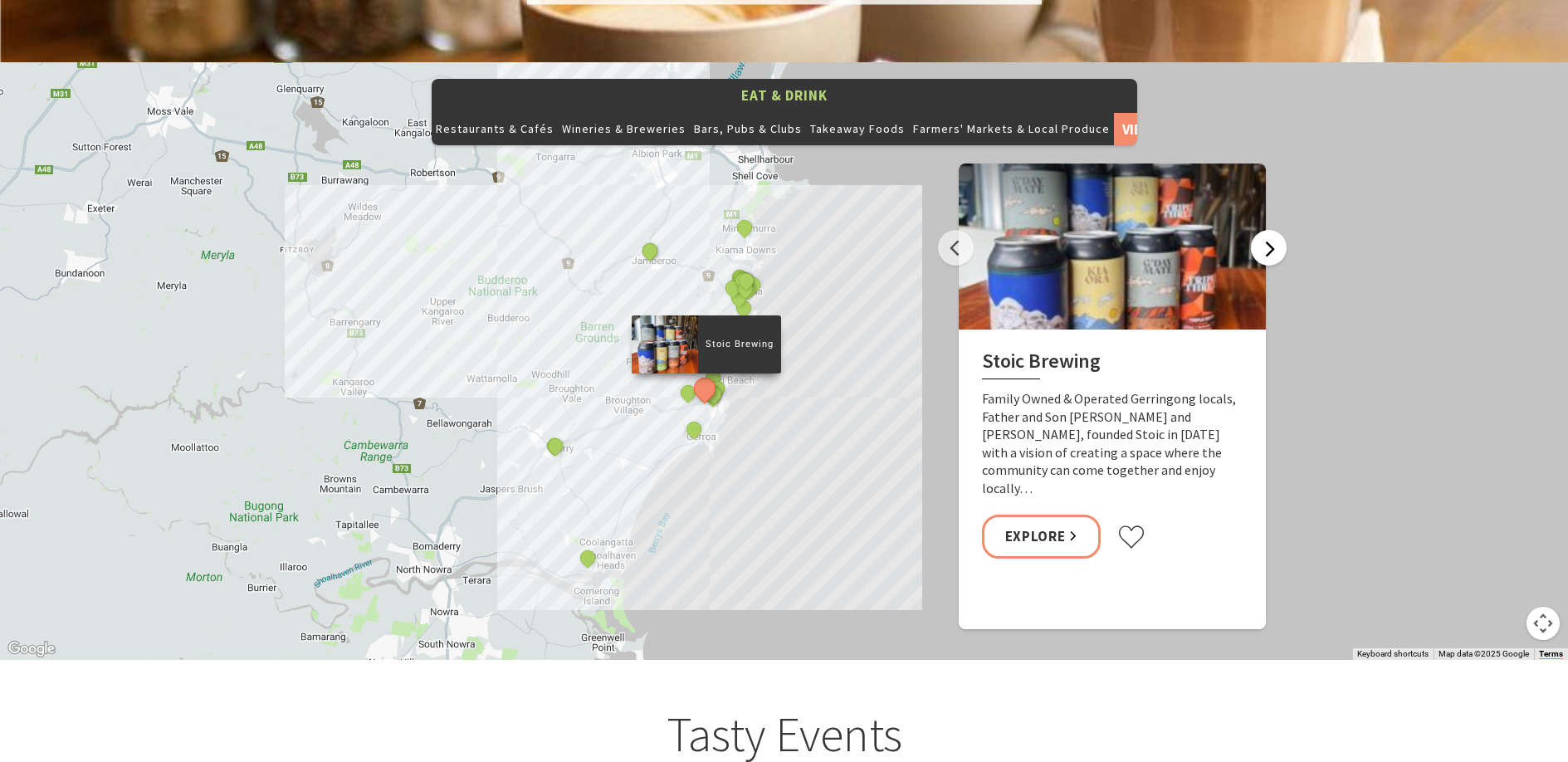
click at [1267, 230] on button "Next" at bounding box center [1269, 248] width 36 height 36
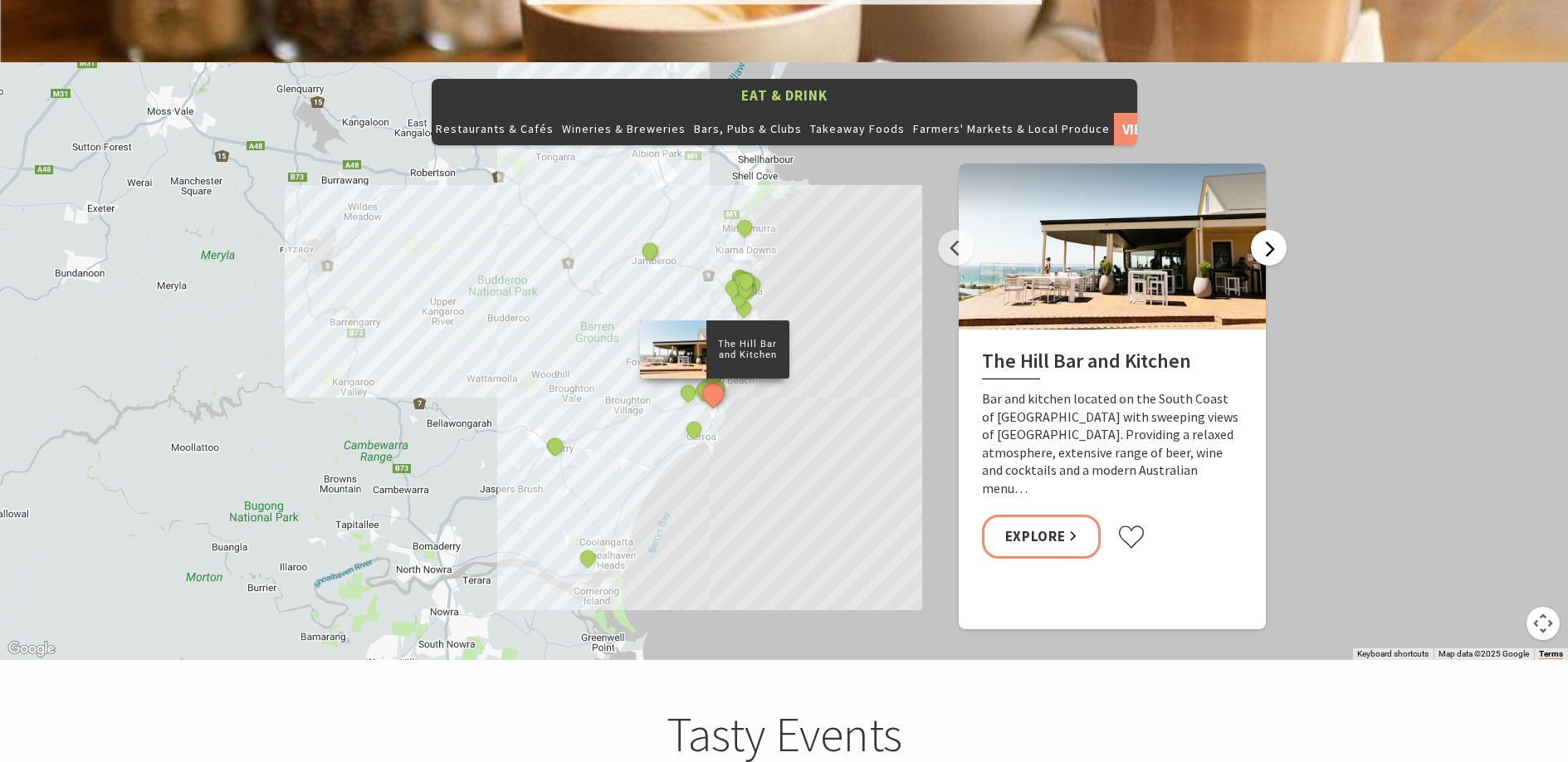
click at [1267, 230] on button "Next" at bounding box center [1269, 248] width 36 height 36
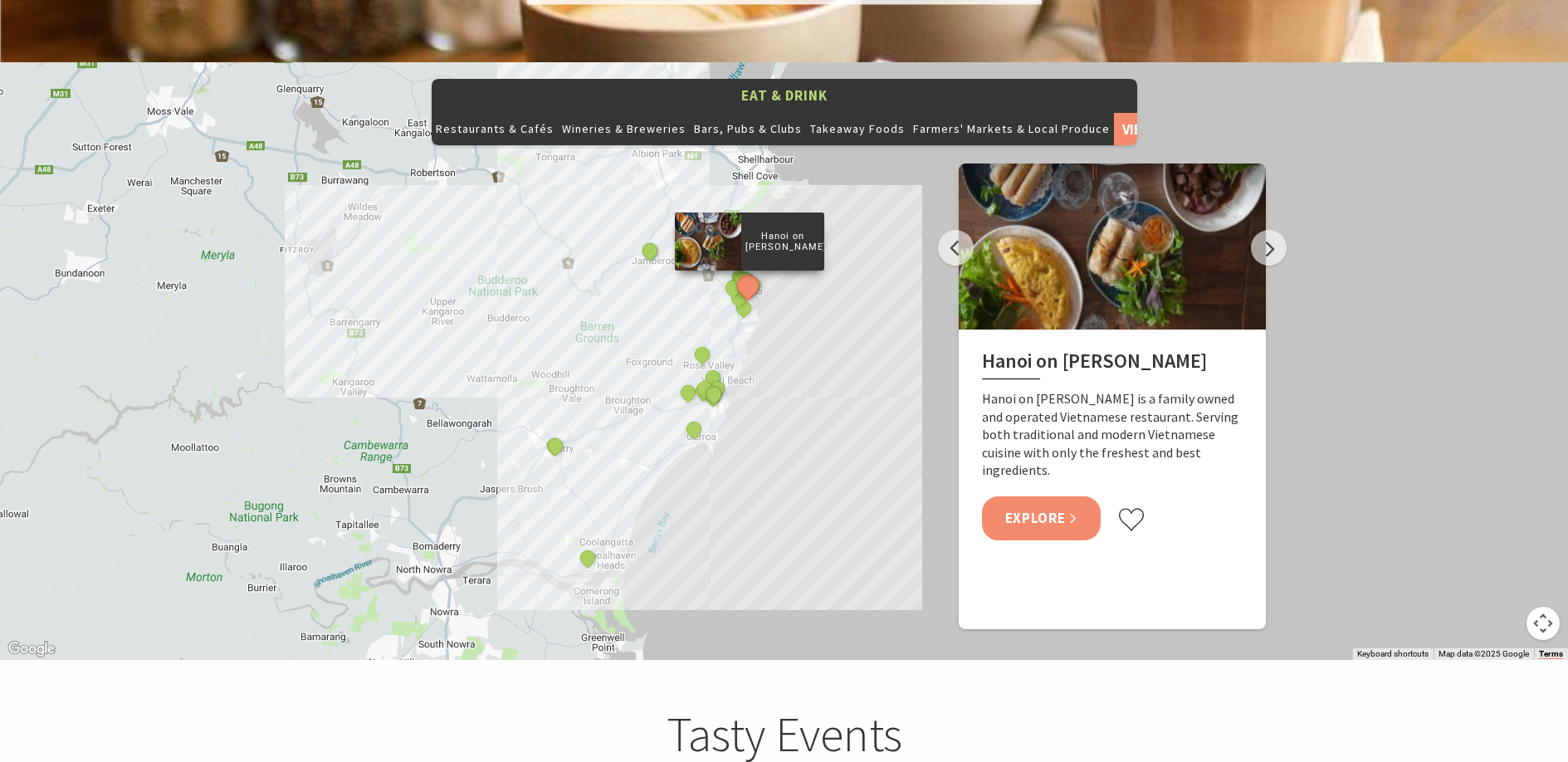
click at [1044, 496] on link "Explore" at bounding box center [1041, 518] width 119 height 44
click at [1268, 230] on button "Next" at bounding box center [1269, 248] width 36 height 36
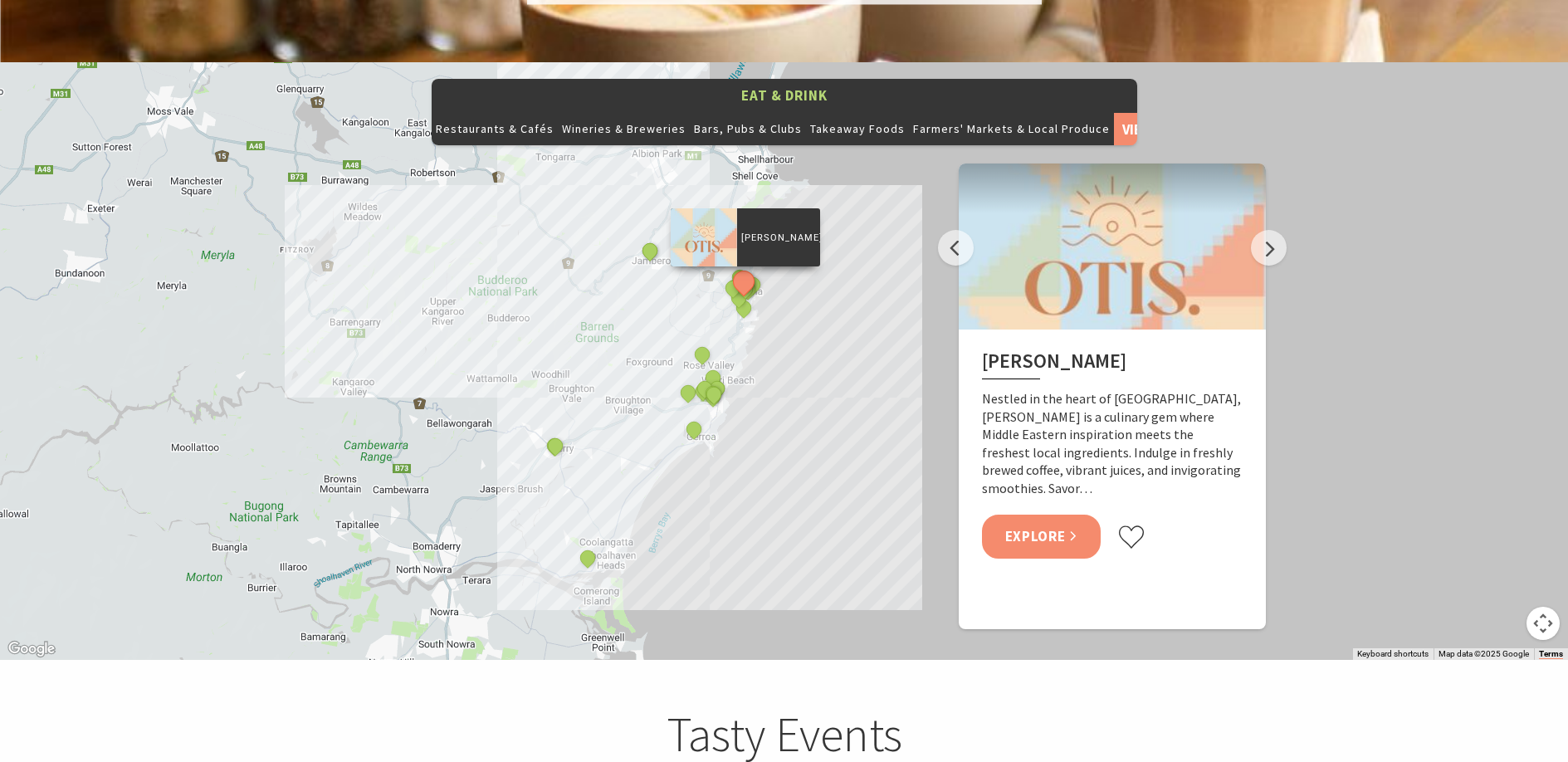
click at [1036, 515] on link "Explore" at bounding box center [1041, 537] width 119 height 44
click at [1266, 230] on button "Next" at bounding box center [1269, 248] width 36 height 36
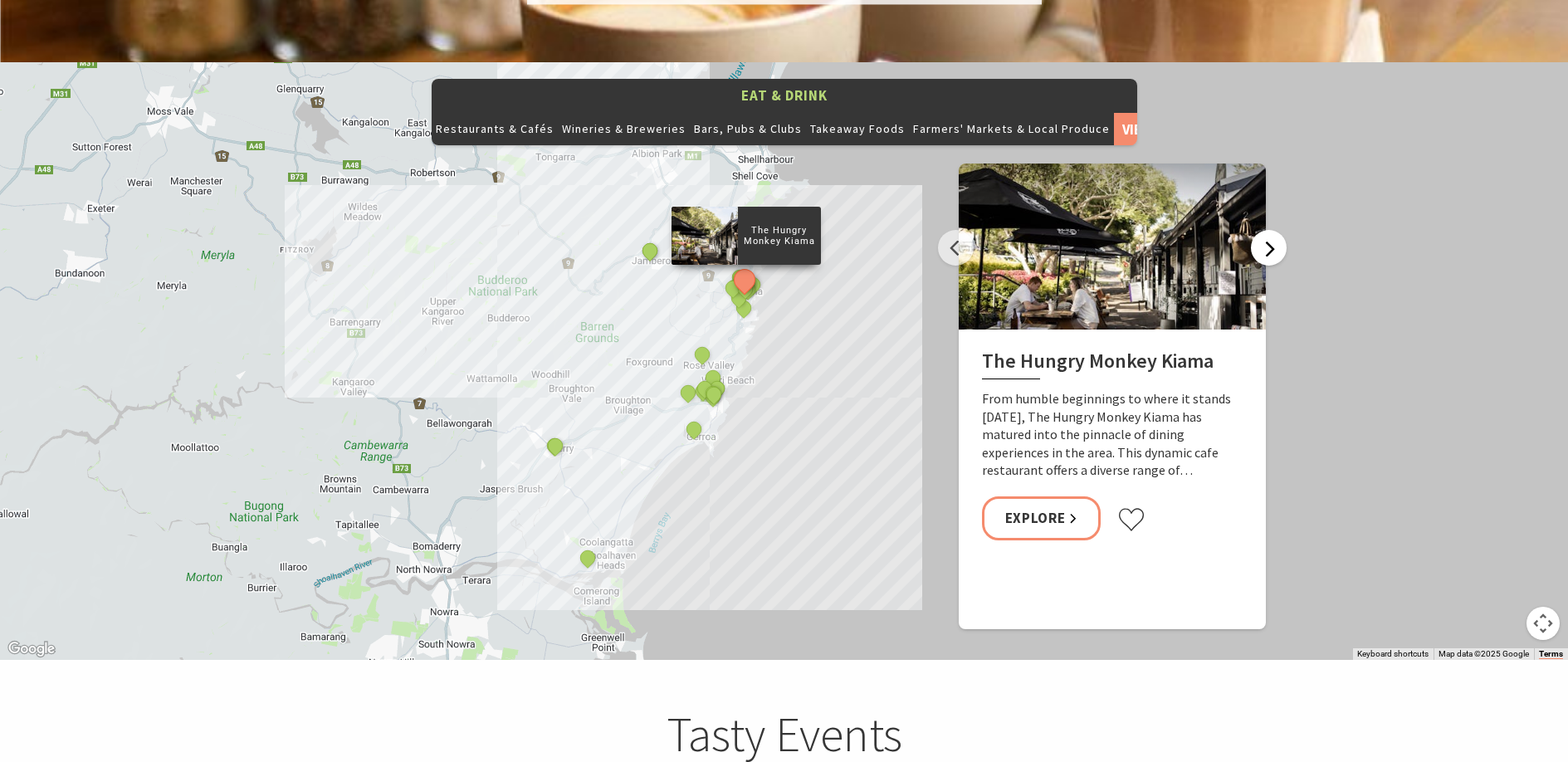
click at [1266, 230] on button "Next" at bounding box center [1269, 248] width 36 height 36
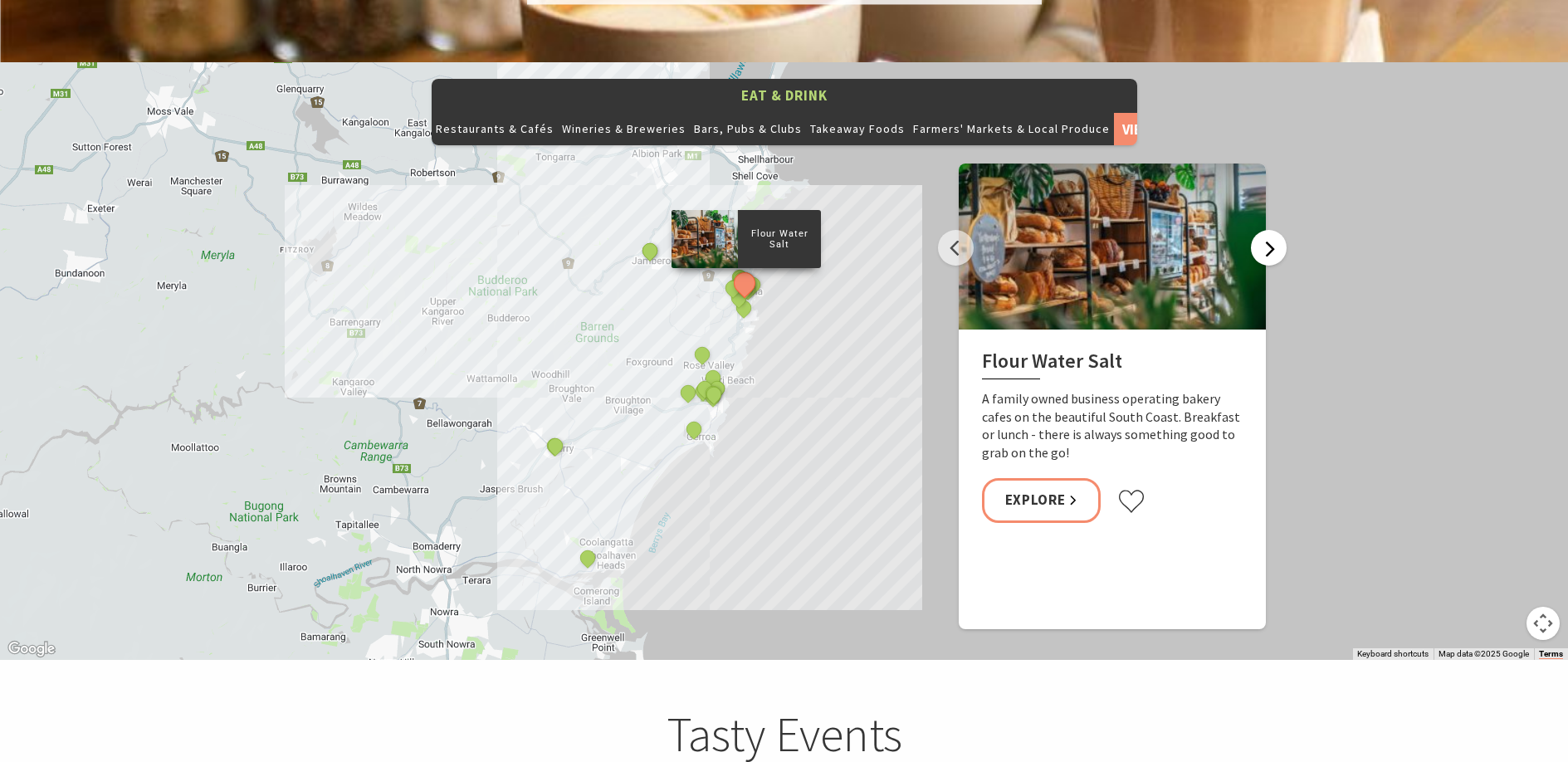
click at [1266, 230] on button "Next" at bounding box center [1269, 248] width 36 height 36
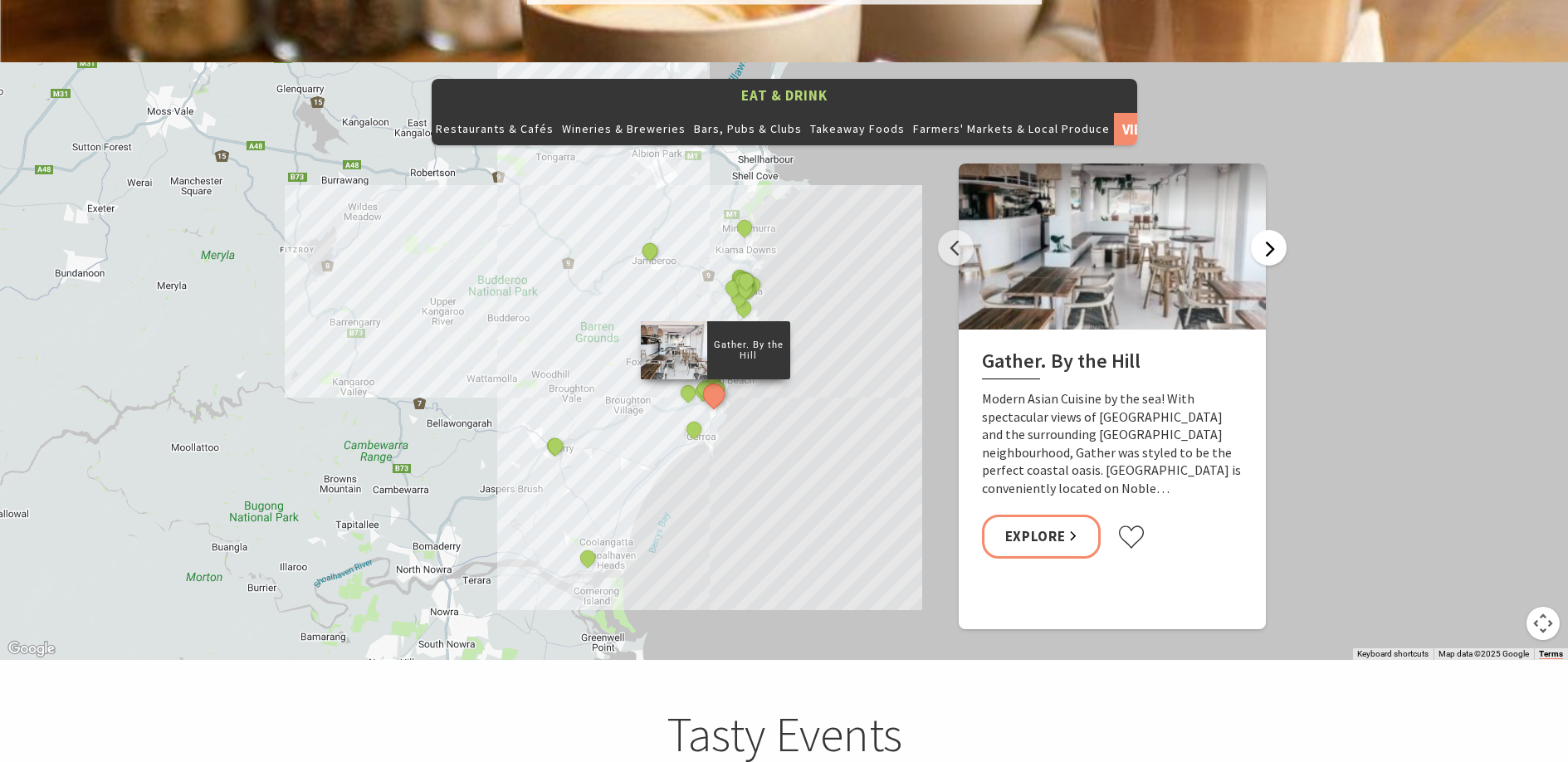
click at [1266, 230] on button "Next" at bounding box center [1269, 248] width 36 height 36
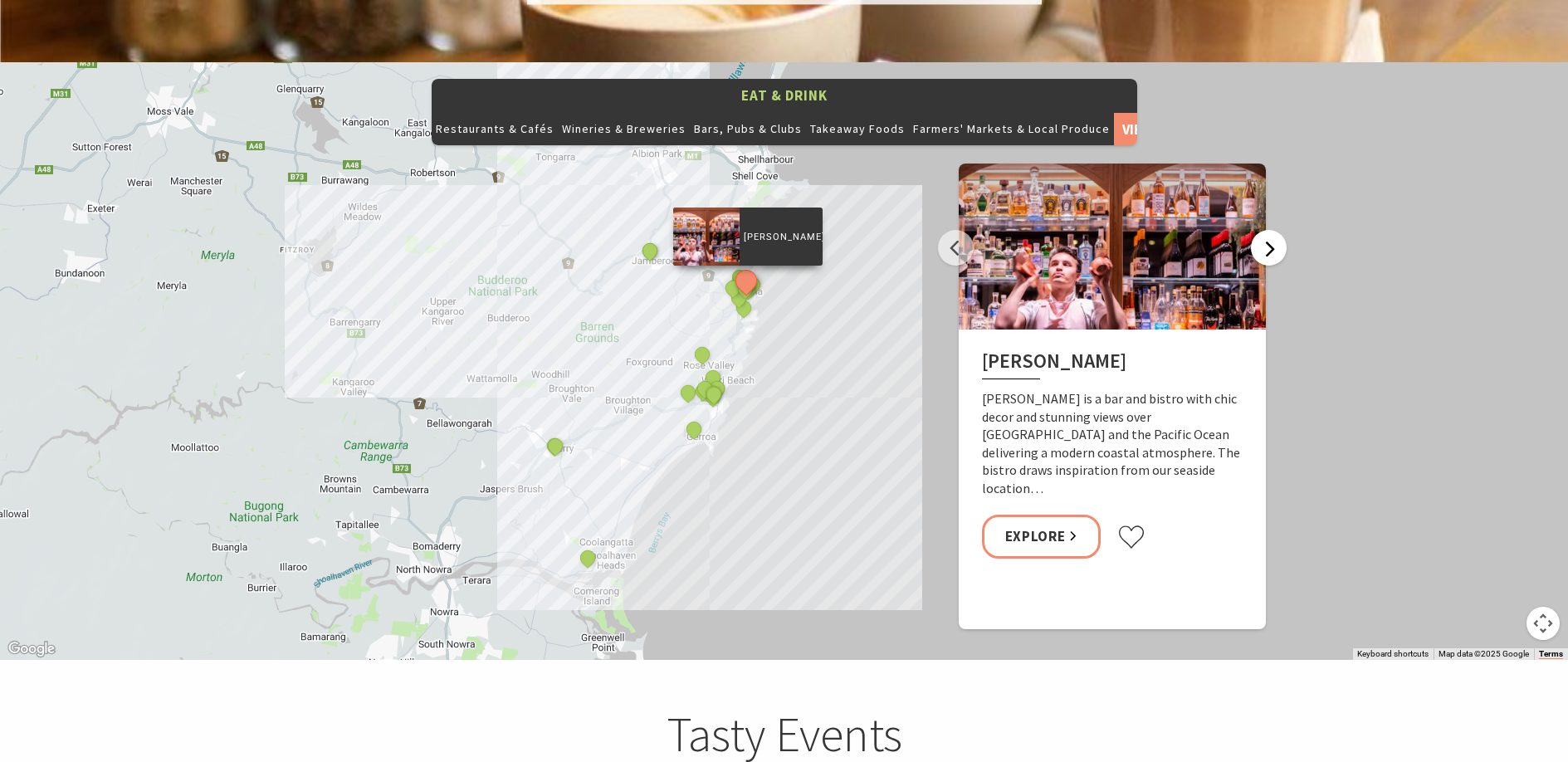
click at [1261, 230] on button "Next" at bounding box center [1269, 248] width 36 height 36
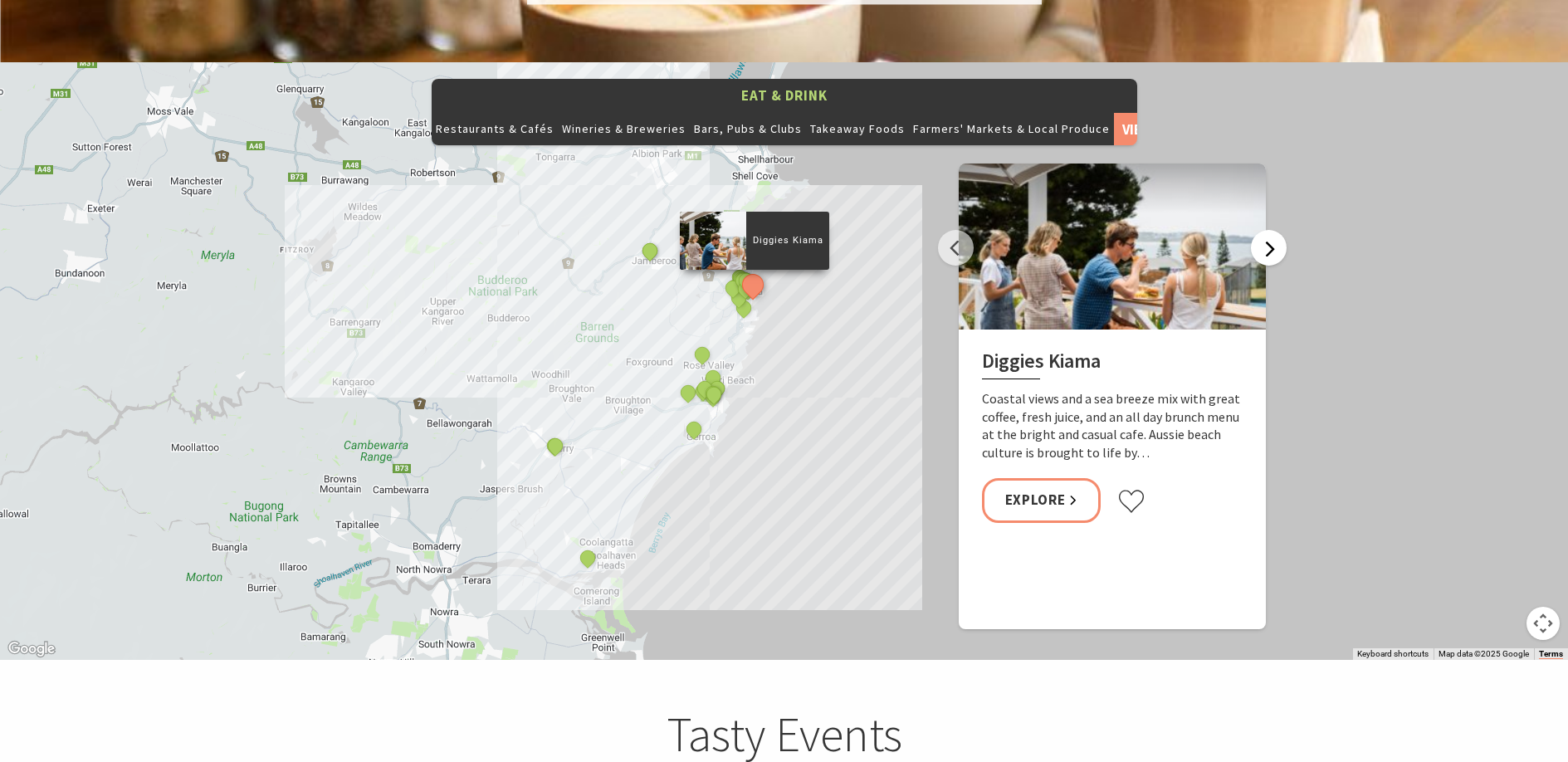
click at [1261, 230] on button "Next" at bounding box center [1269, 248] width 36 height 36
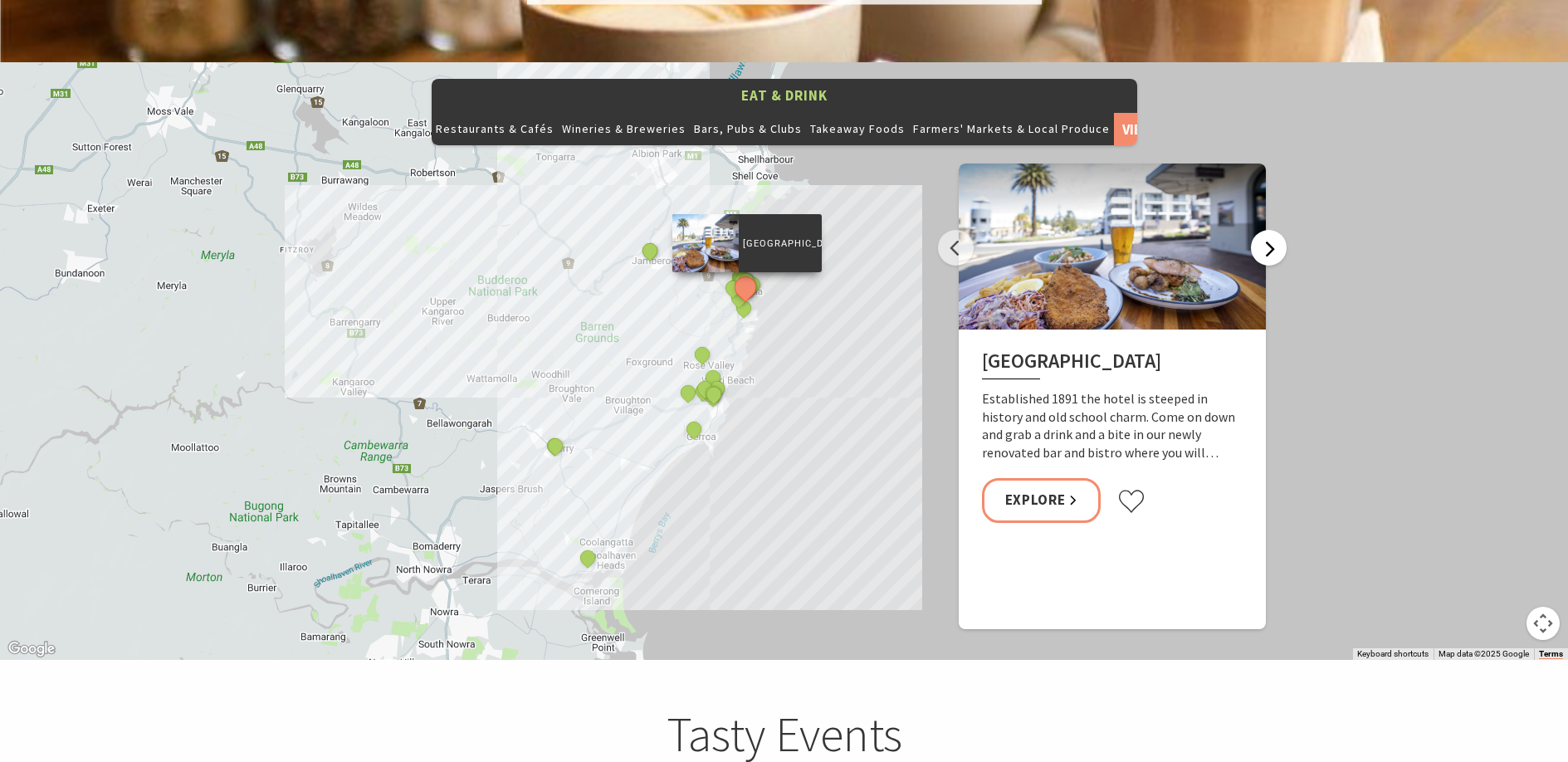
click at [1261, 230] on button "Next" at bounding box center [1269, 248] width 36 height 36
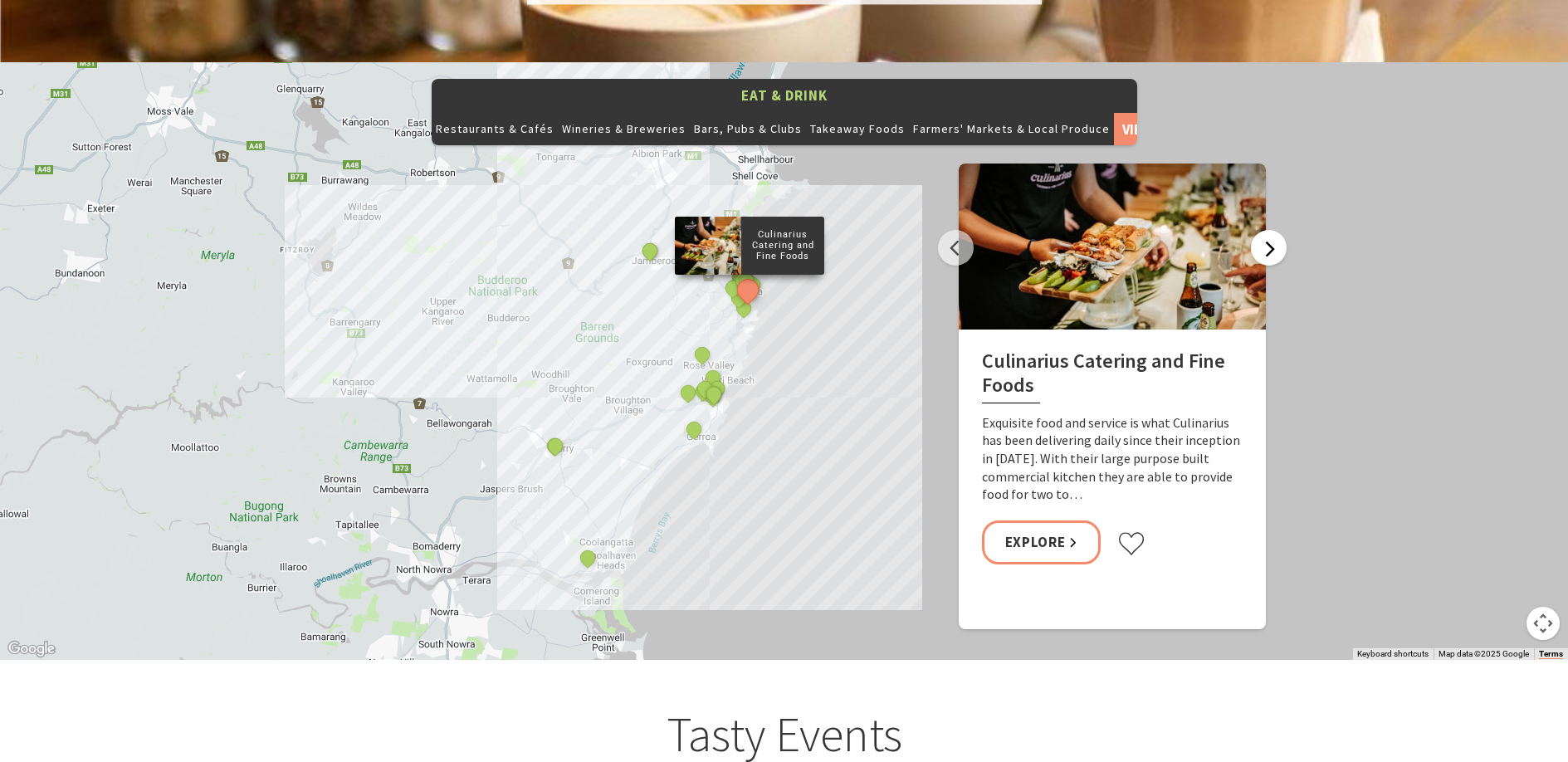
click at [1261, 230] on button "Next" at bounding box center [1269, 248] width 36 height 36
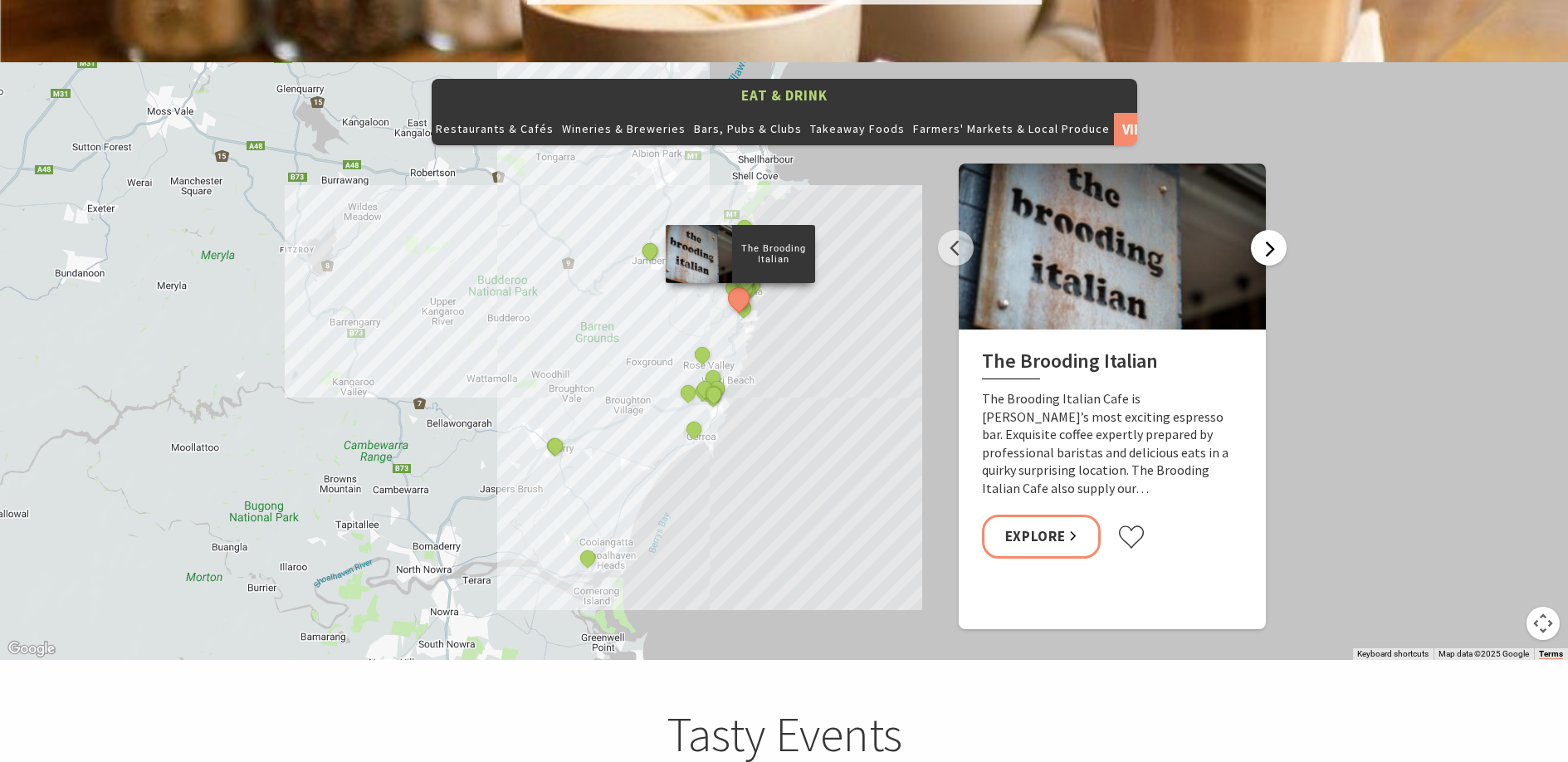
click at [1261, 230] on button "Next" at bounding box center [1269, 248] width 36 height 36
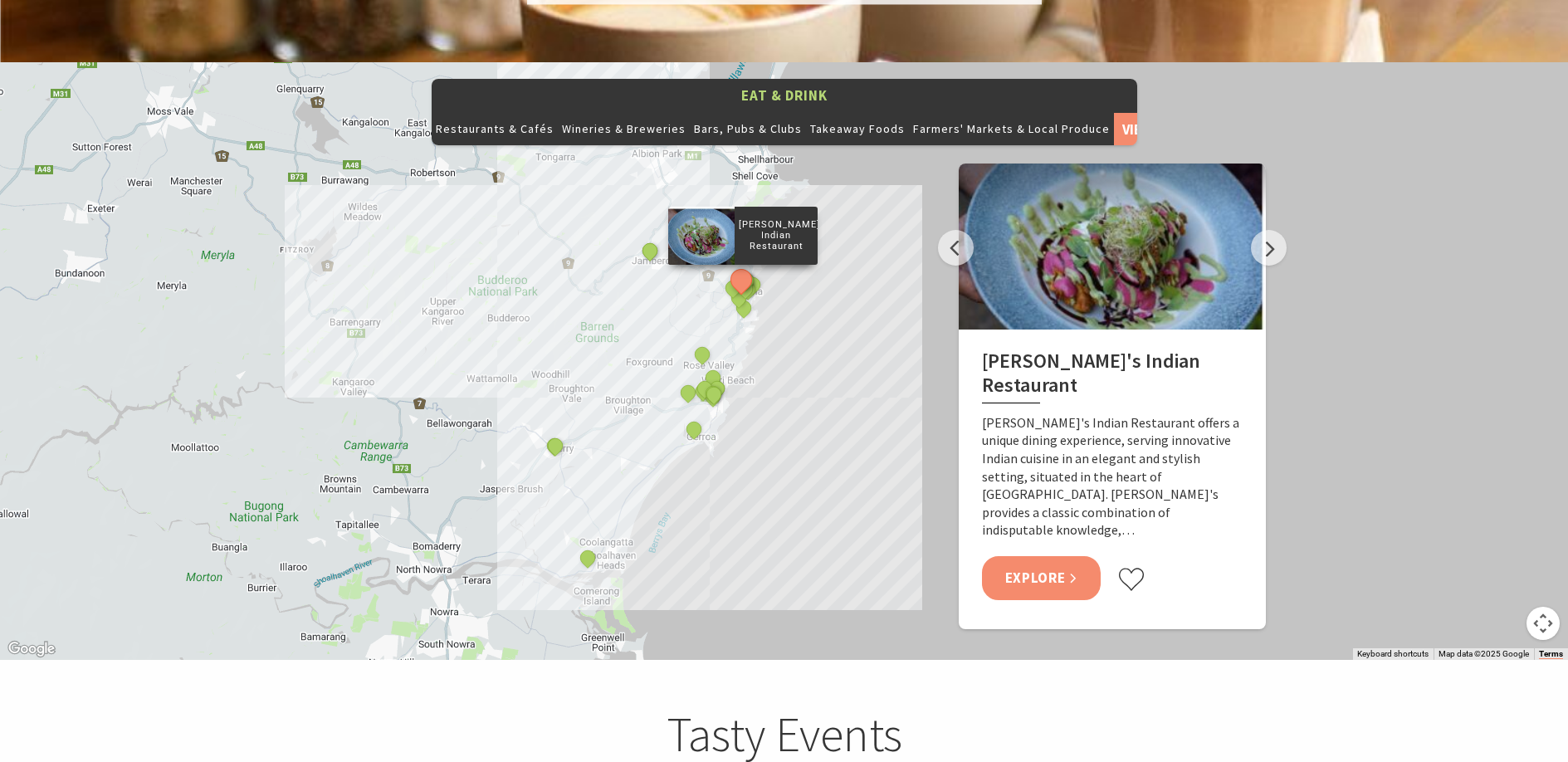
click at [1055, 556] on link "Explore" at bounding box center [1041, 578] width 119 height 44
click at [1262, 230] on button "Next" at bounding box center [1269, 248] width 36 height 36
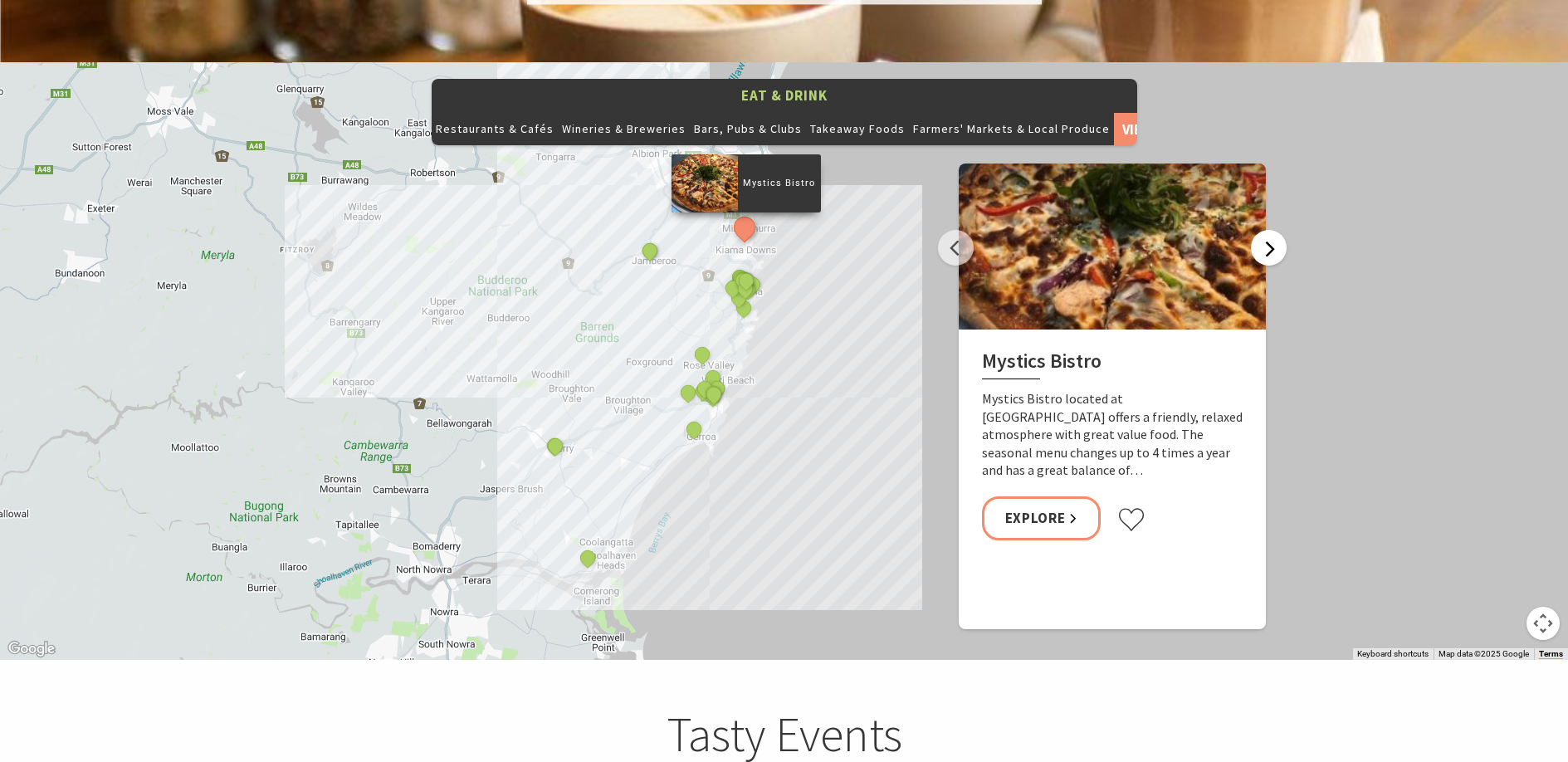
click at [1262, 230] on button "Next" at bounding box center [1269, 248] width 36 height 36
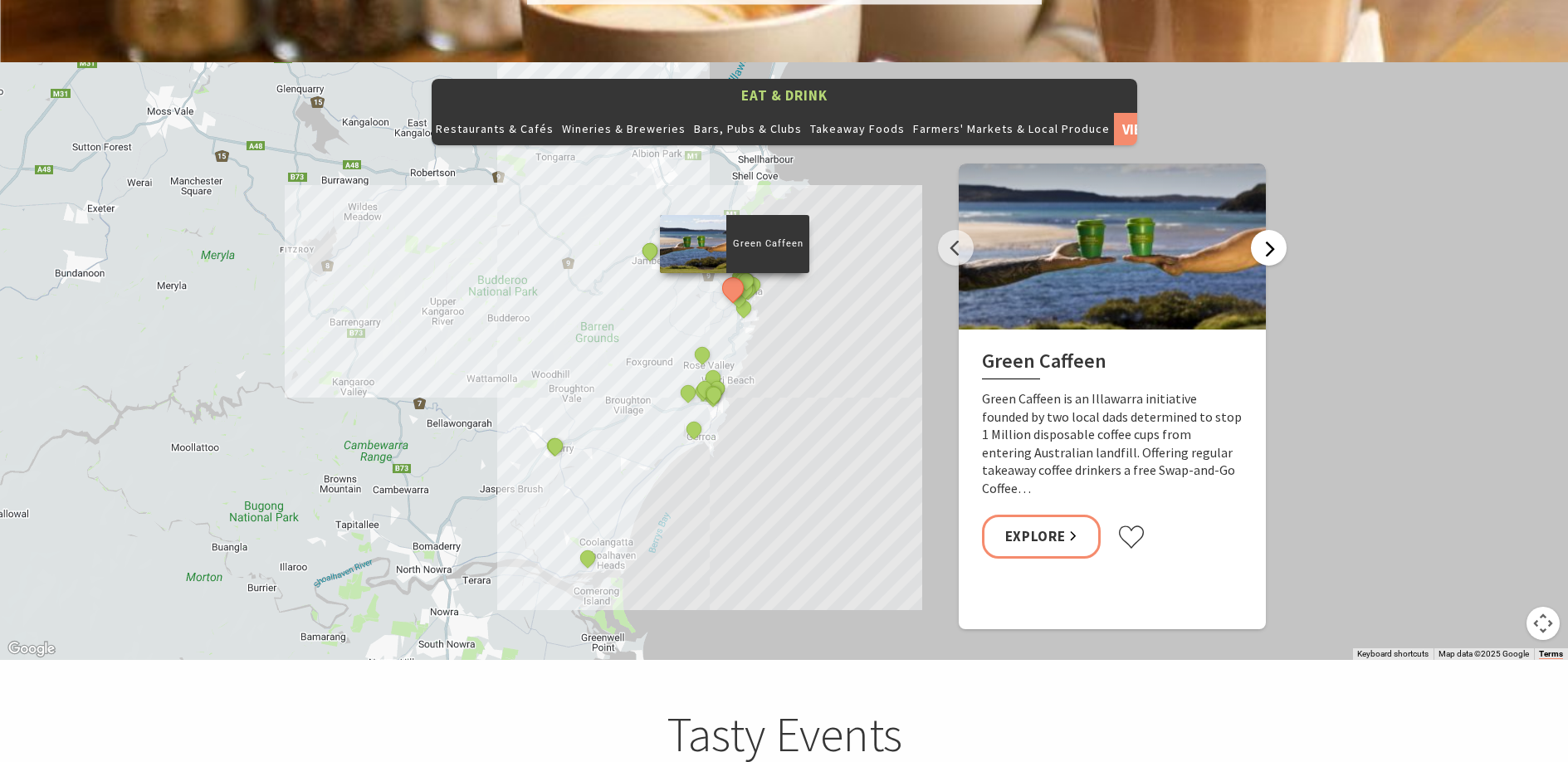
click at [1262, 230] on button "Next" at bounding box center [1269, 248] width 36 height 36
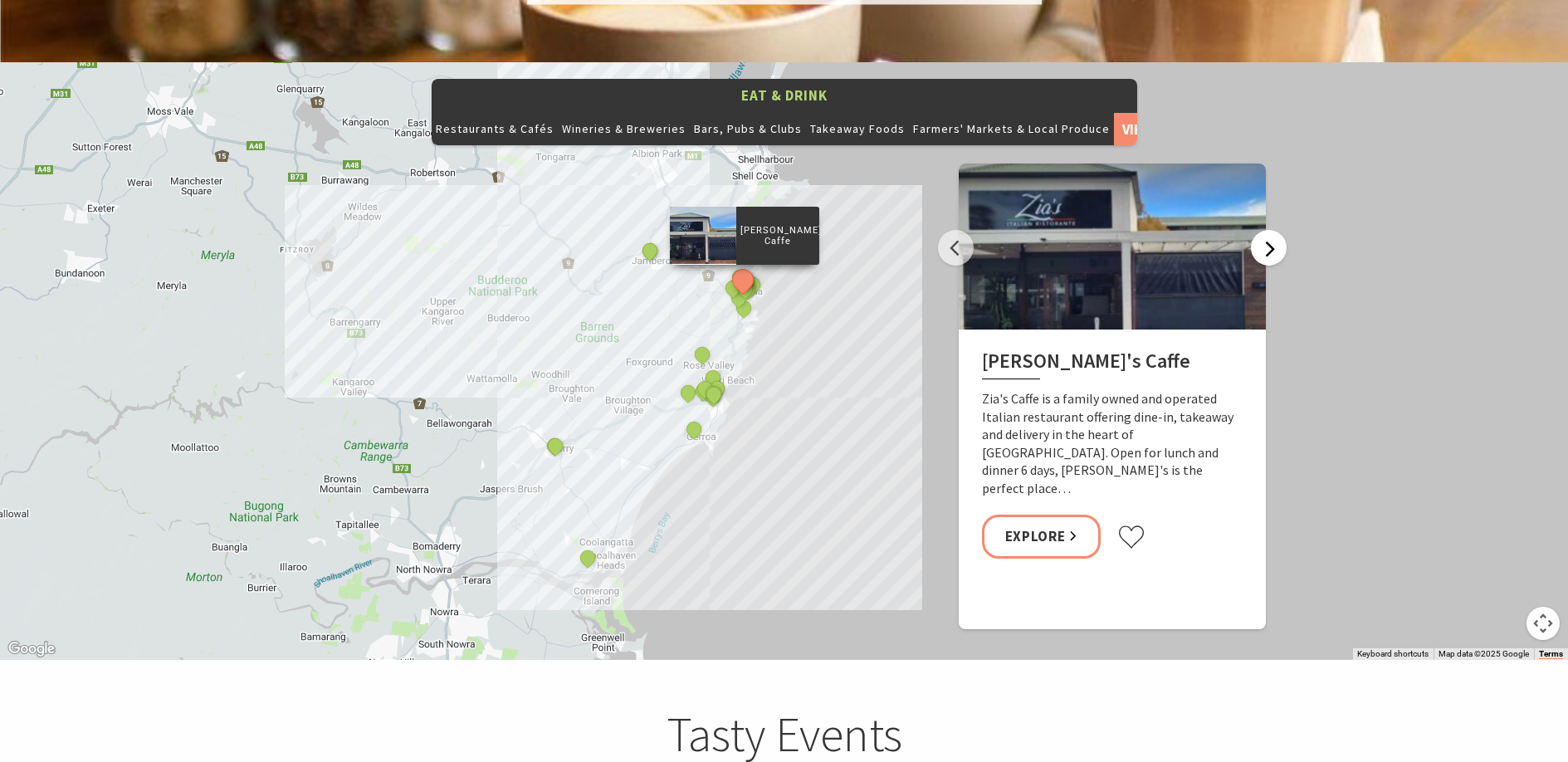
click at [1262, 230] on button "Next" at bounding box center [1269, 248] width 36 height 36
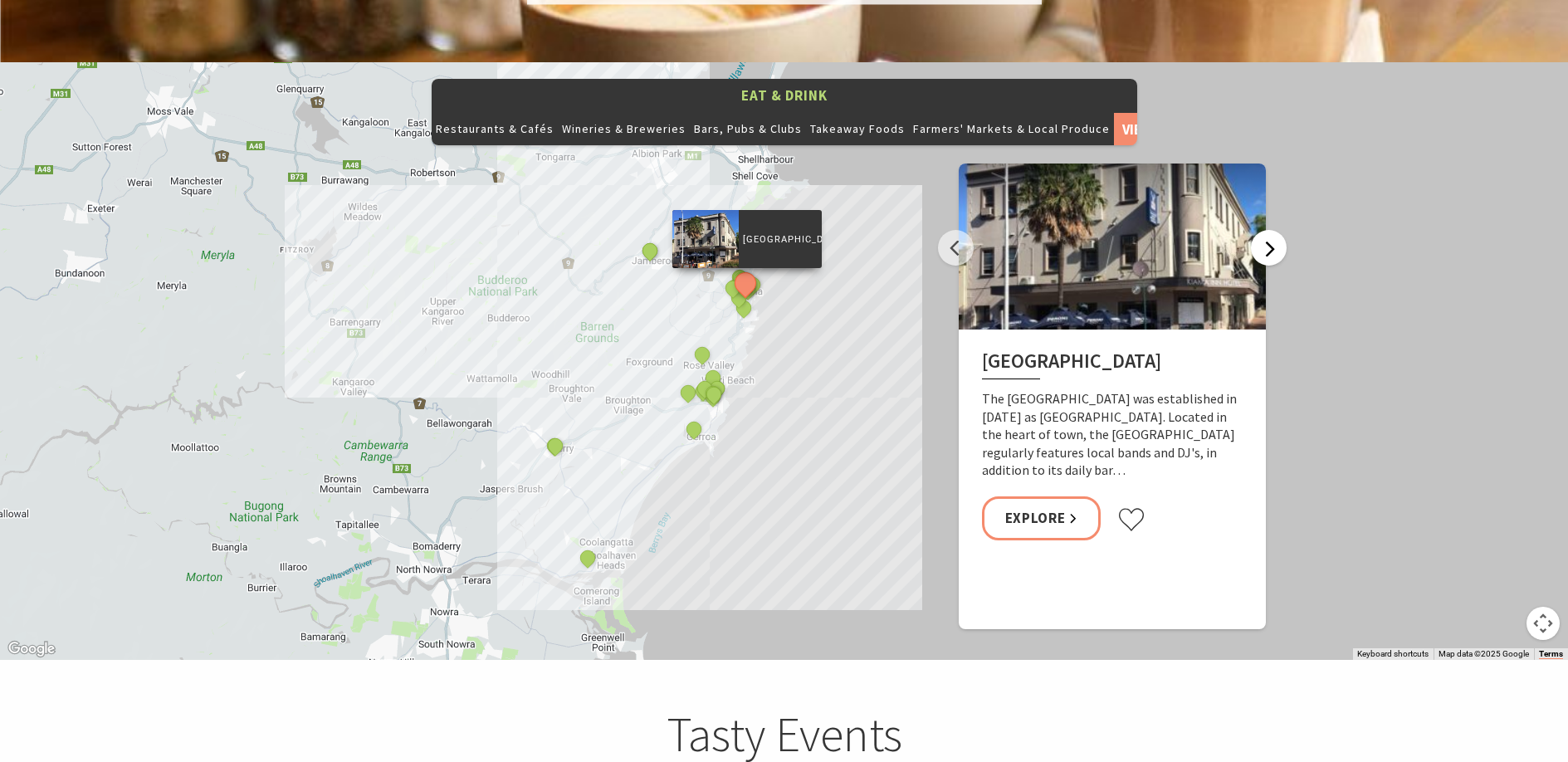
click at [1262, 230] on button "Next" at bounding box center [1269, 248] width 36 height 36
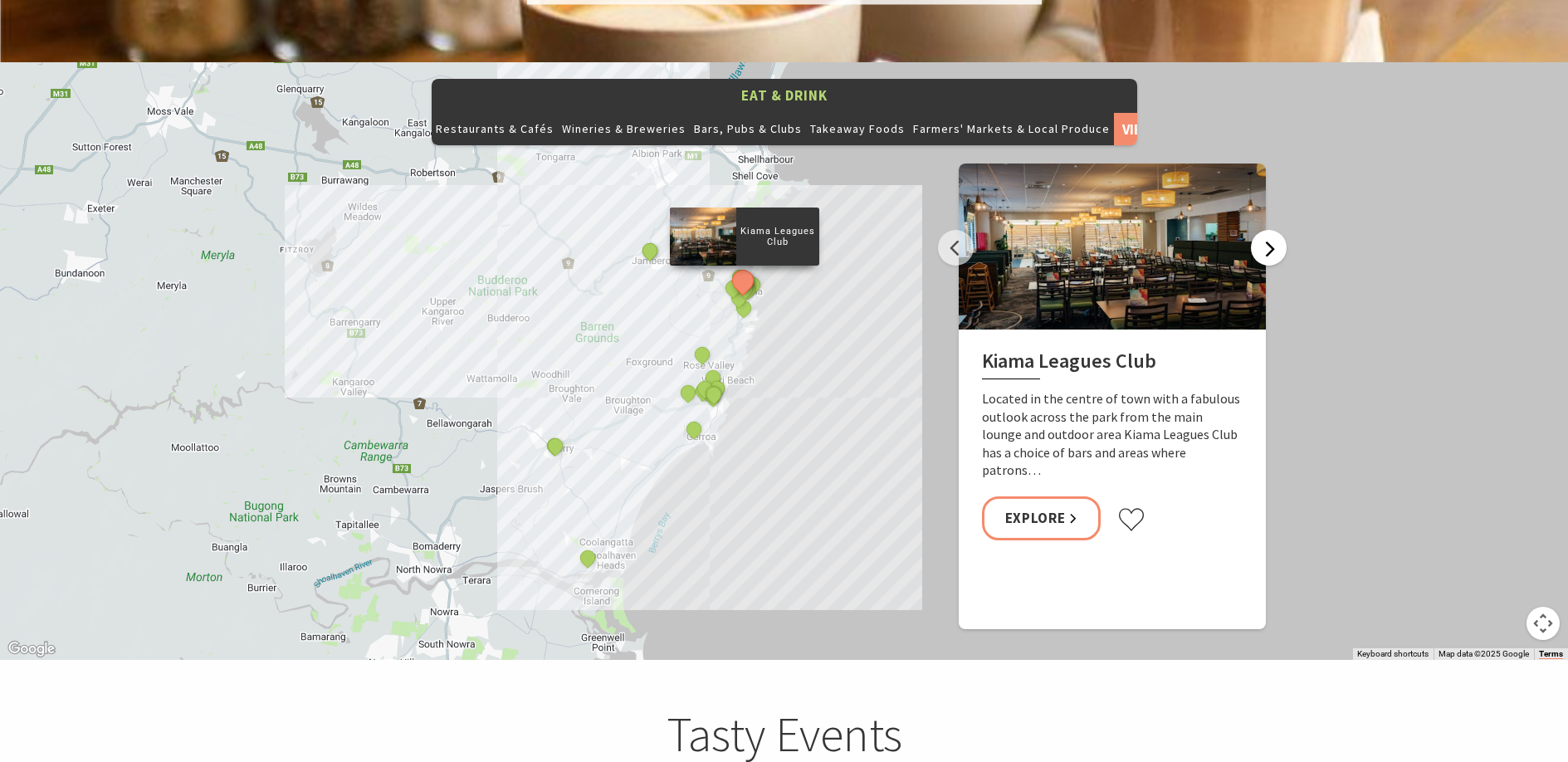
click at [1262, 230] on button "Next" at bounding box center [1269, 248] width 36 height 36
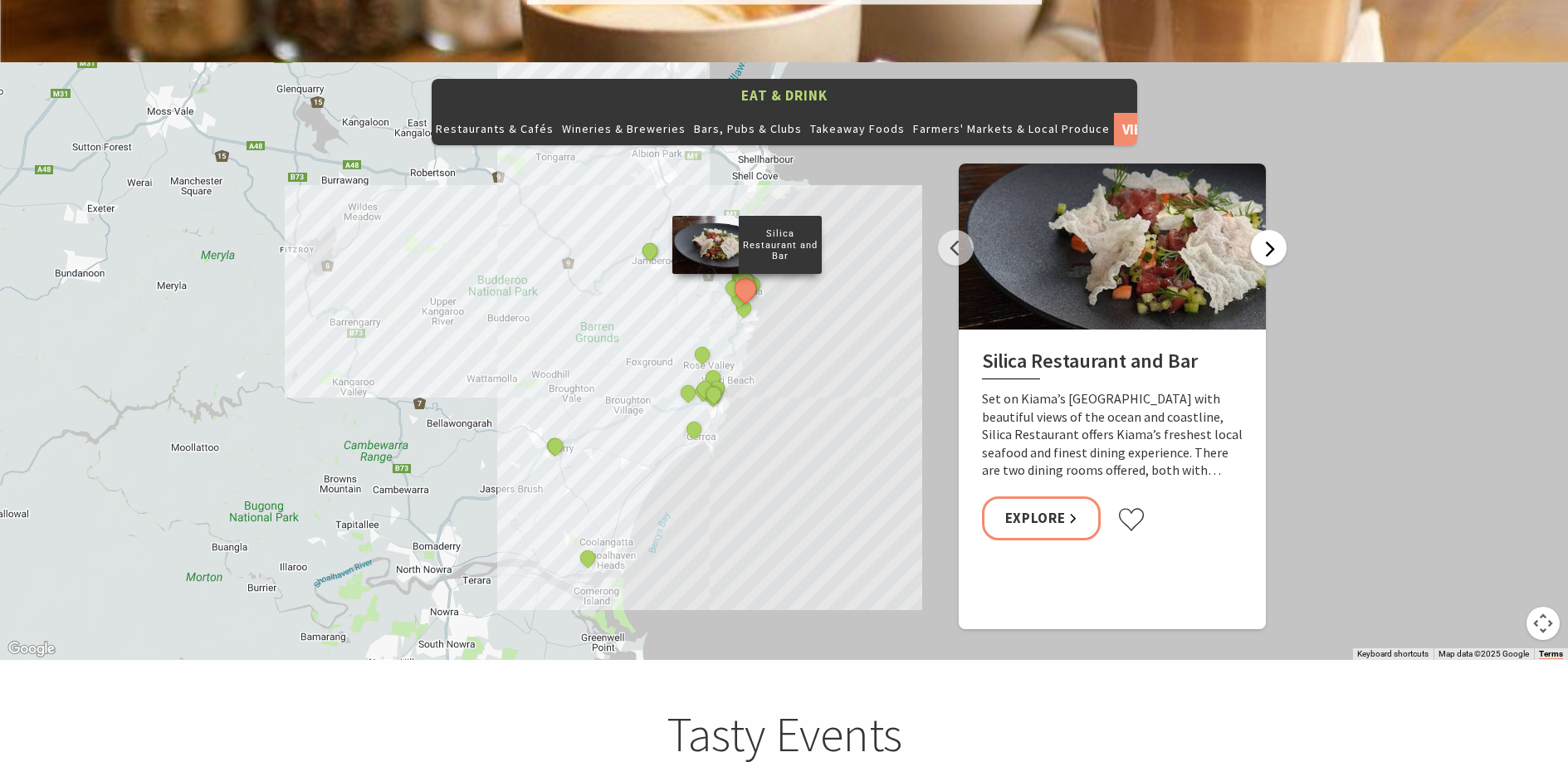
click at [1262, 230] on button "Next" at bounding box center [1269, 248] width 36 height 36
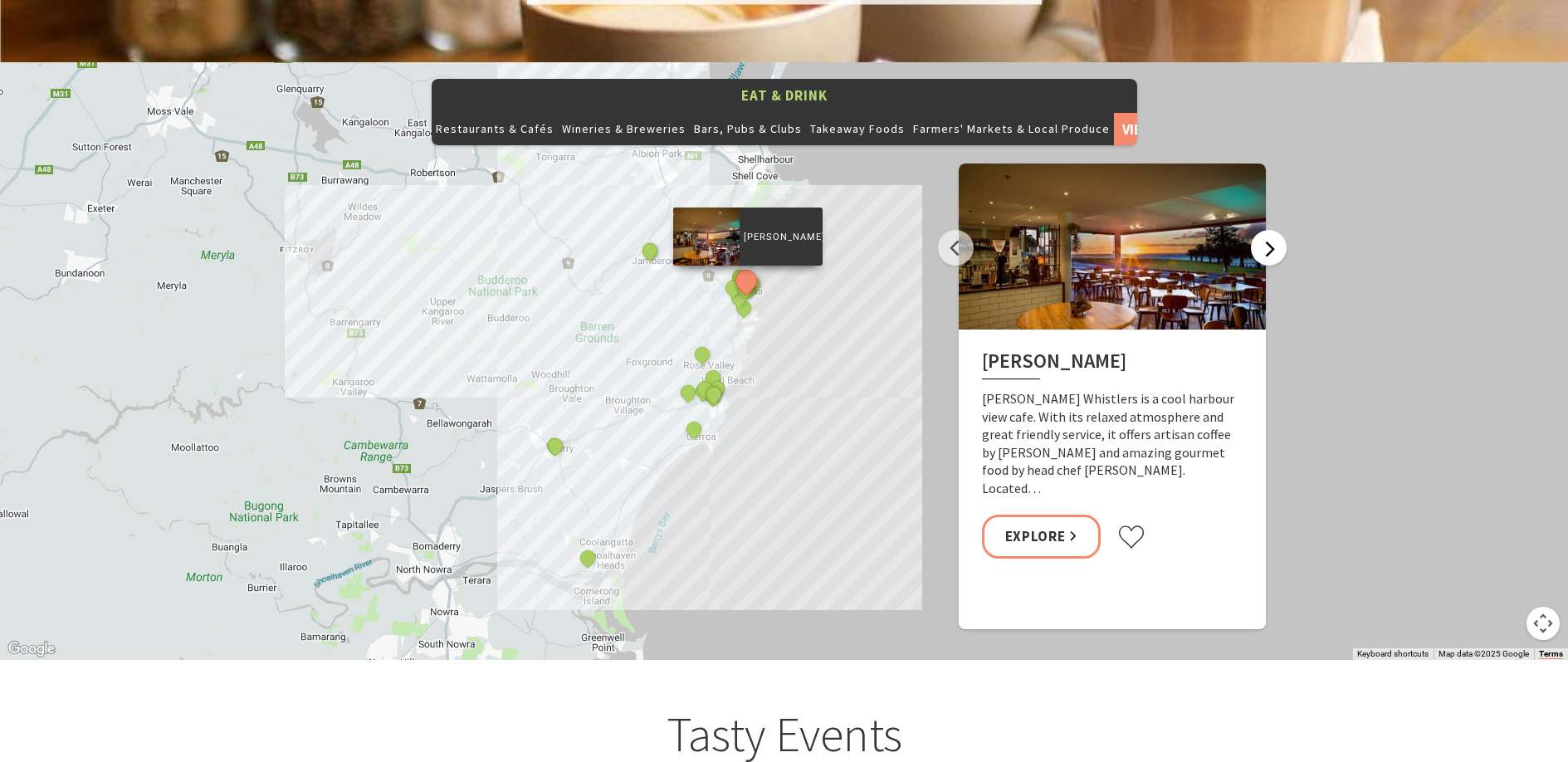
click at [1262, 230] on button "Next" at bounding box center [1269, 248] width 36 height 36
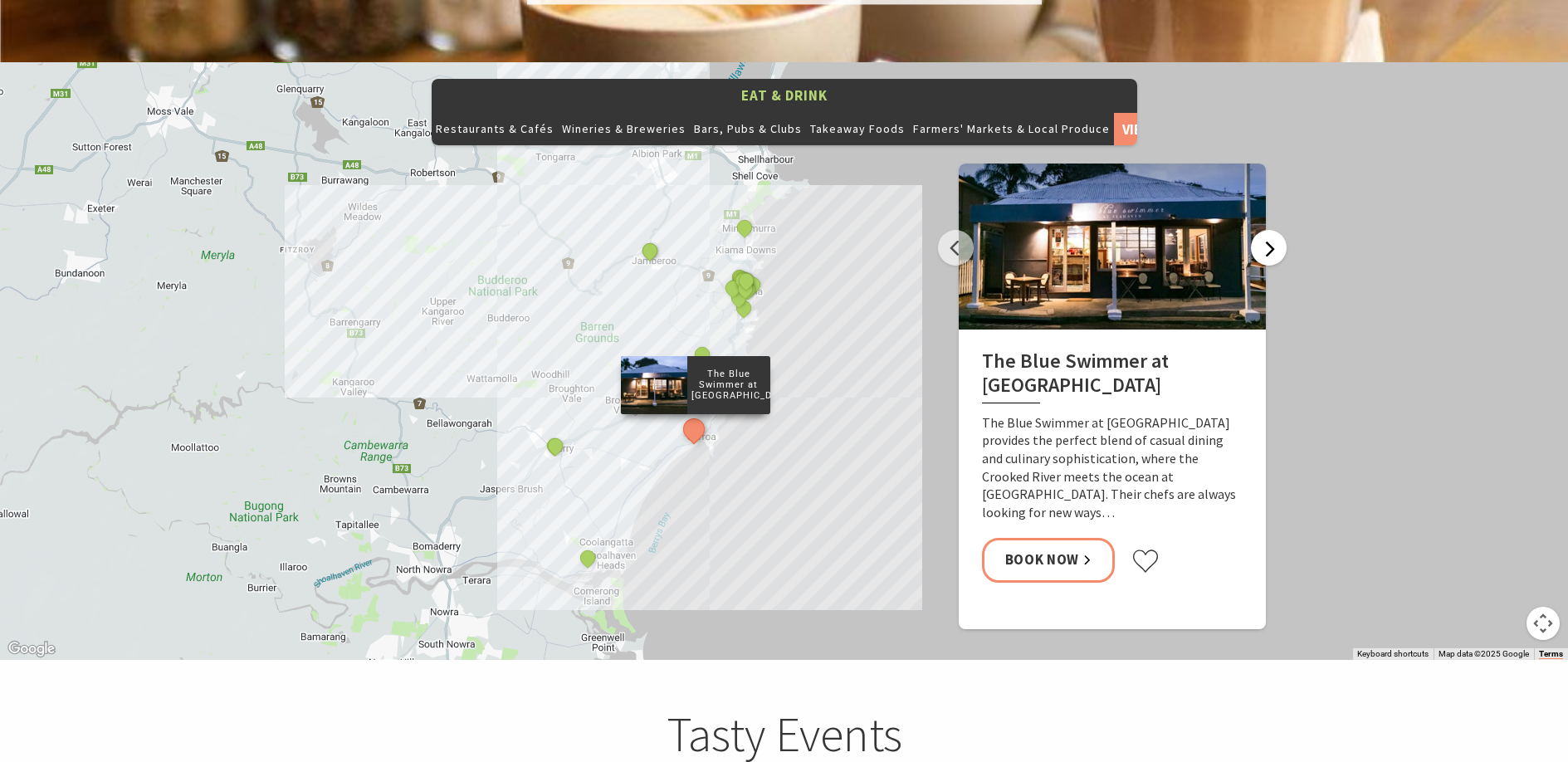
click at [1262, 230] on button "Next" at bounding box center [1269, 248] width 36 height 36
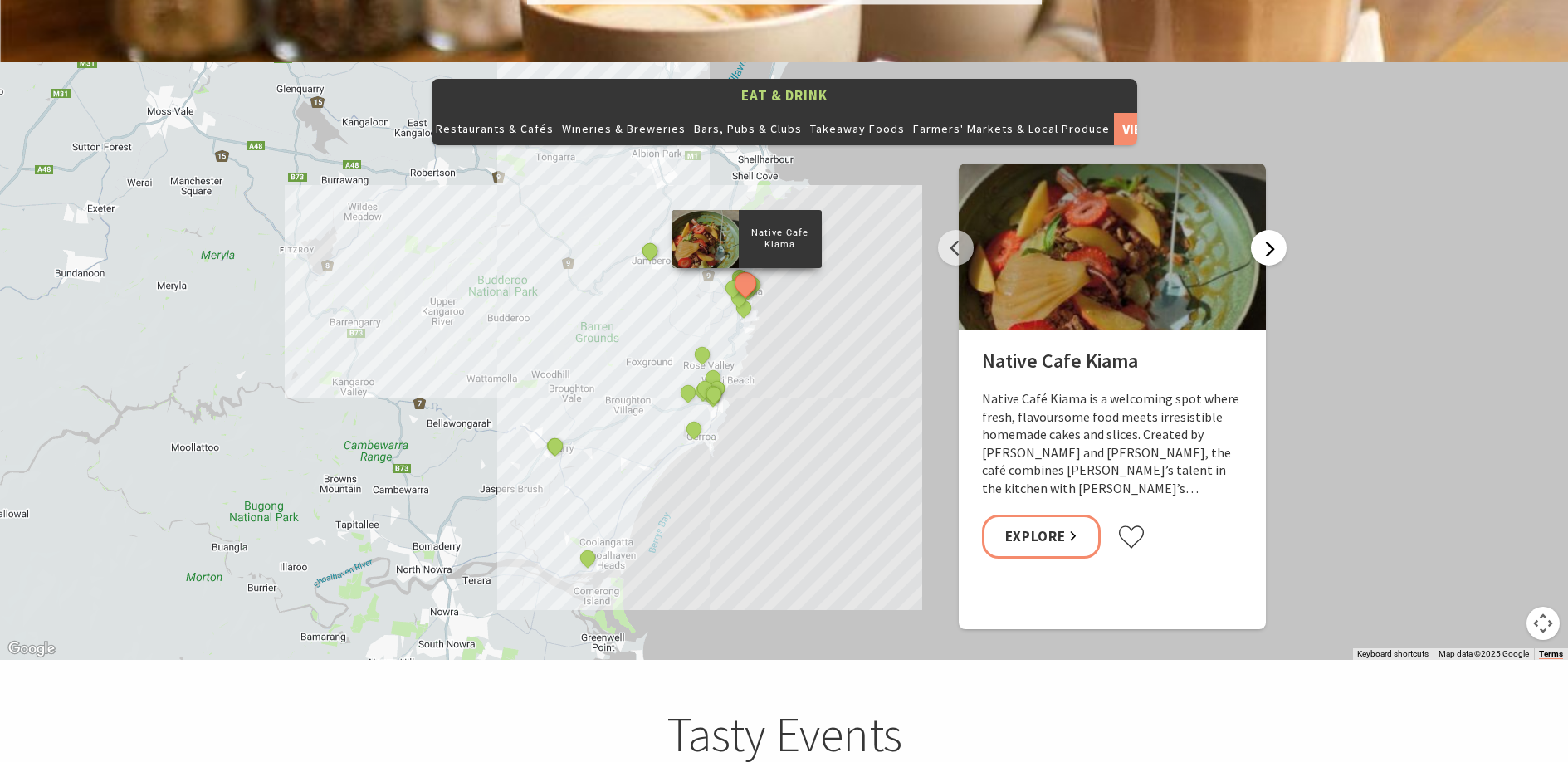
click at [1262, 230] on button "Next" at bounding box center [1269, 248] width 36 height 36
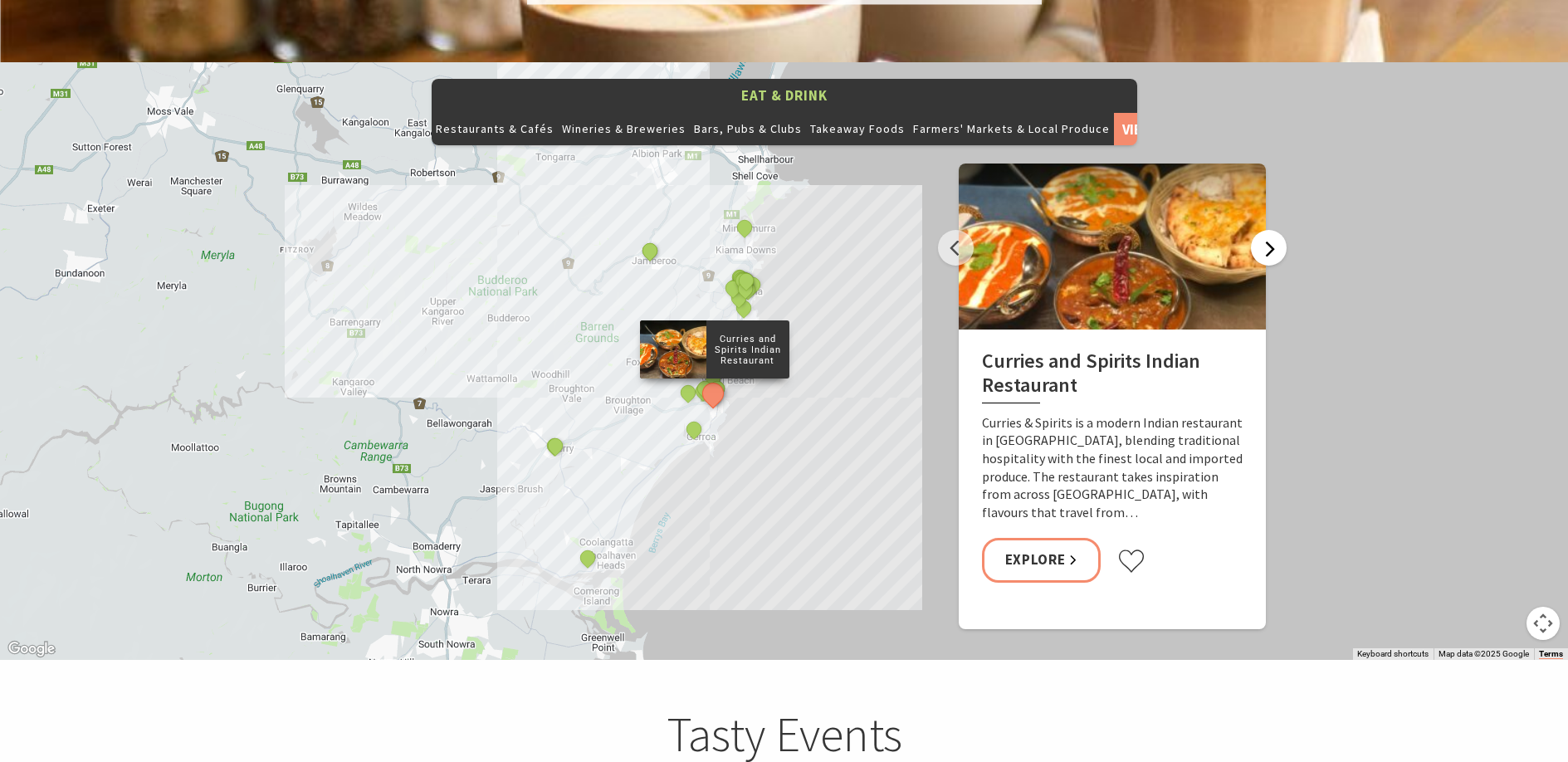
click at [1262, 230] on button "Next" at bounding box center [1269, 248] width 36 height 36
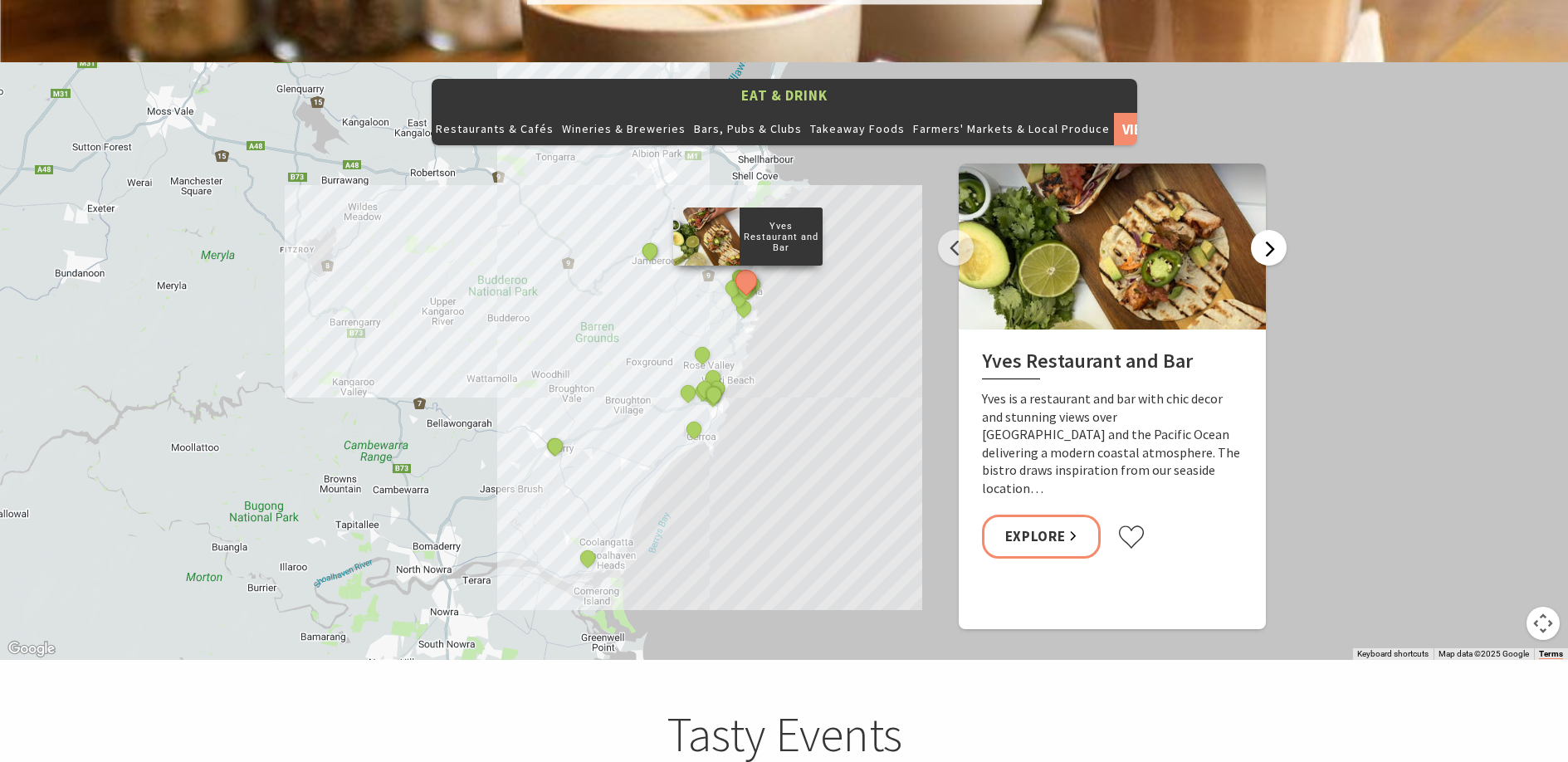
click at [1262, 230] on button "Next" at bounding box center [1269, 248] width 36 height 36
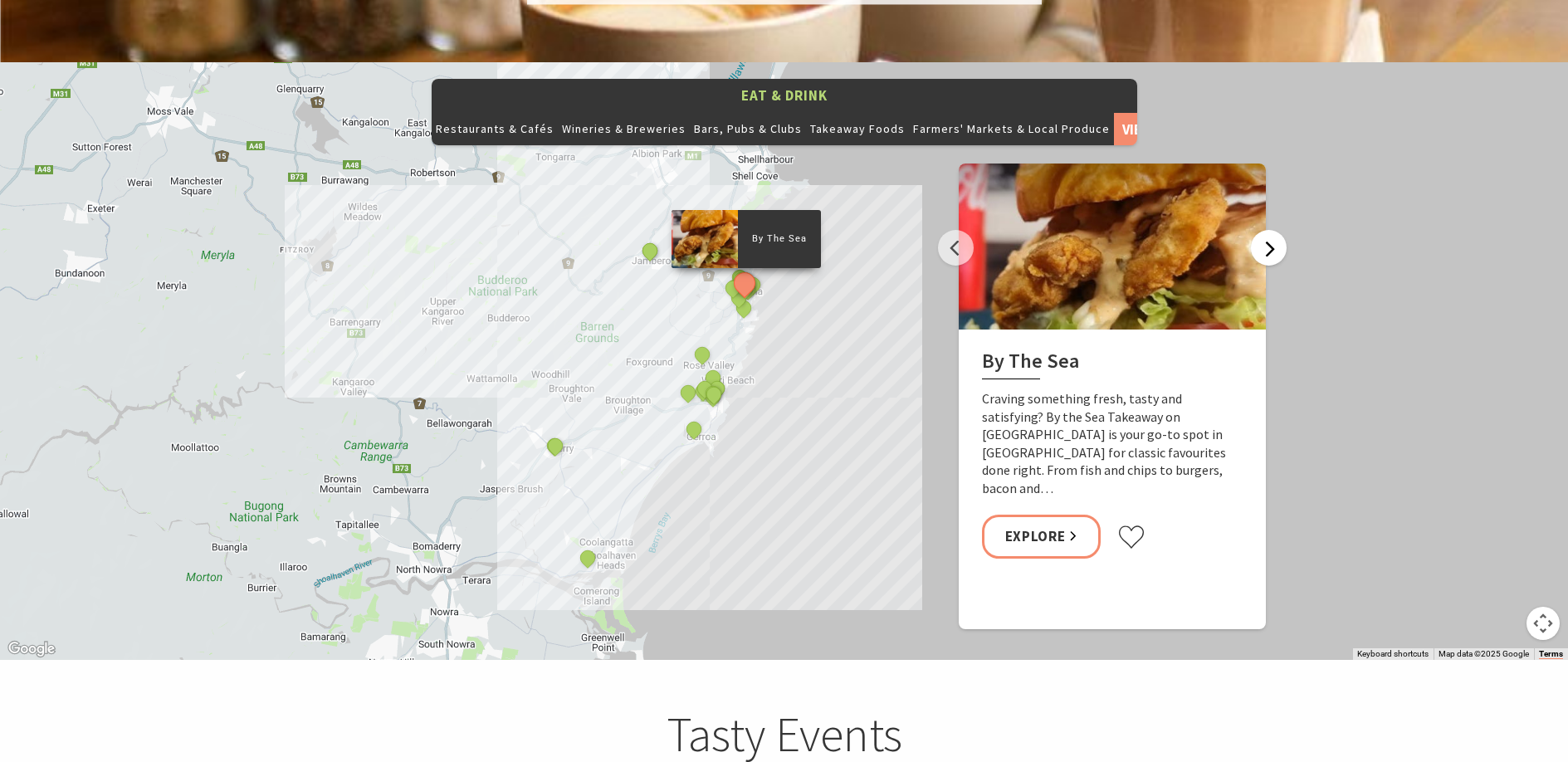
click at [1262, 230] on button "Next" at bounding box center [1269, 248] width 36 height 36
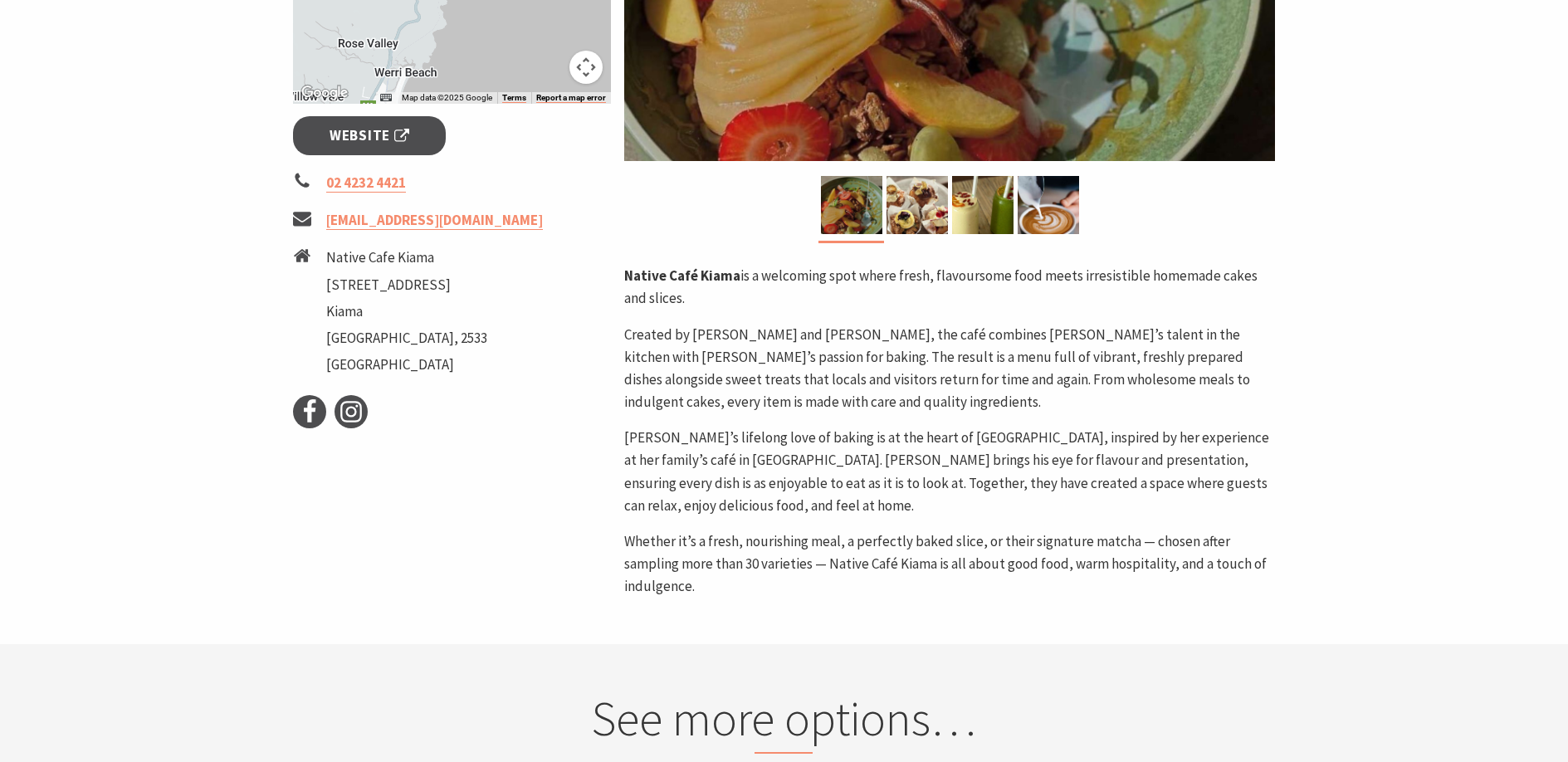
scroll to position [581, 0]
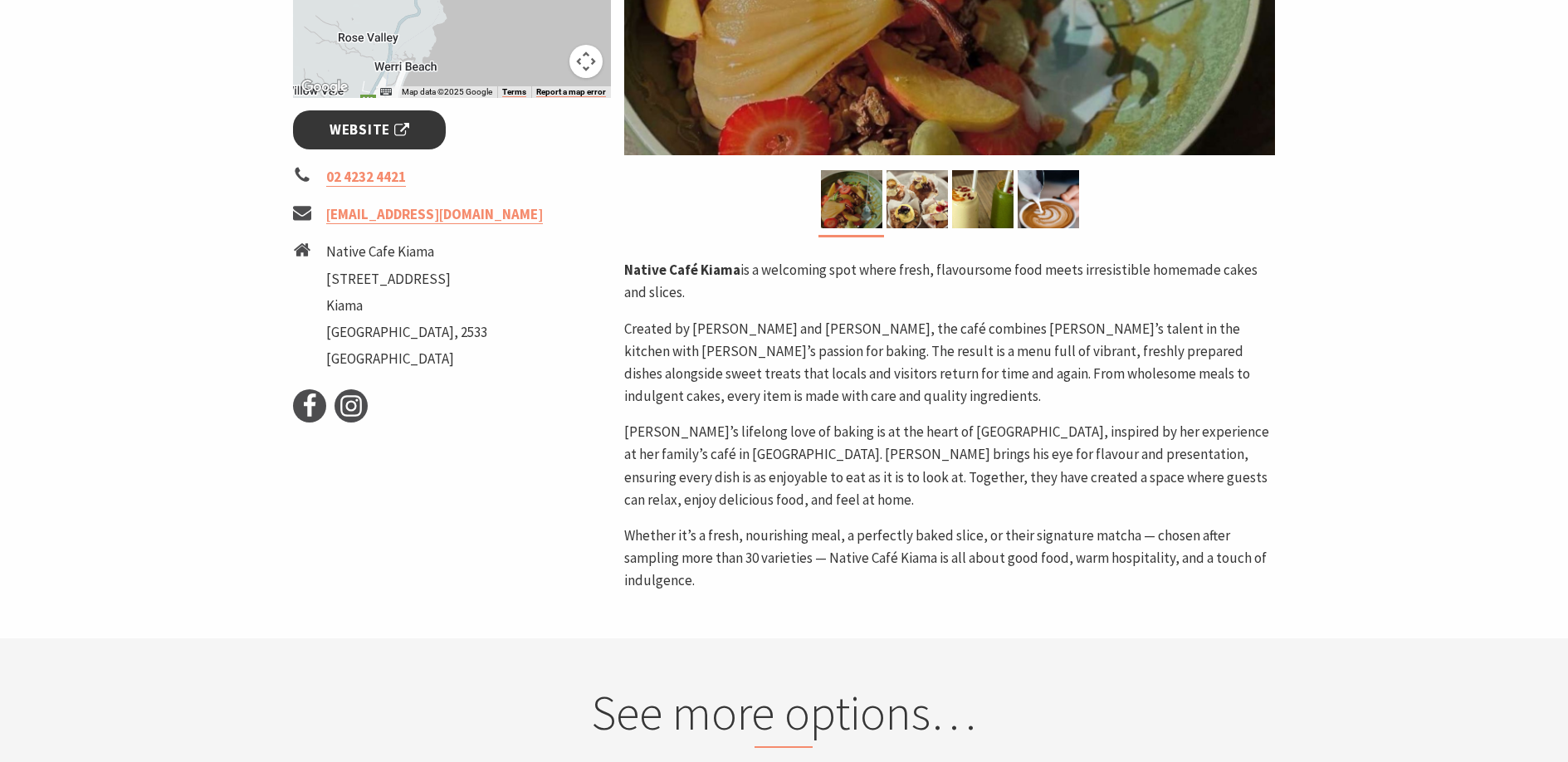
click at [367, 129] on span "Website" at bounding box center [369, 130] width 80 height 22
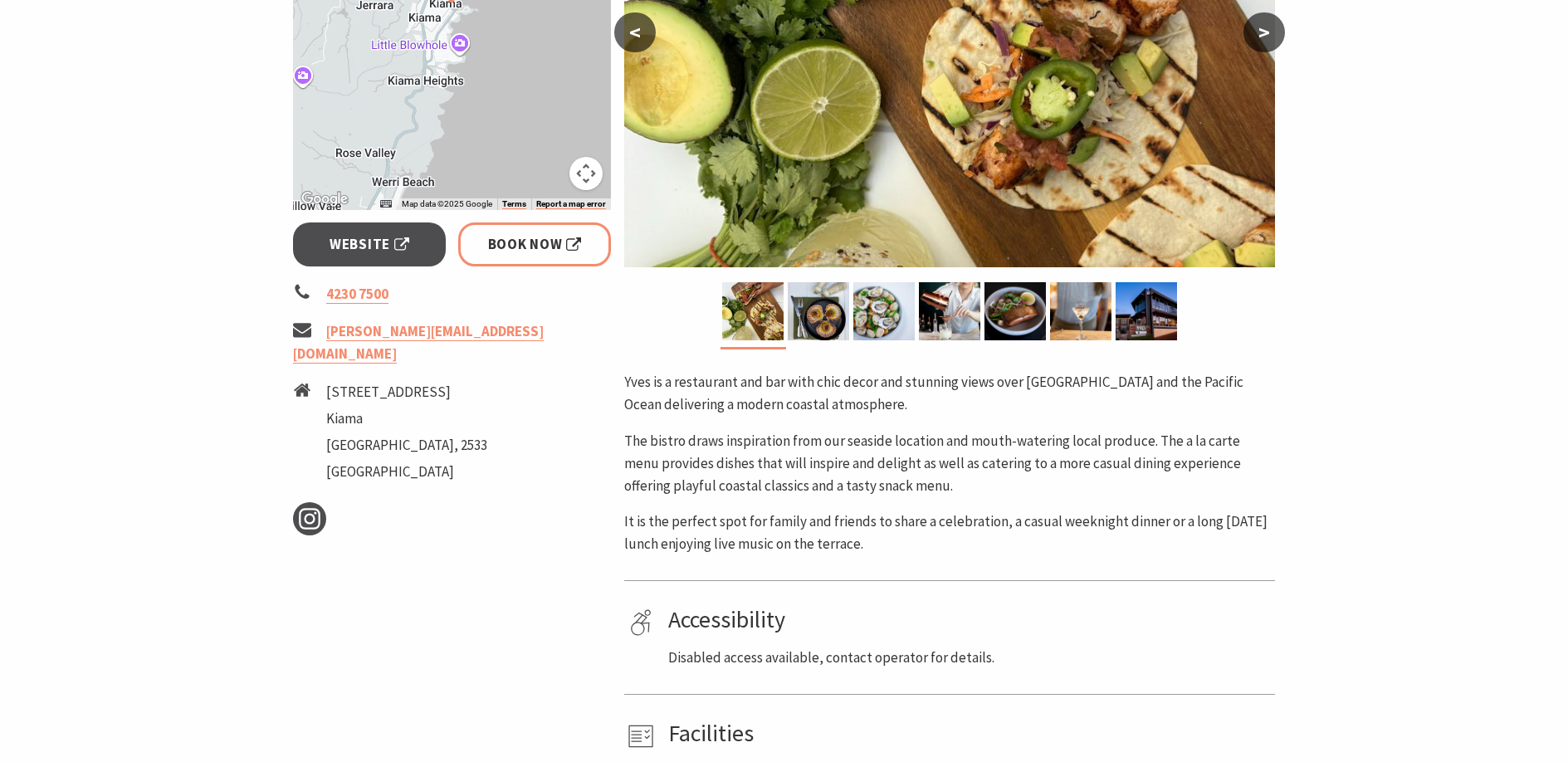
scroll to position [498, 0]
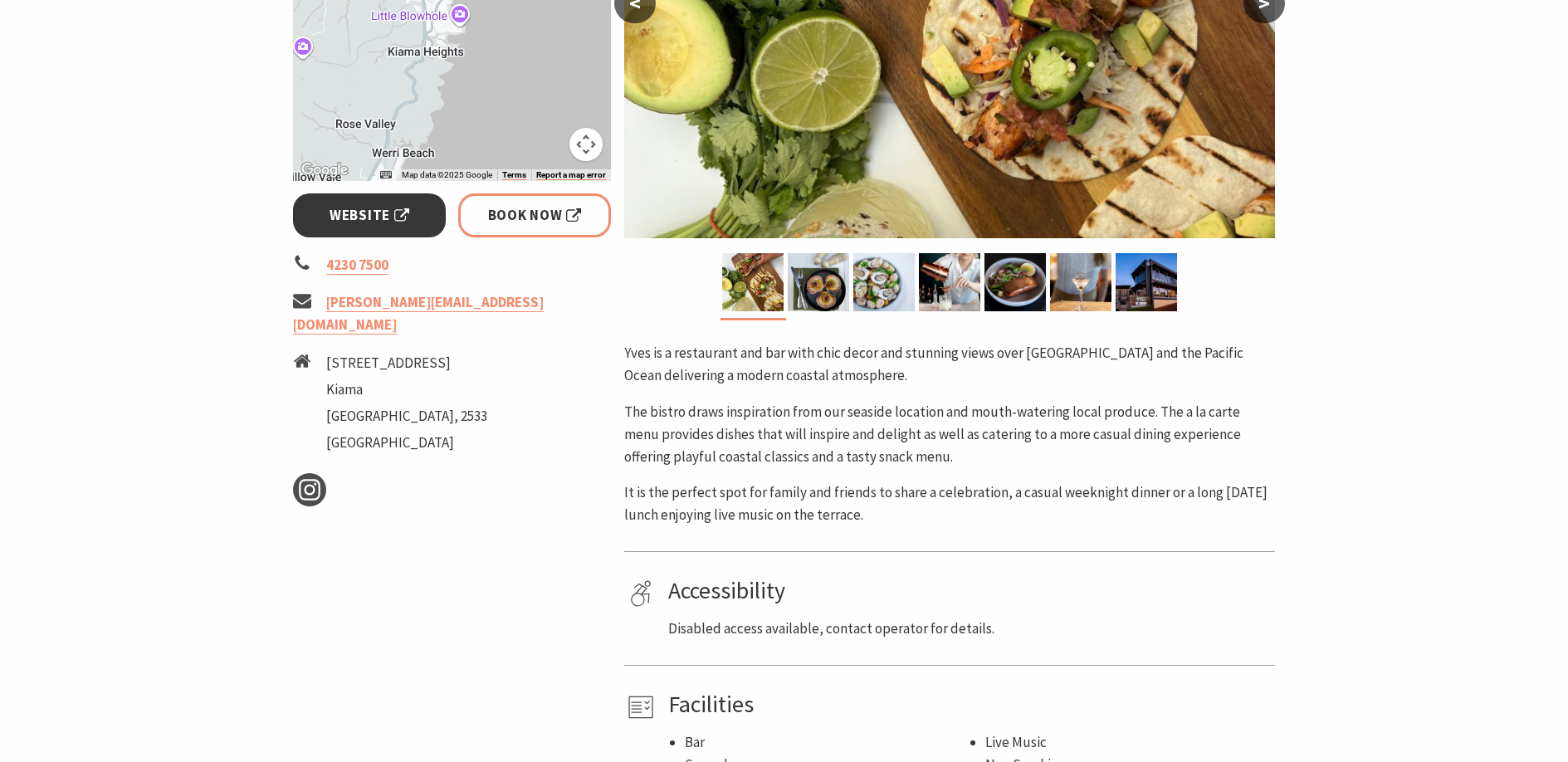
click at [361, 214] on span "Website" at bounding box center [369, 215] width 80 height 22
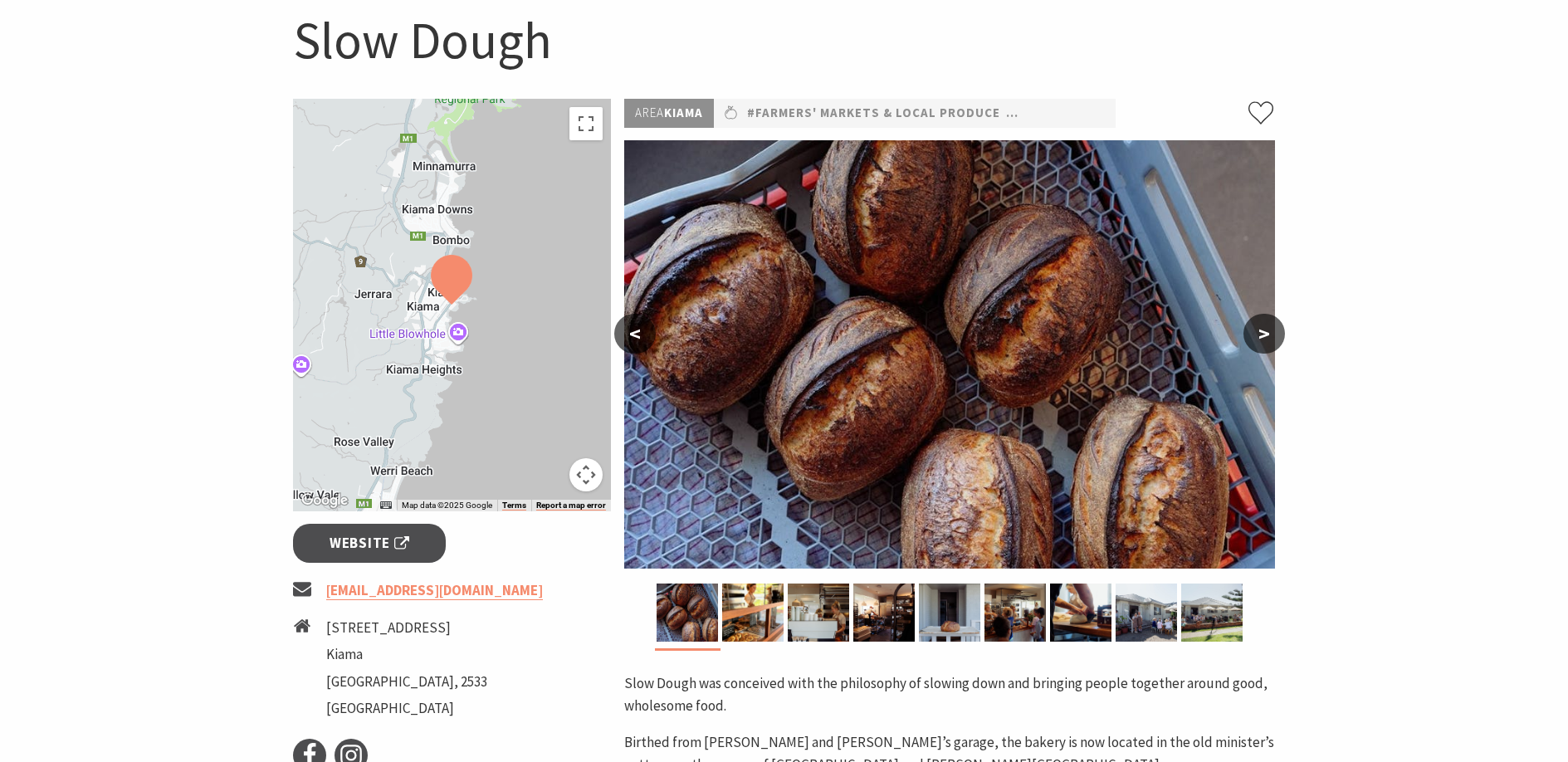
scroll to position [166, 0]
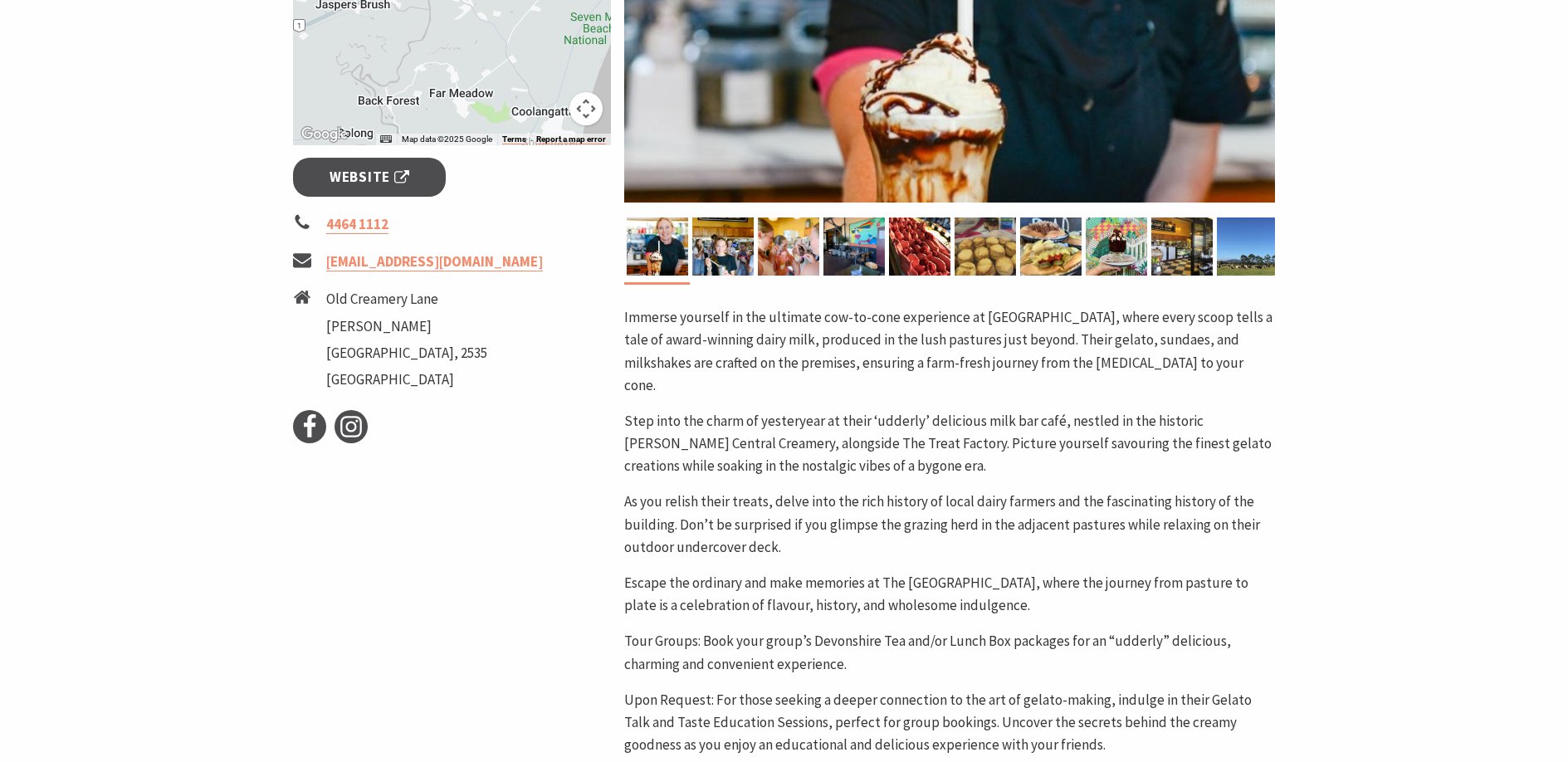
scroll to position [498, 0]
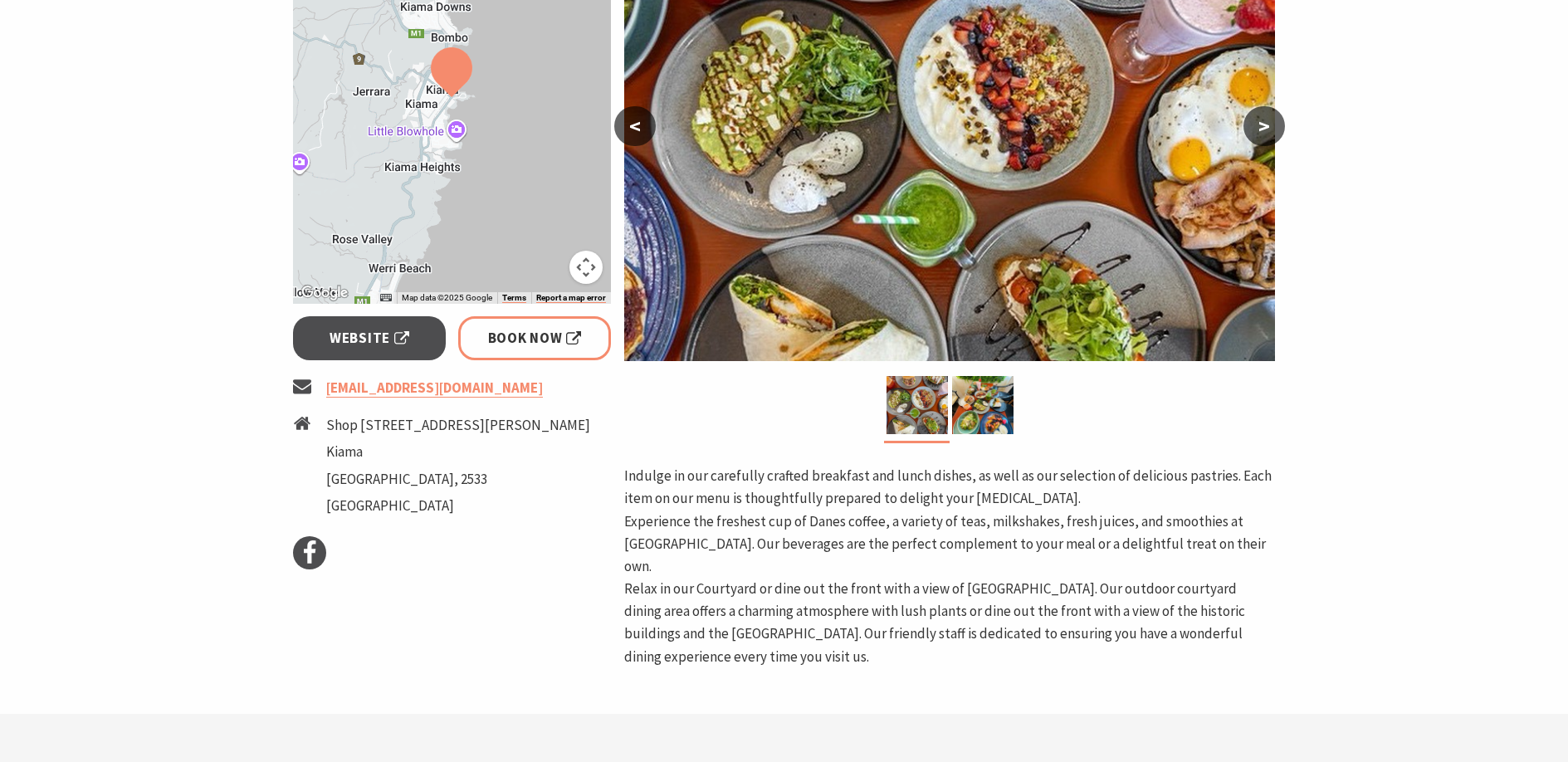
scroll to position [415, 0]
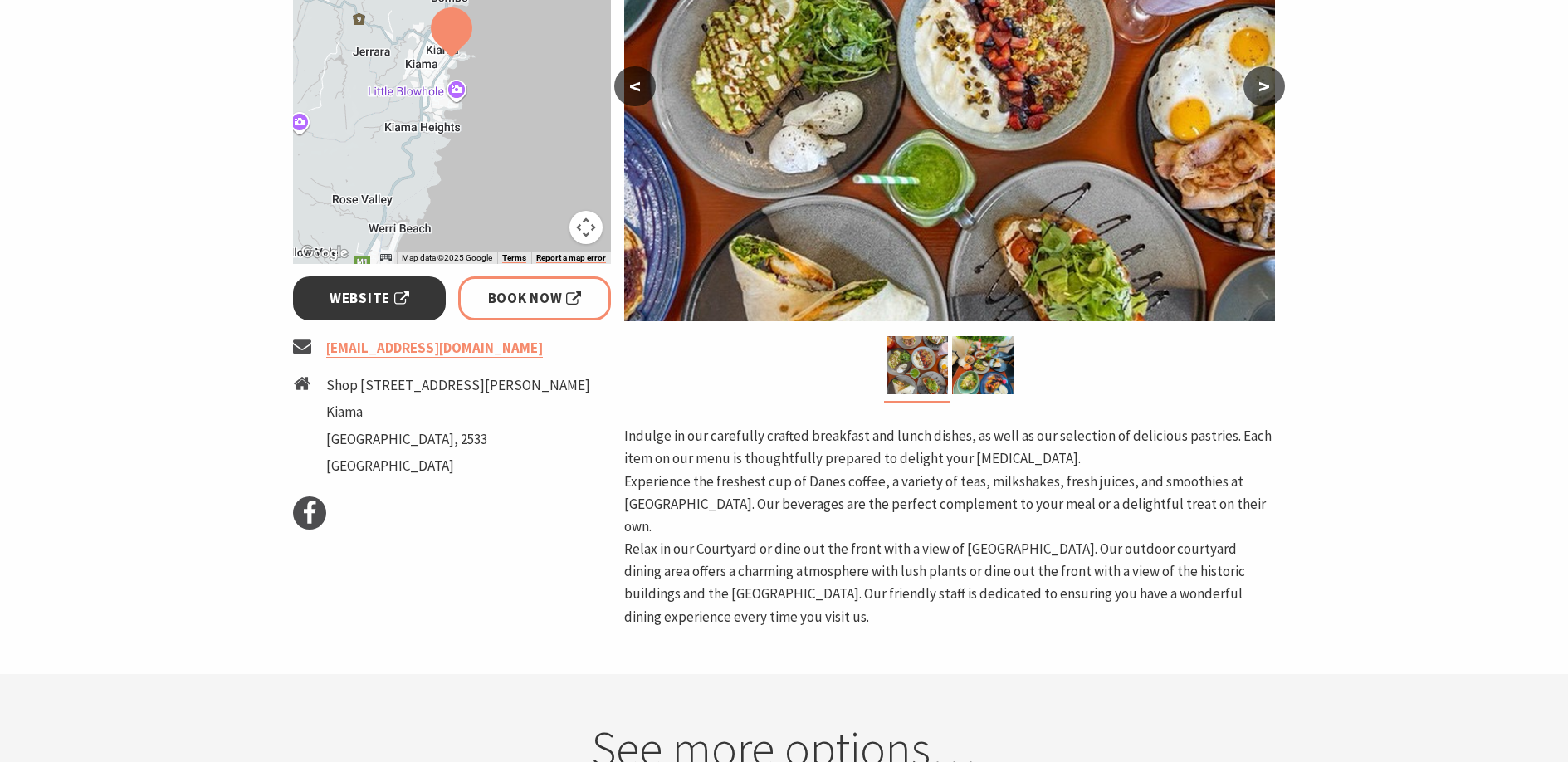
click at [376, 295] on span "Website" at bounding box center [369, 298] width 80 height 22
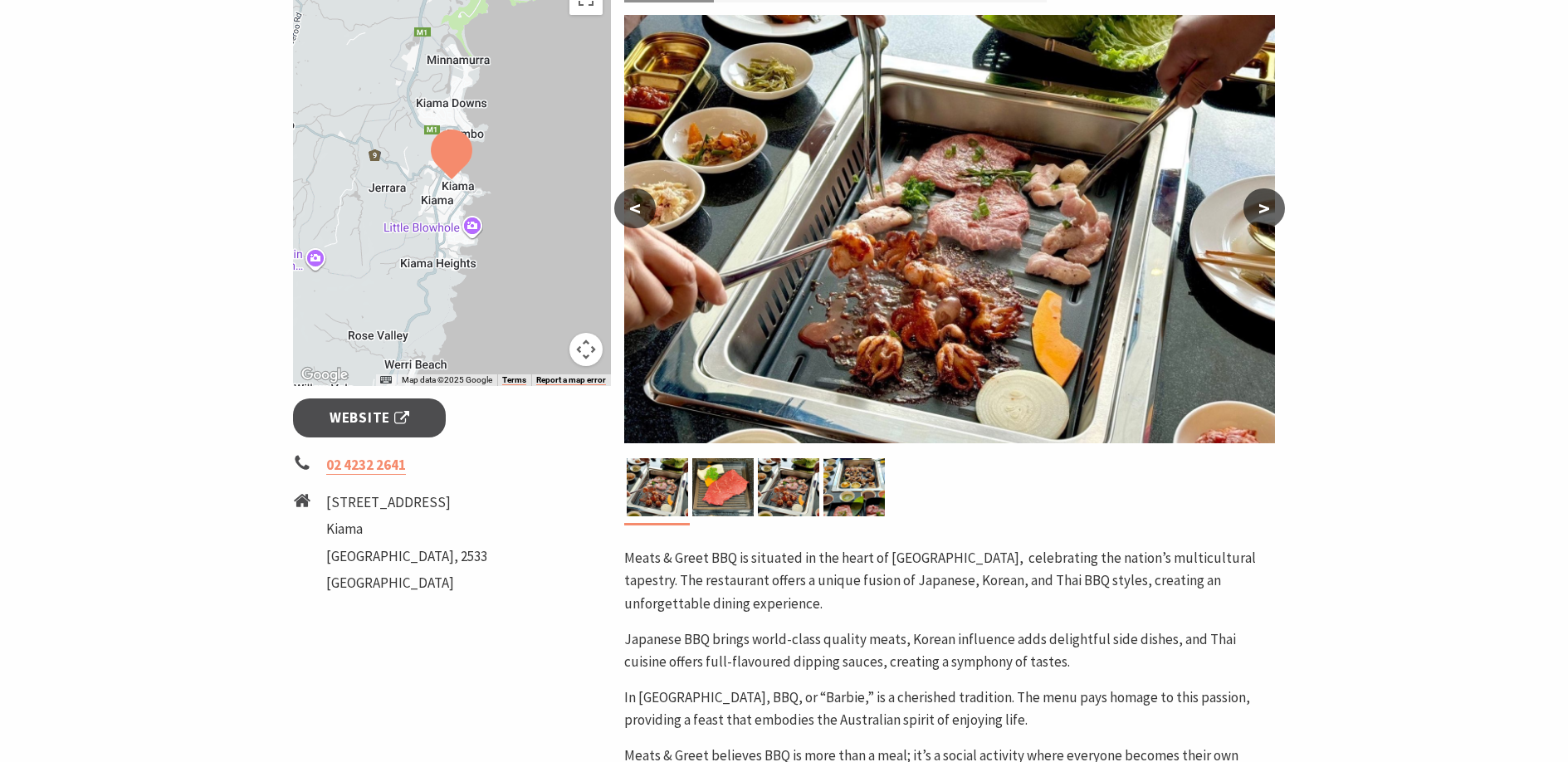
scroll to position [332, 0]
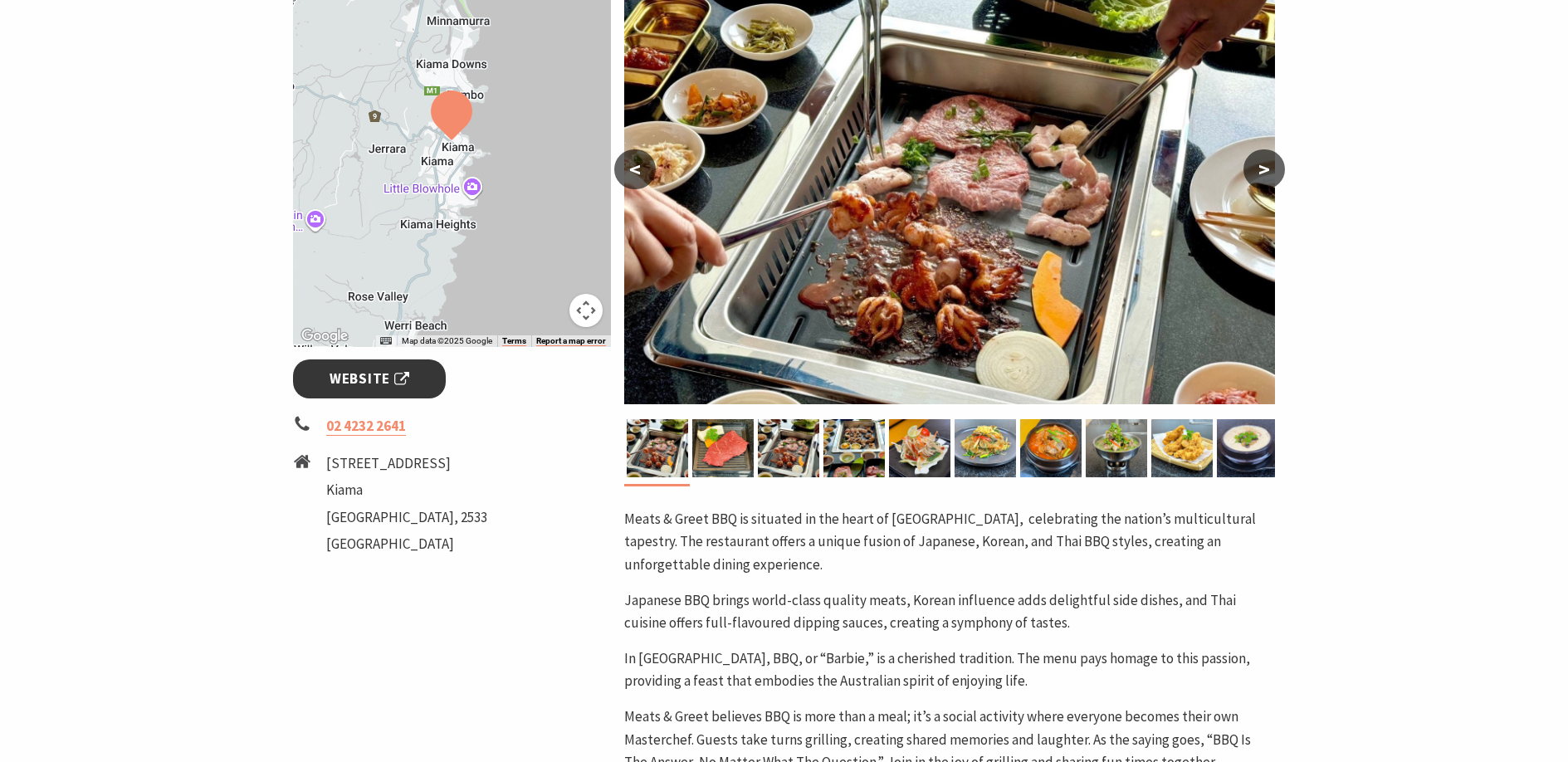
click at [378, 381] on span "Website" at bounding box center [369, 379] width 80 height 22
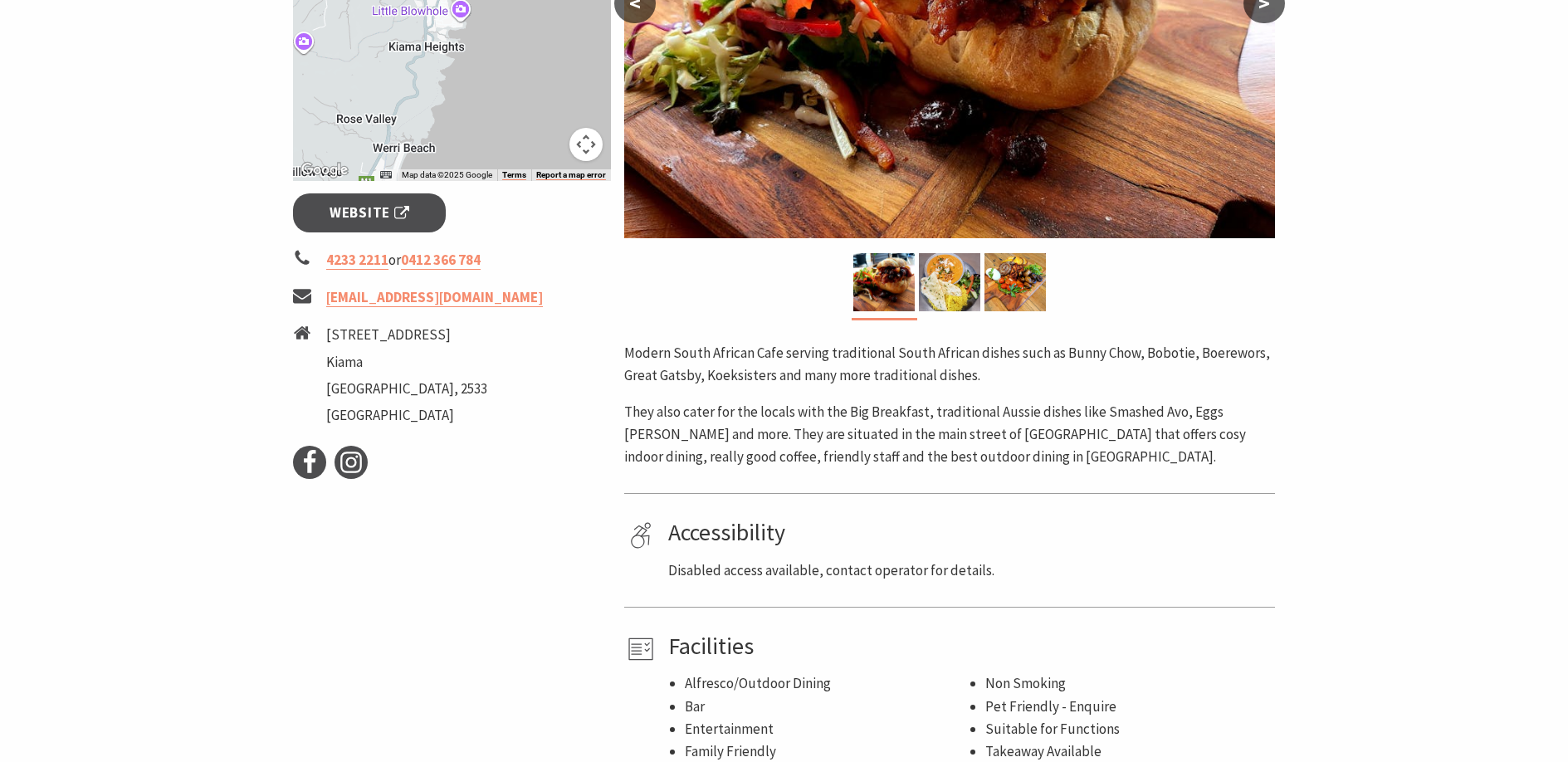
scroll to position [415, 0]
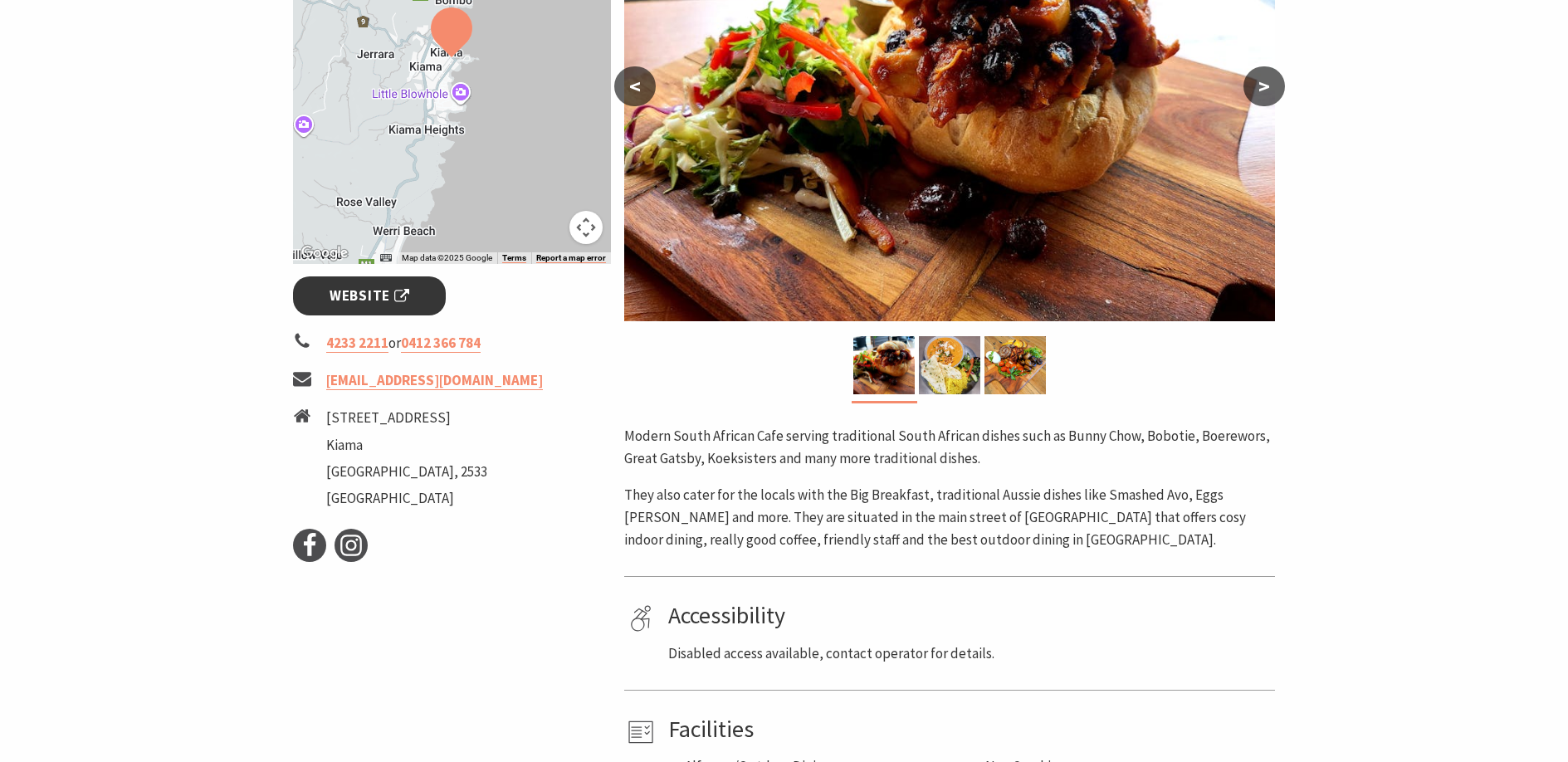
click at [370, 290] on span "Website" at bounding box center [369, 296] width 80 height 22
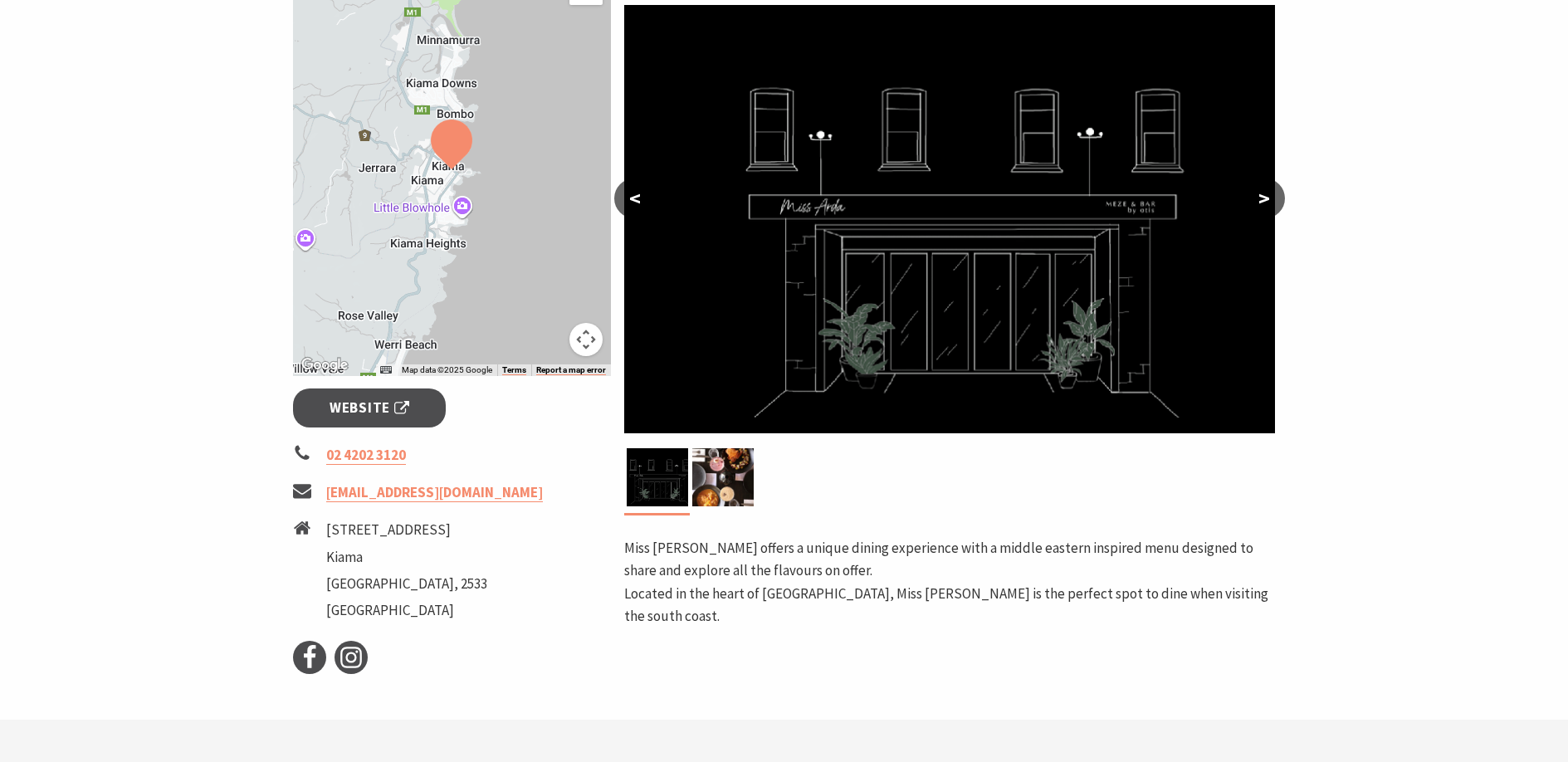
scroll to position [332, 0]
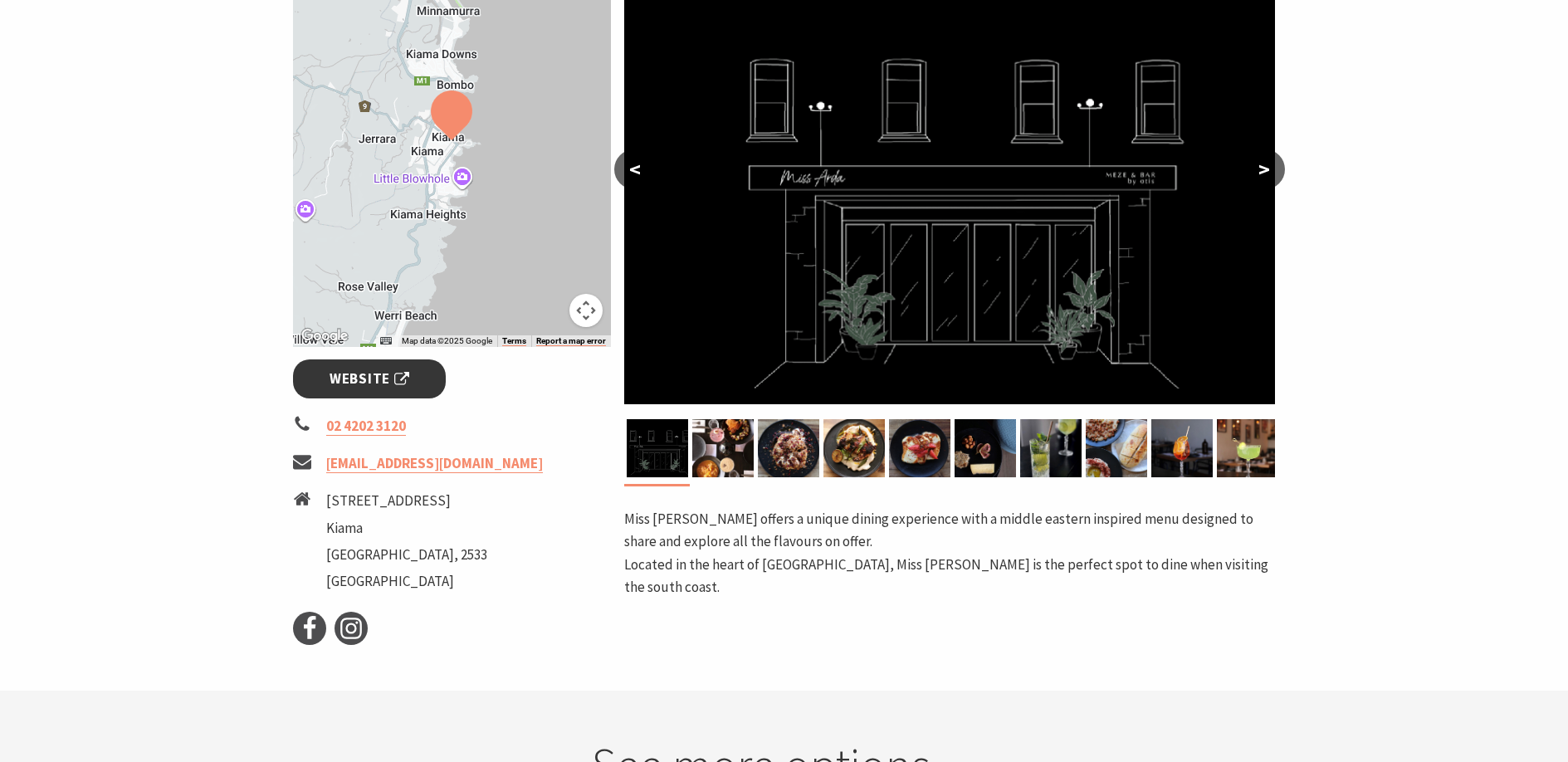
click at [377, 372] on span "Website" at bounding box center [369, 379] width 80 height 22
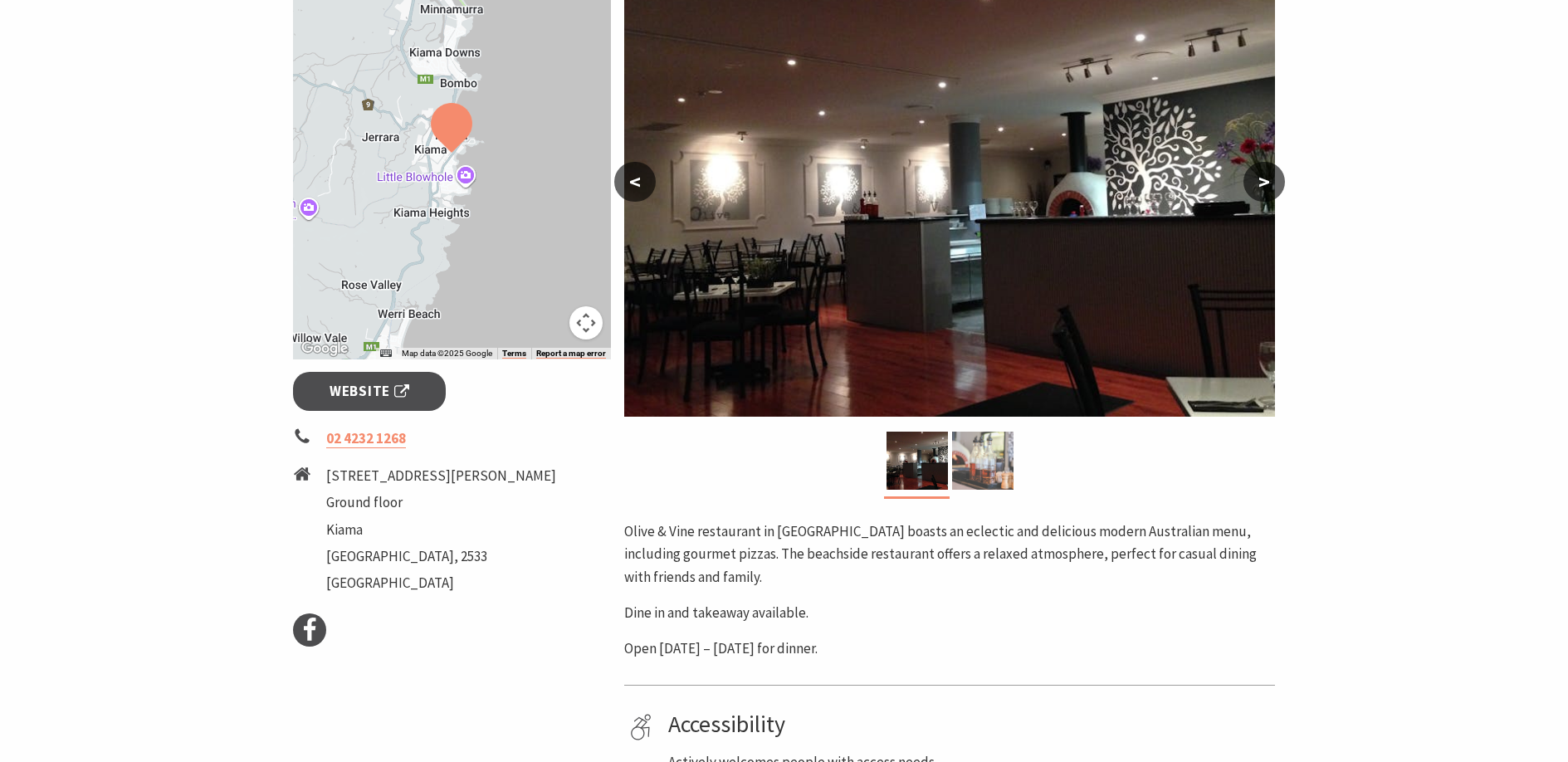
scroll to position [332, 0]
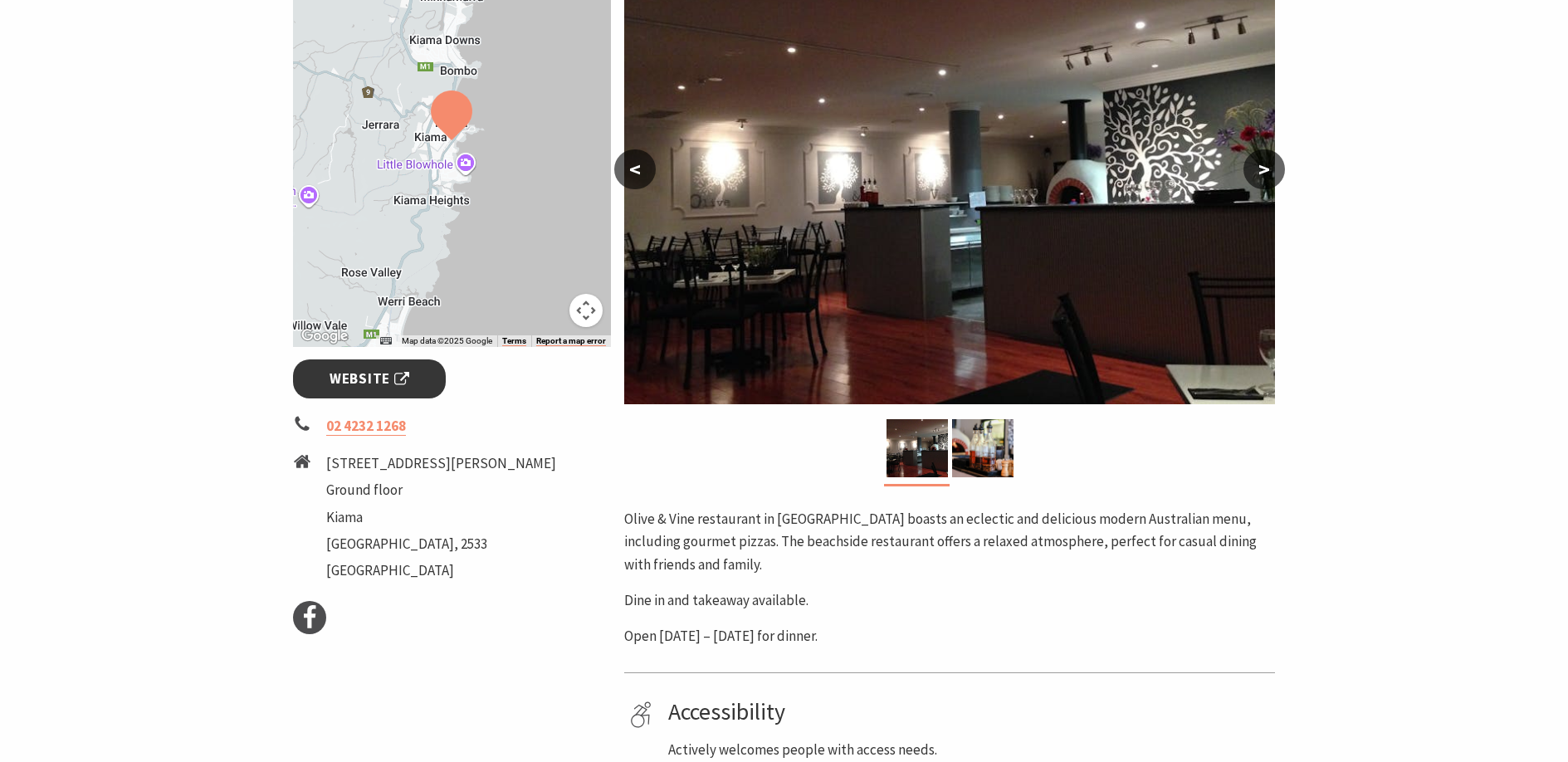
click at [374, 368] on span "Website" at bounding box center [369, 379] width 80 height 22
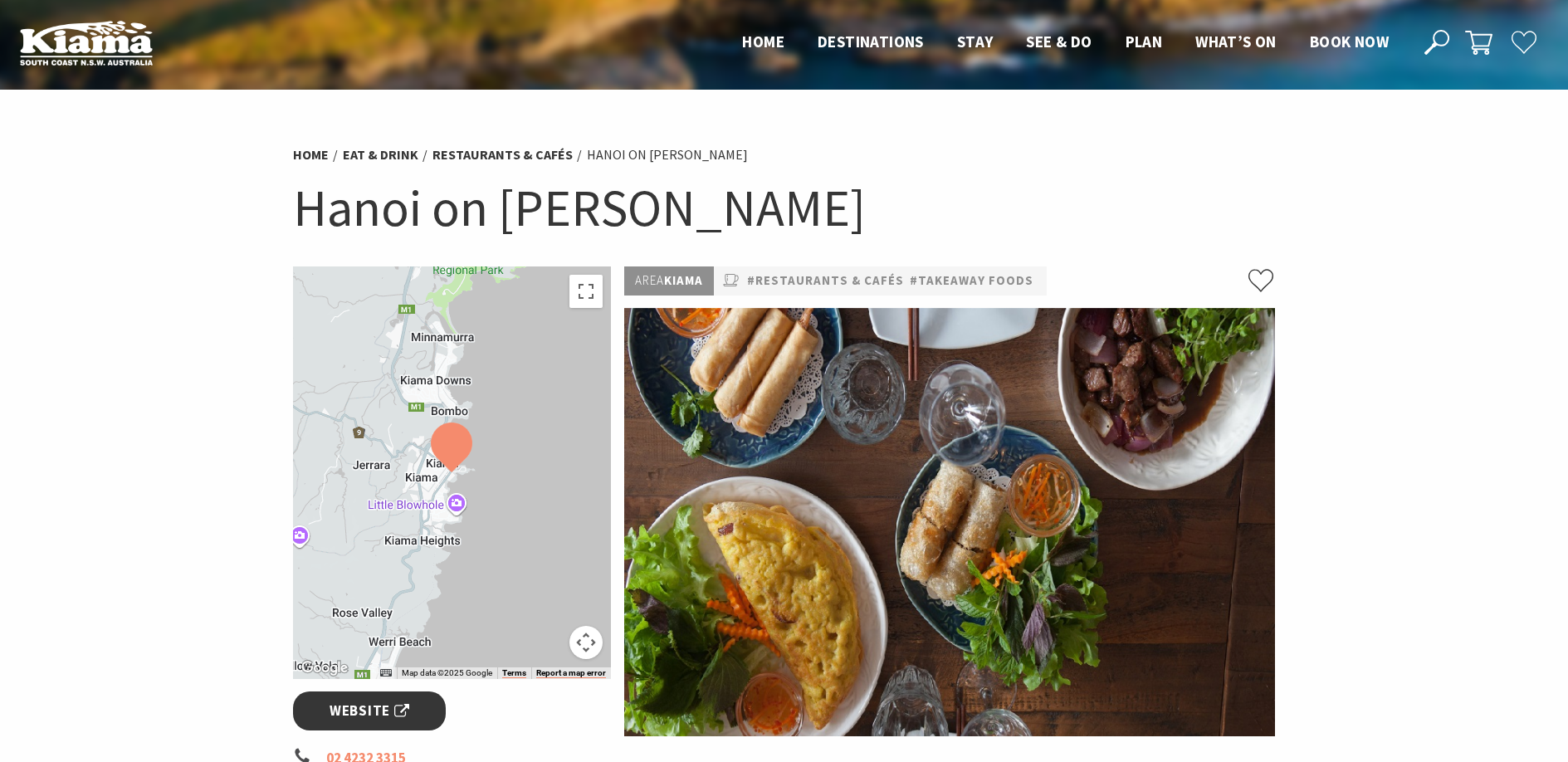
click at [364, 703] on span "Website" at bounding box center [369, 711] width 80 height 22
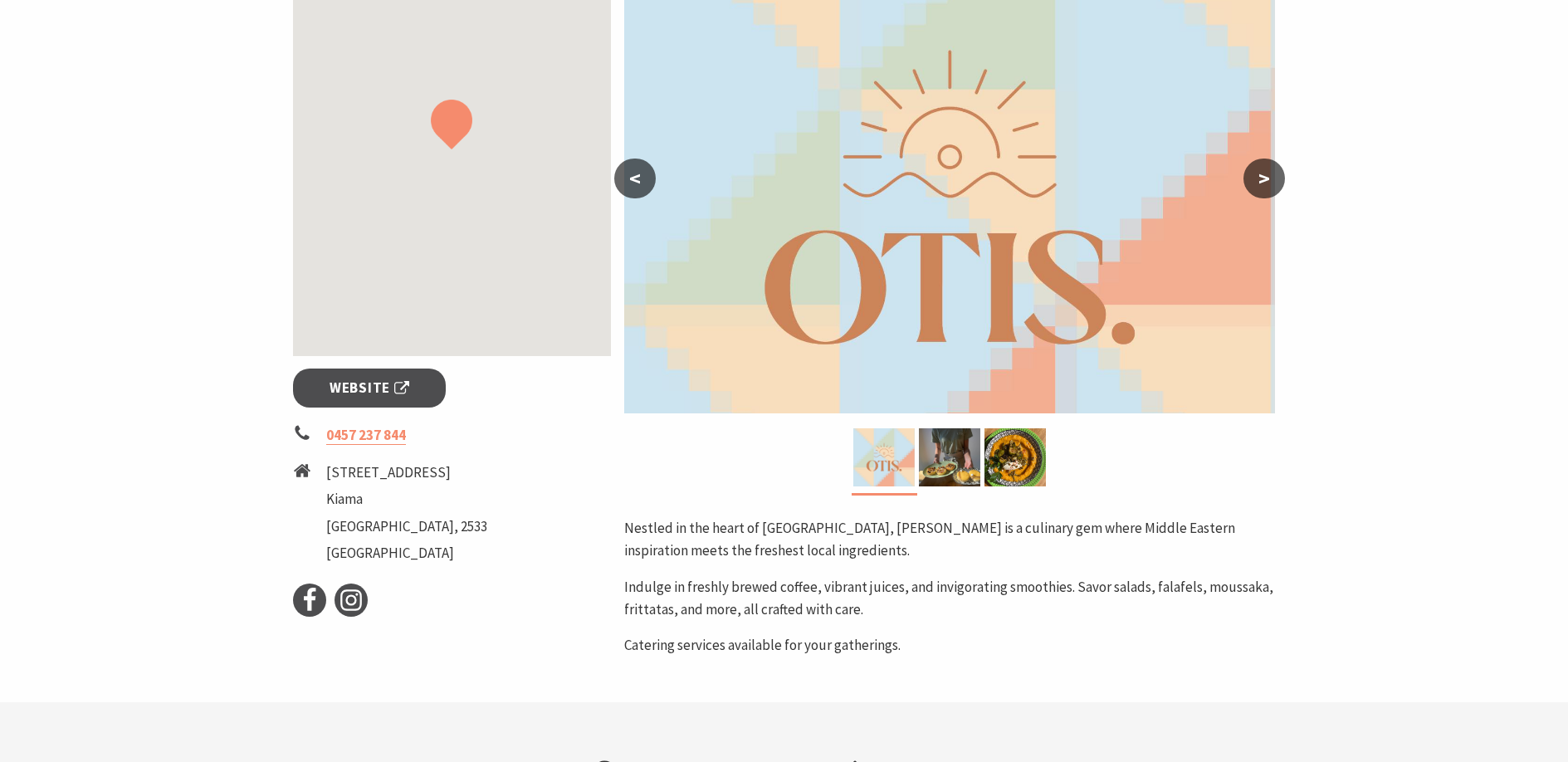
scroll to position [332, 0]
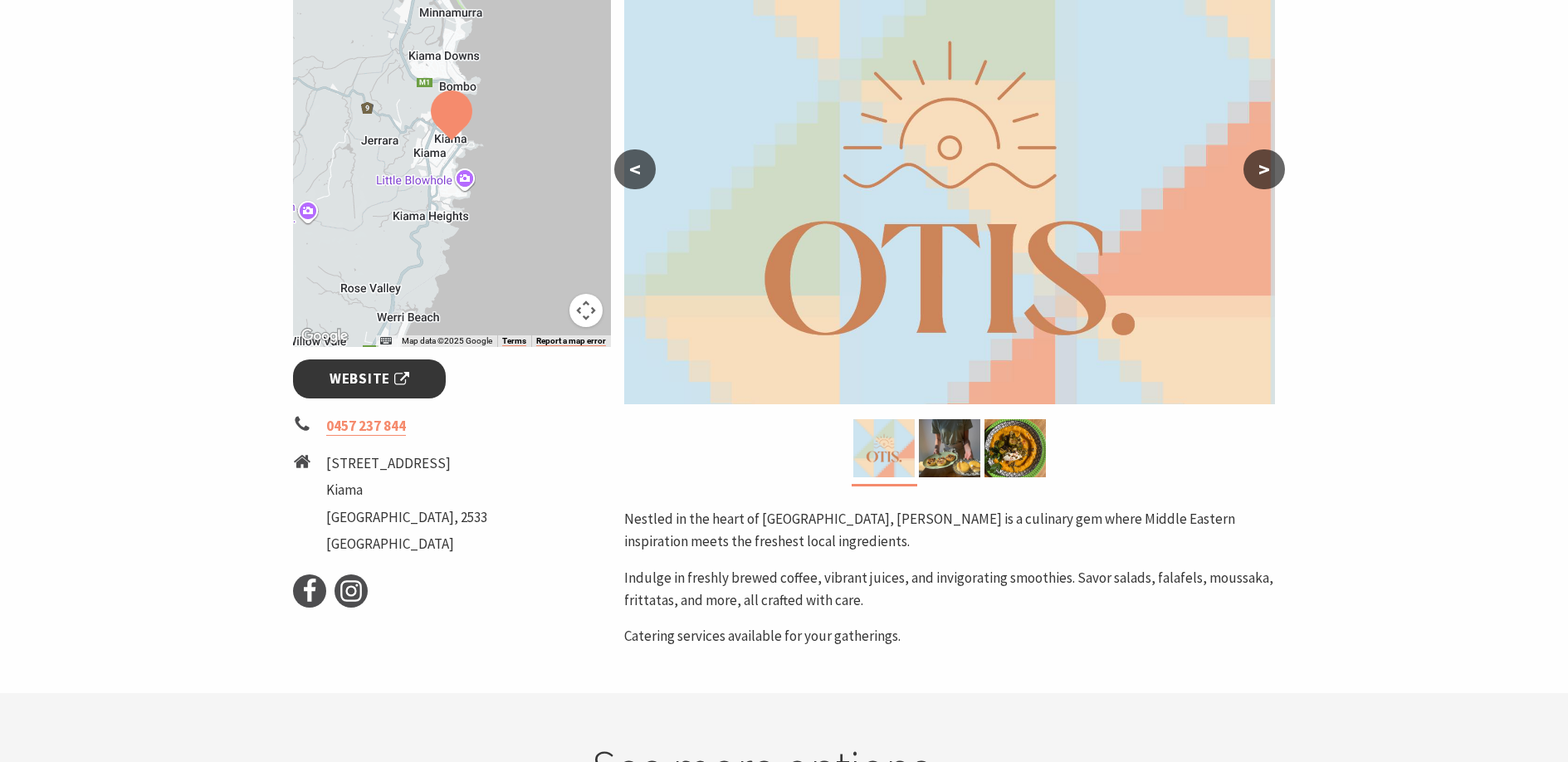
click at [367, 381] on span "Website" at bounding box center [369, 379] width 80 height 22
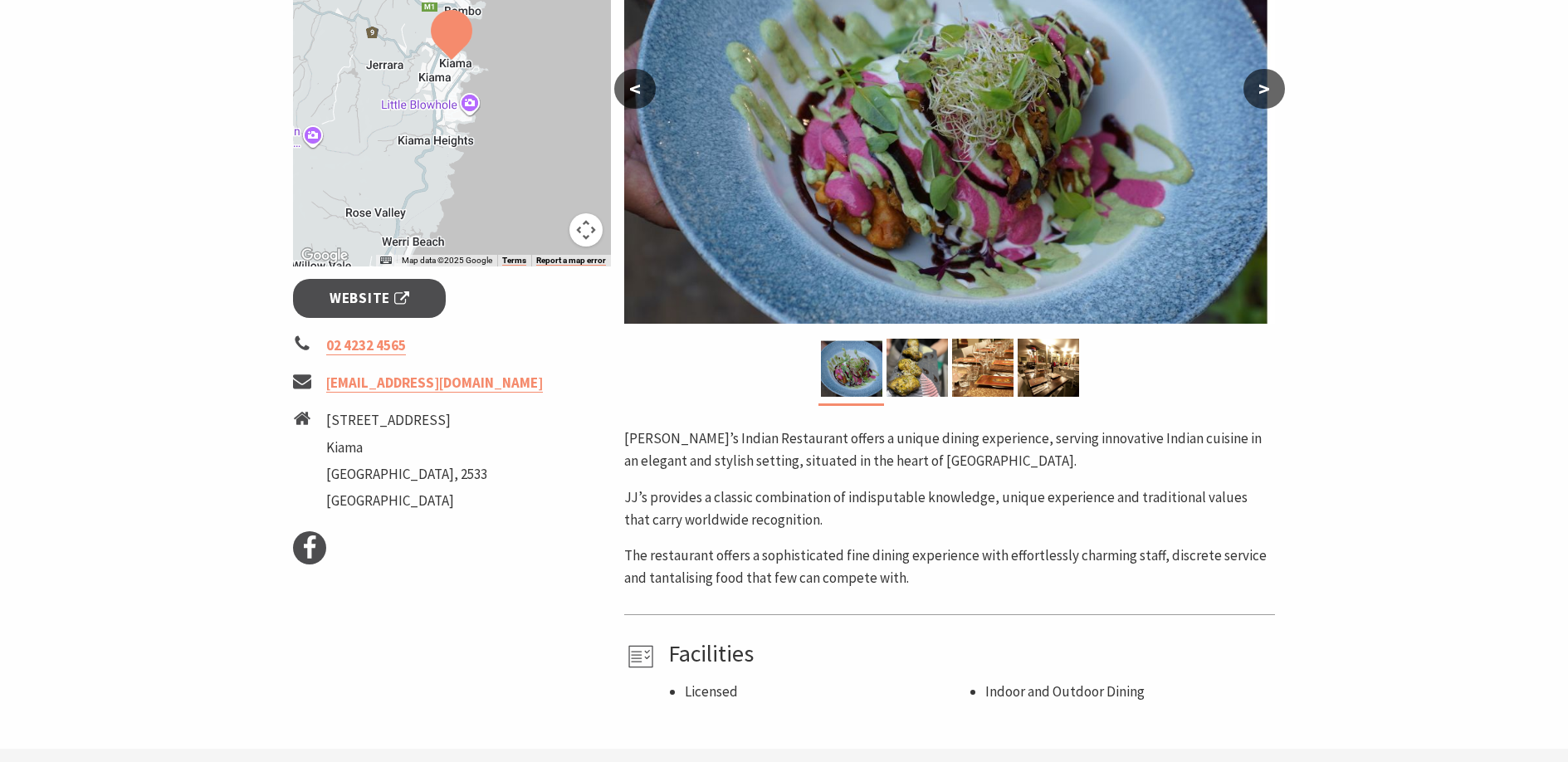
scroll to position [415, 0]
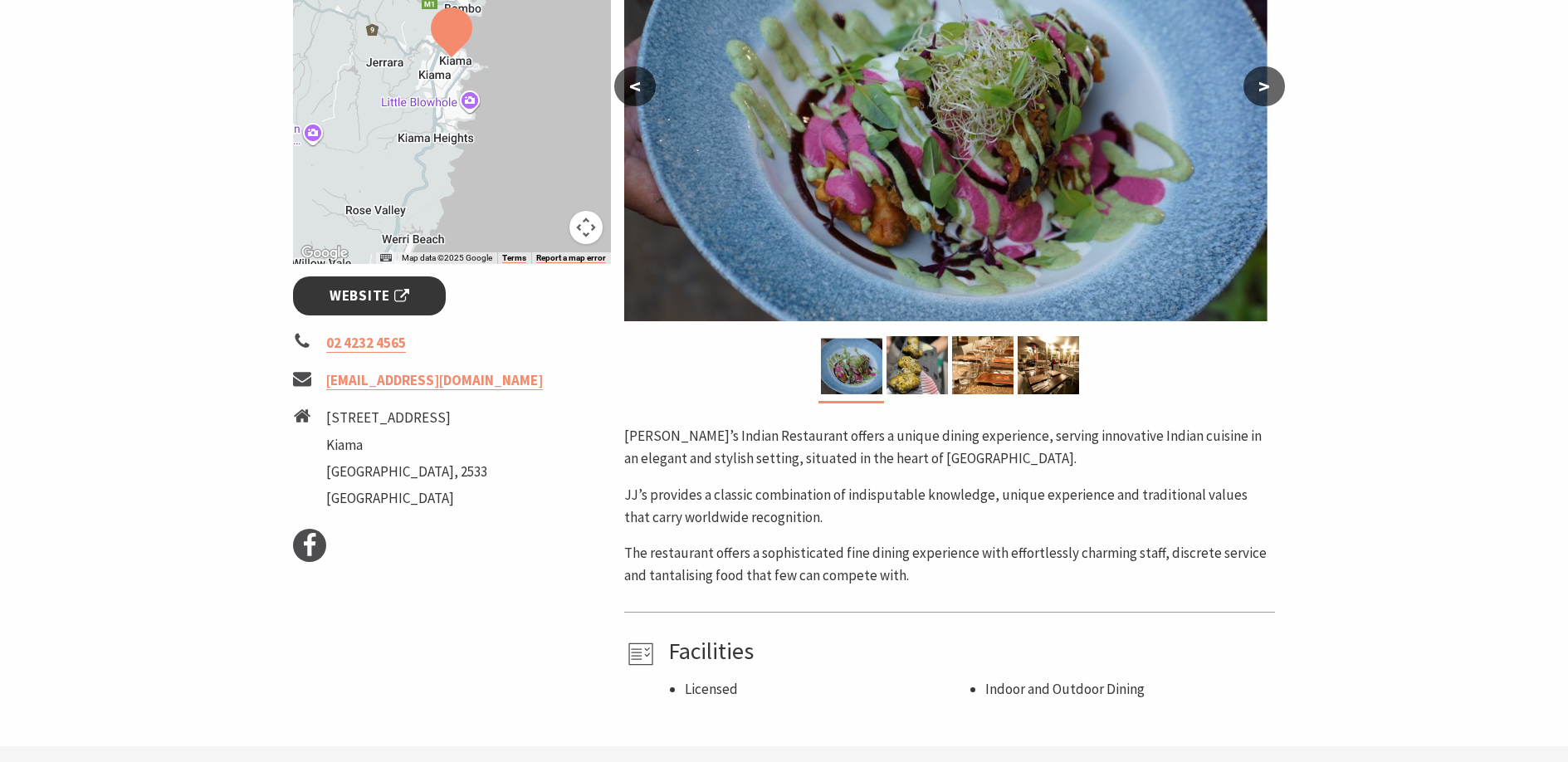
click at [357, 293] on span "Website" at bounding box center [369, 296] width 80 height 22
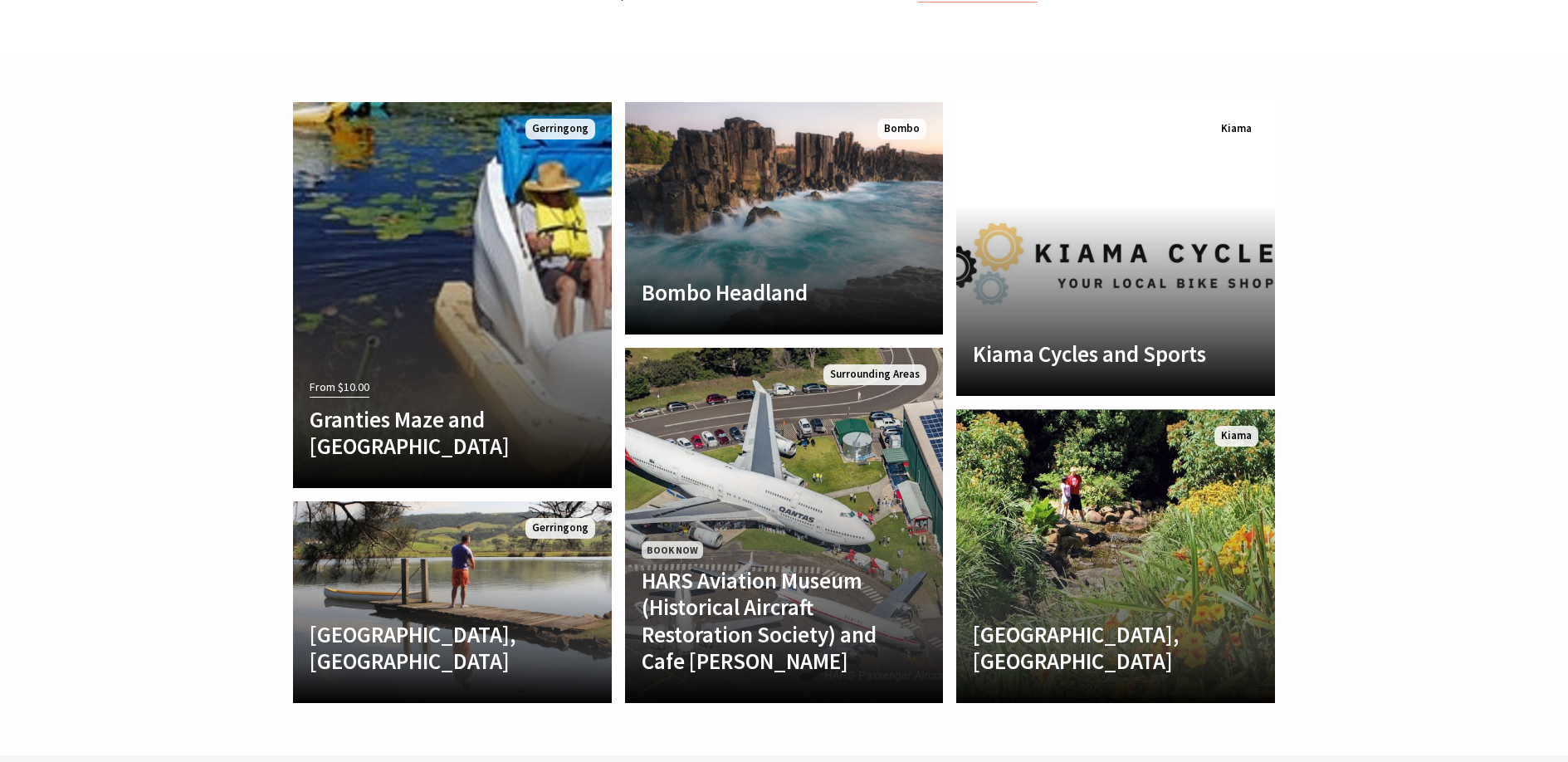
scroll to position [3753, 0]
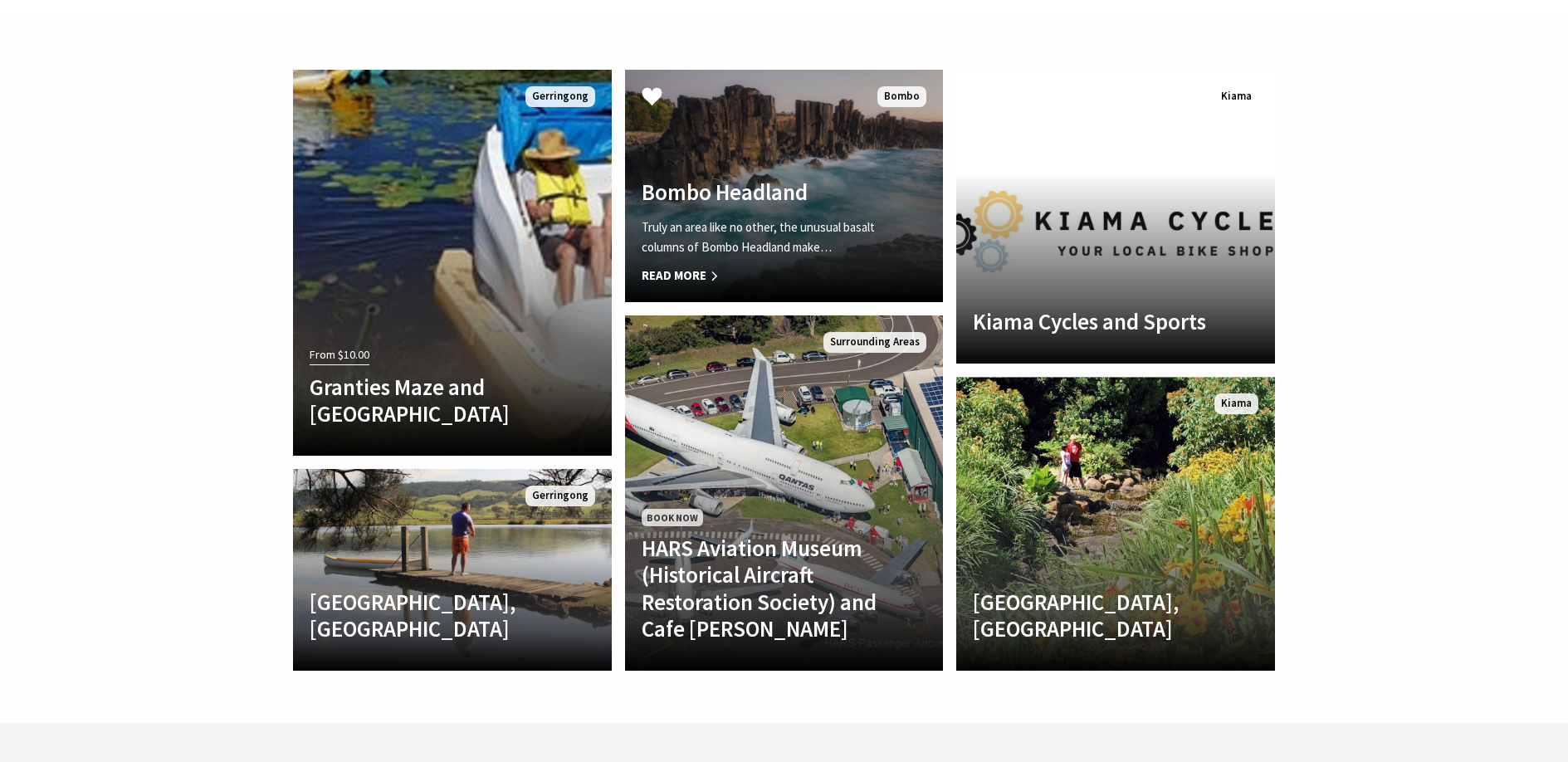
click at [691, 266] on span "Read More" at bounding box center [760, 275] width 237 height 20
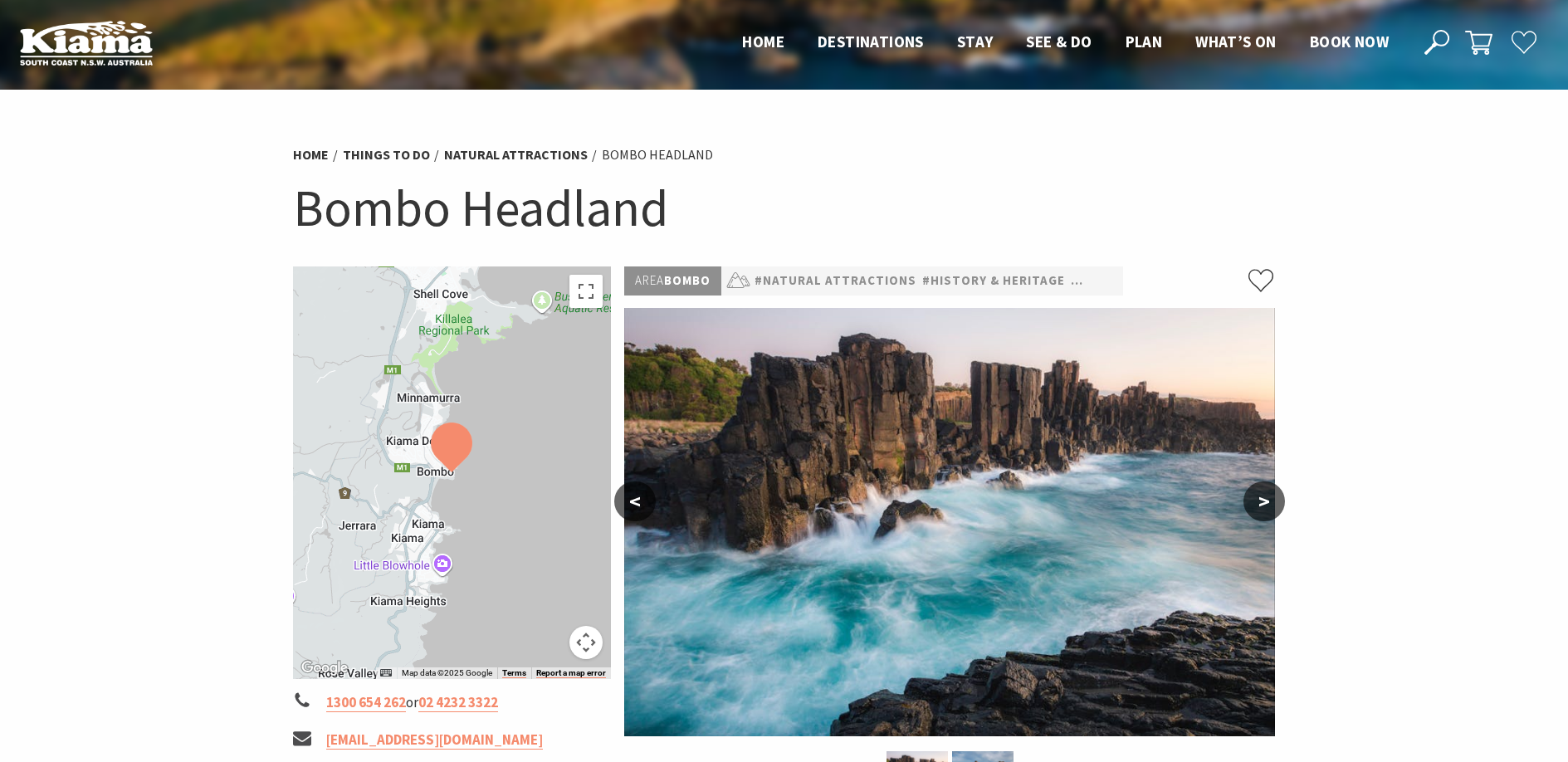
scroll to position [166, 0]
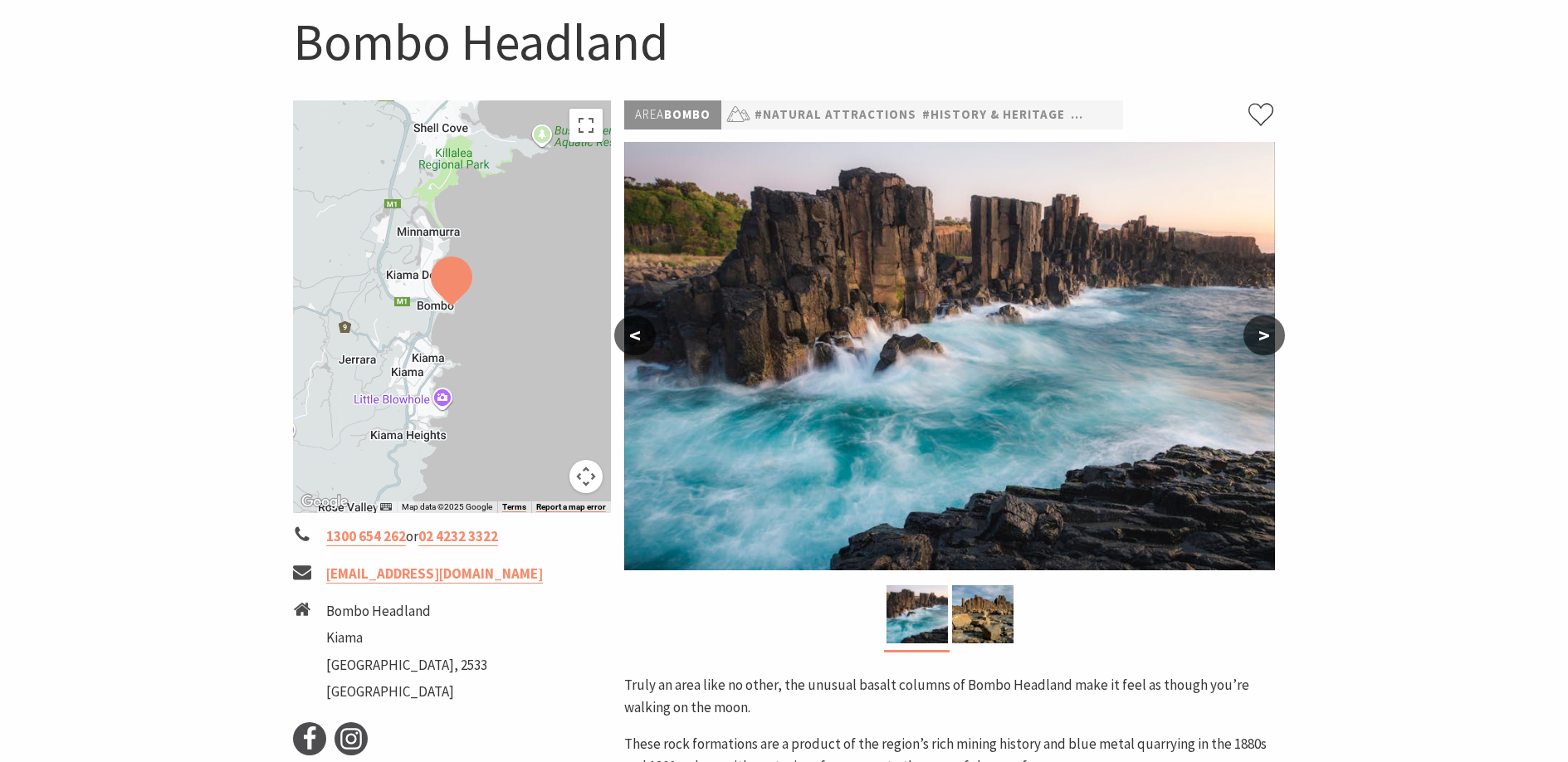
click at [1265, 332] on button ">" at bounding box center [1264, 335] width 41 height 39
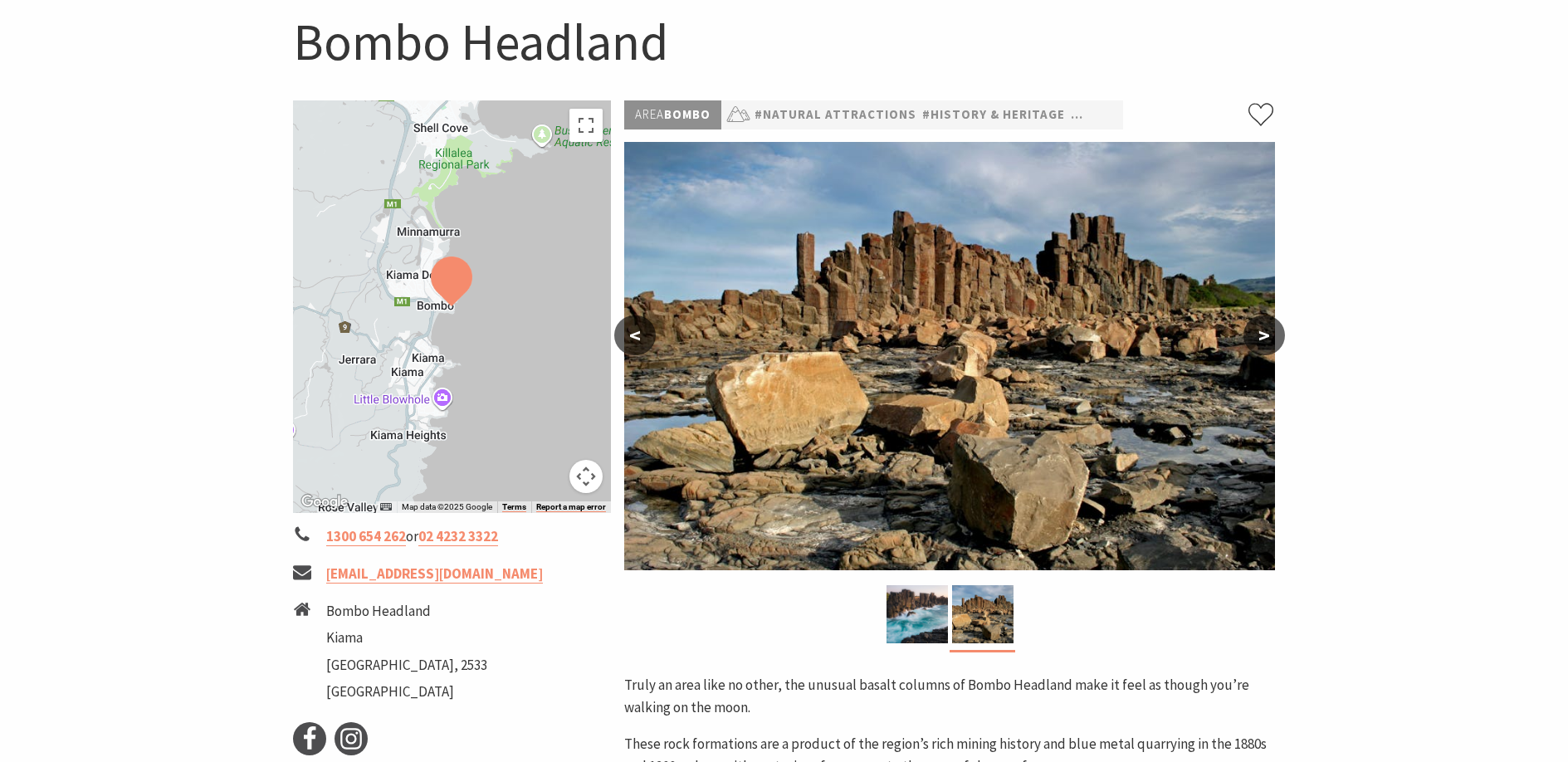
click at [1265, 332] on button ">" at bounding box center [1264, 335] width 41 height 39
click at [1265, 336] on button ">" at bounding box center [1264, 335] width 41 height 39
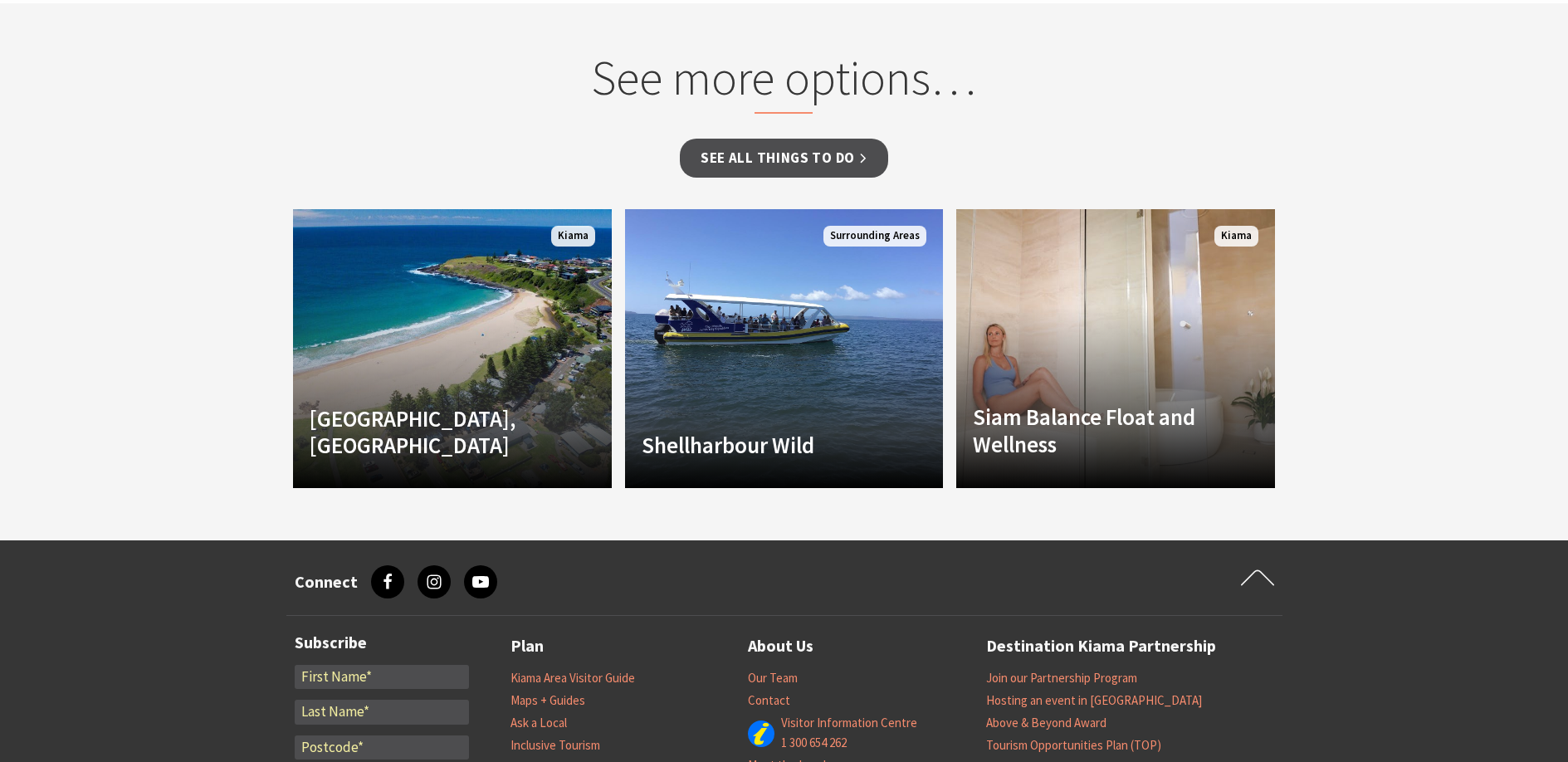
scroll to position [1162, 0]
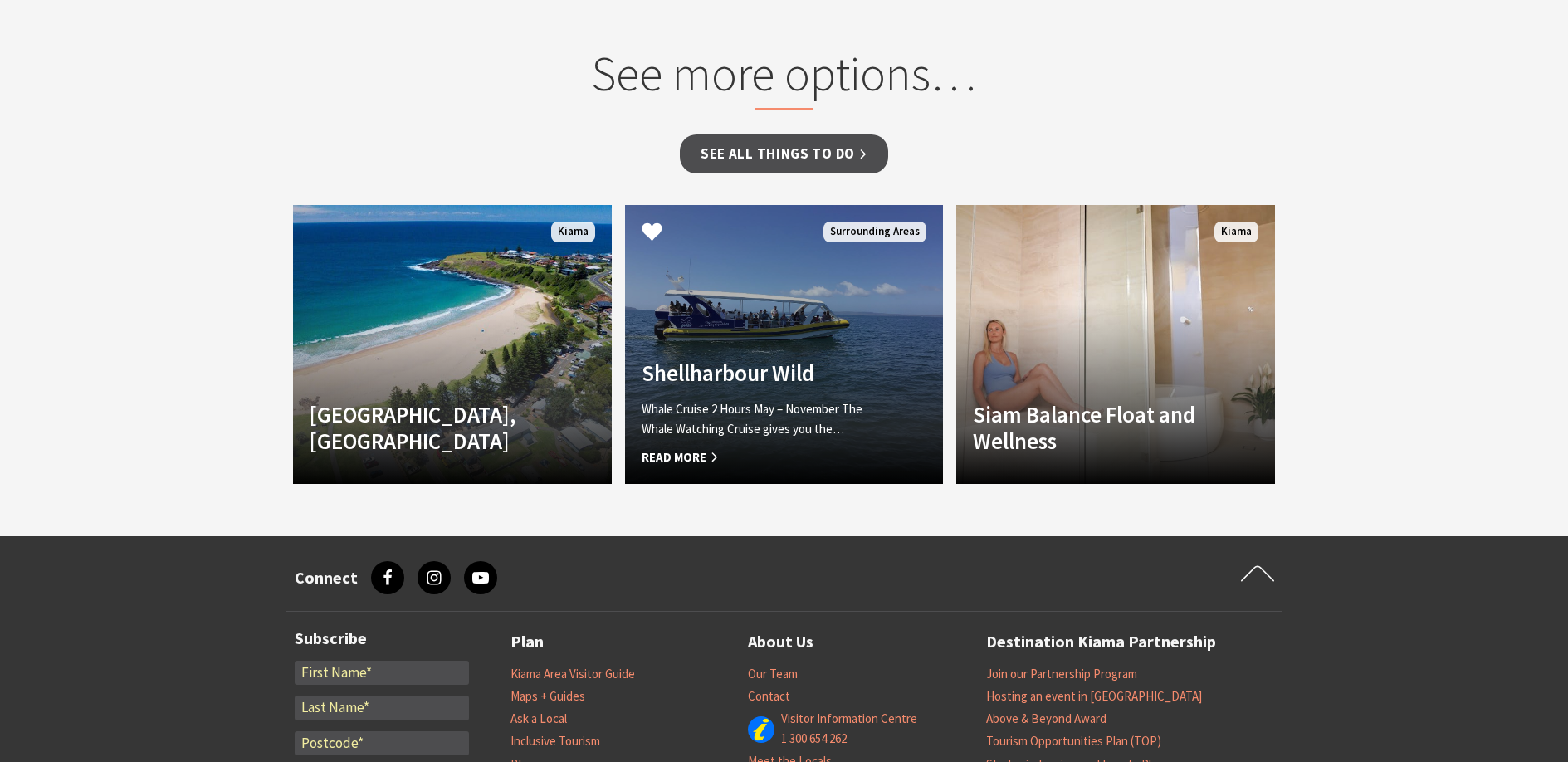
click at [691, 453] on span "Read More" at bounding box center [760, 457] width 237 height 20
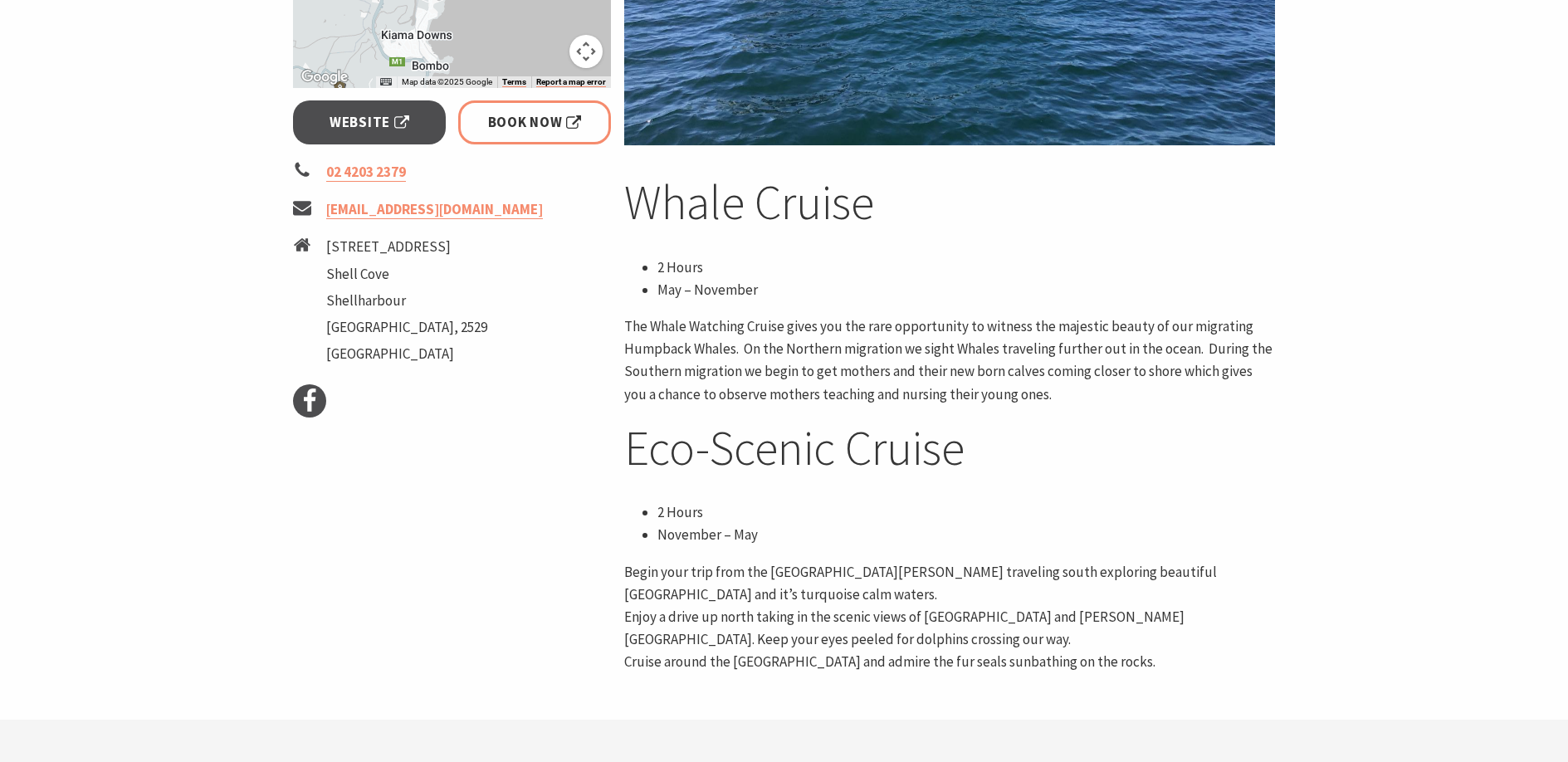
scroll to position [581, 0]
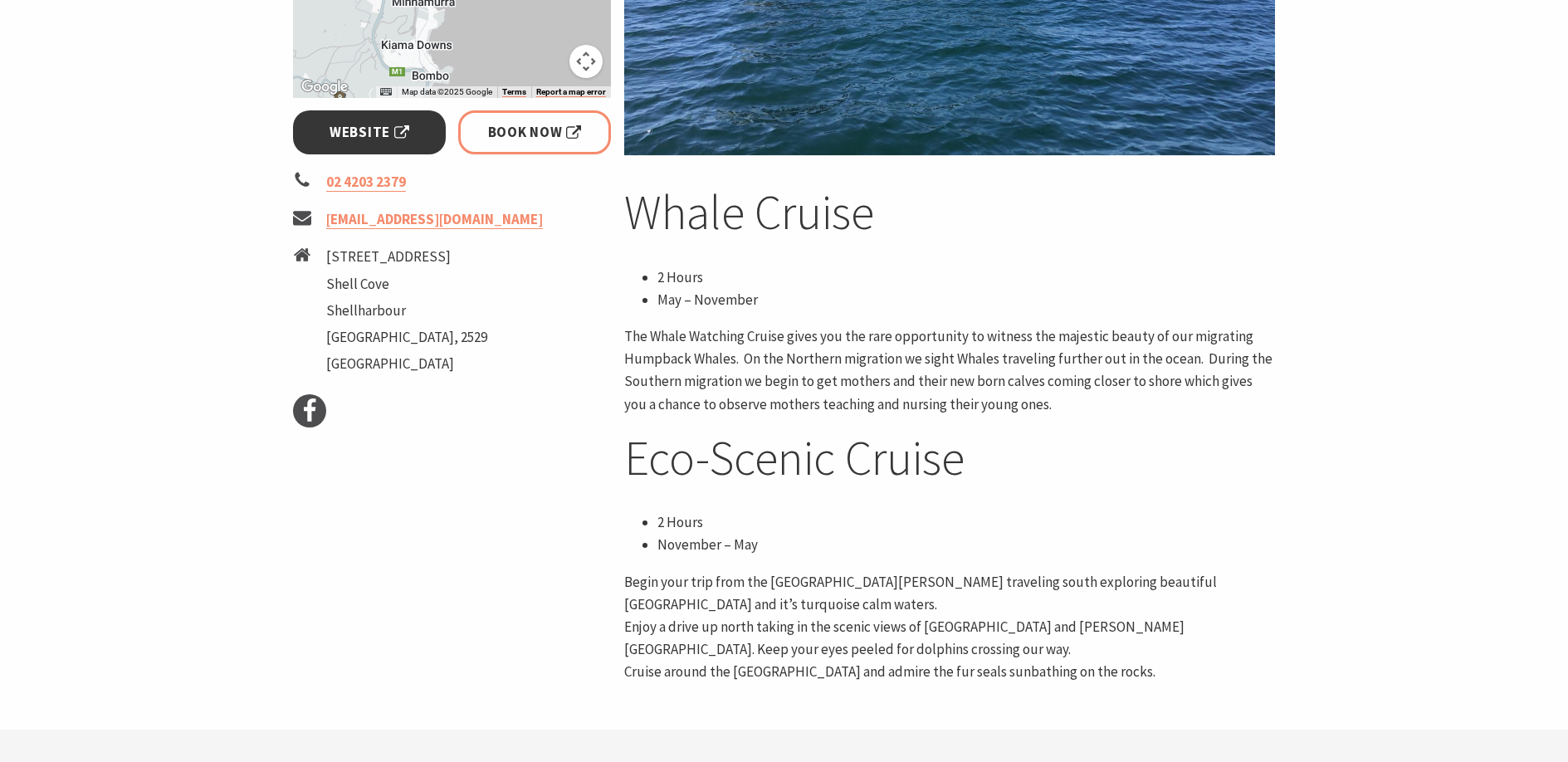
click at [388, 127] on span "Website" at bounding box center [369, 132] width 80 height 22
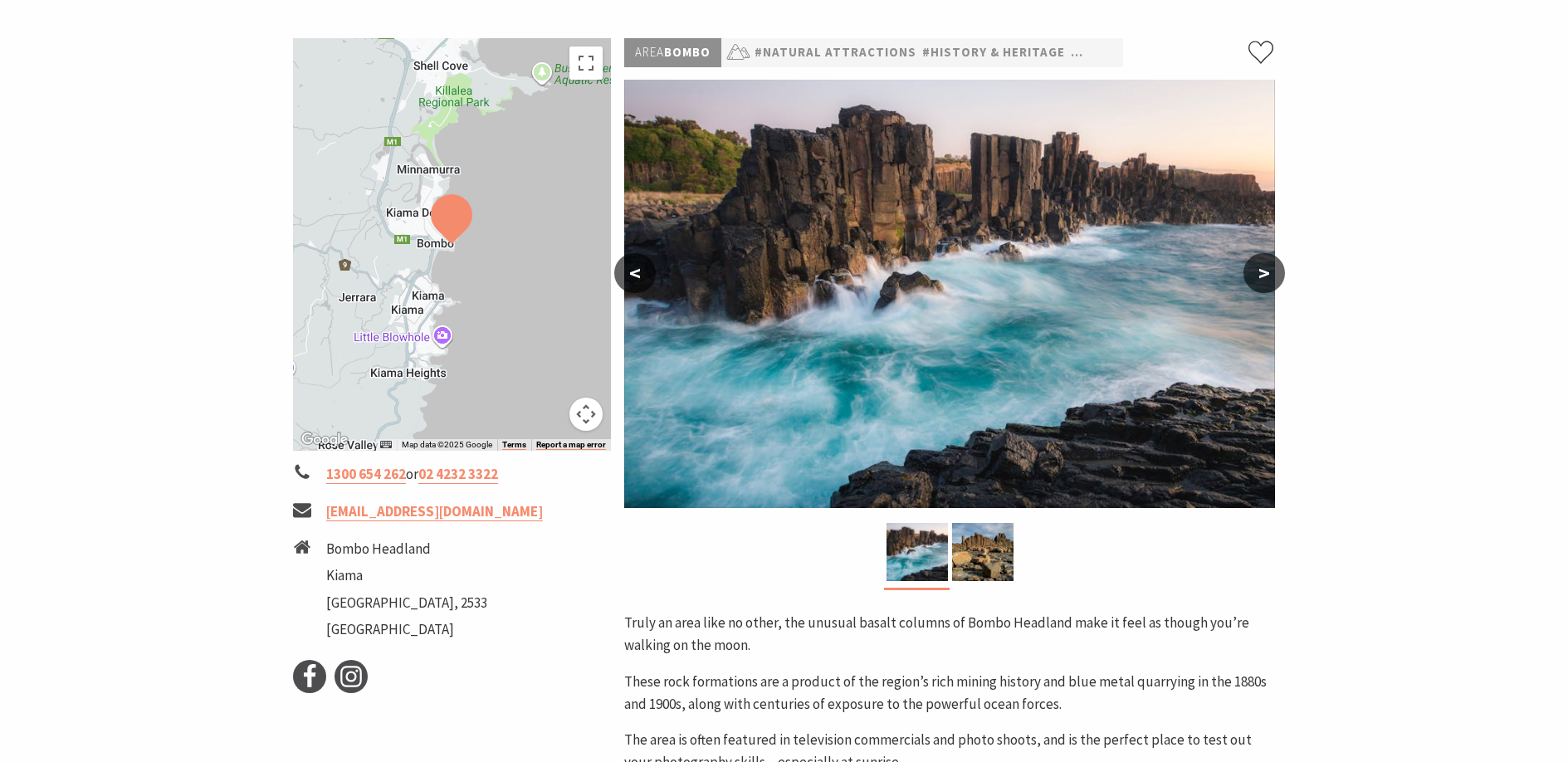
scroll to position [166, 0]
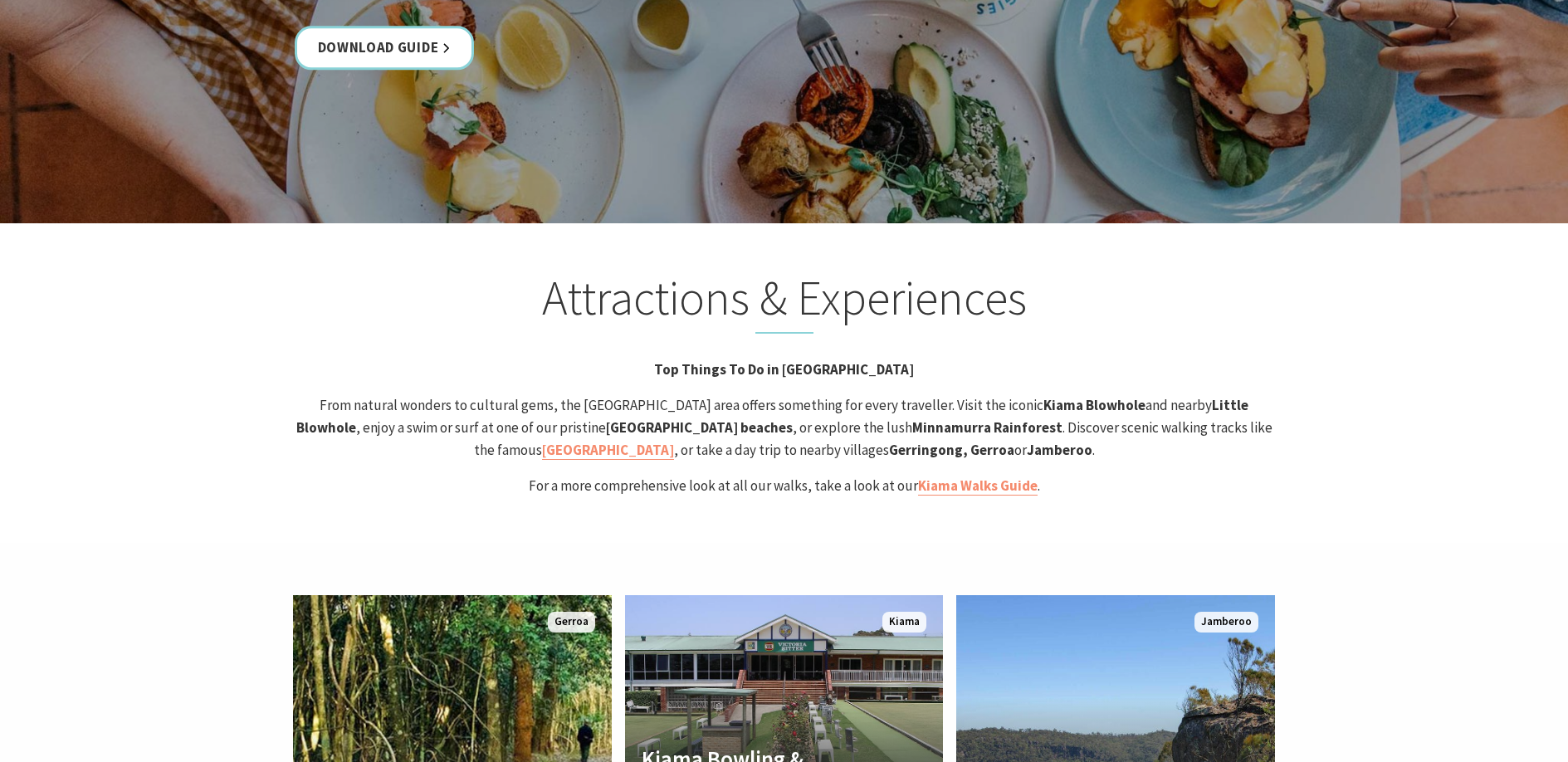
scroll to position [3172, 0]
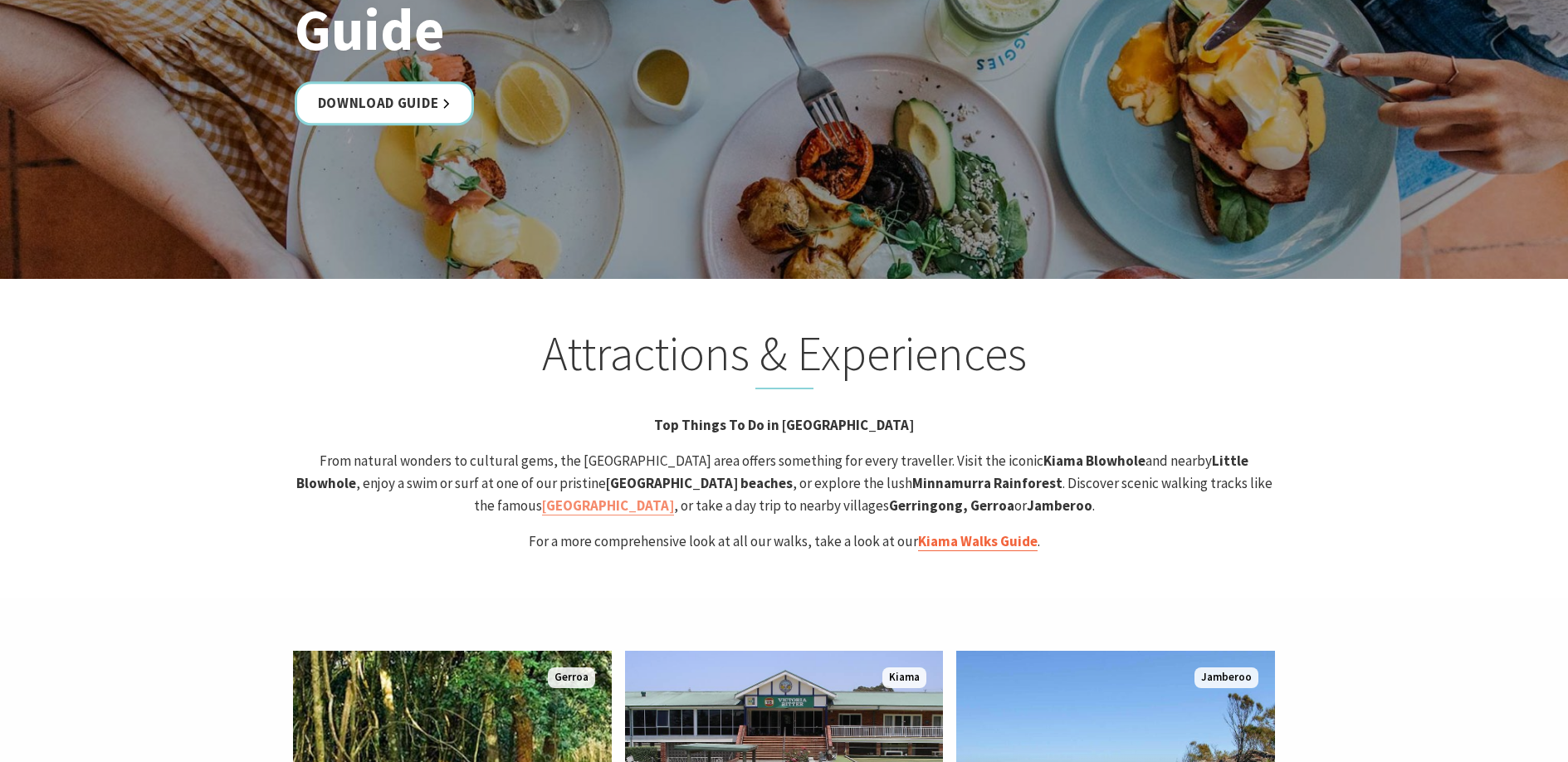
click at [981, 532] on link "Kiama Walks Guide" at bounding box center [977, 542] width 119 height 19
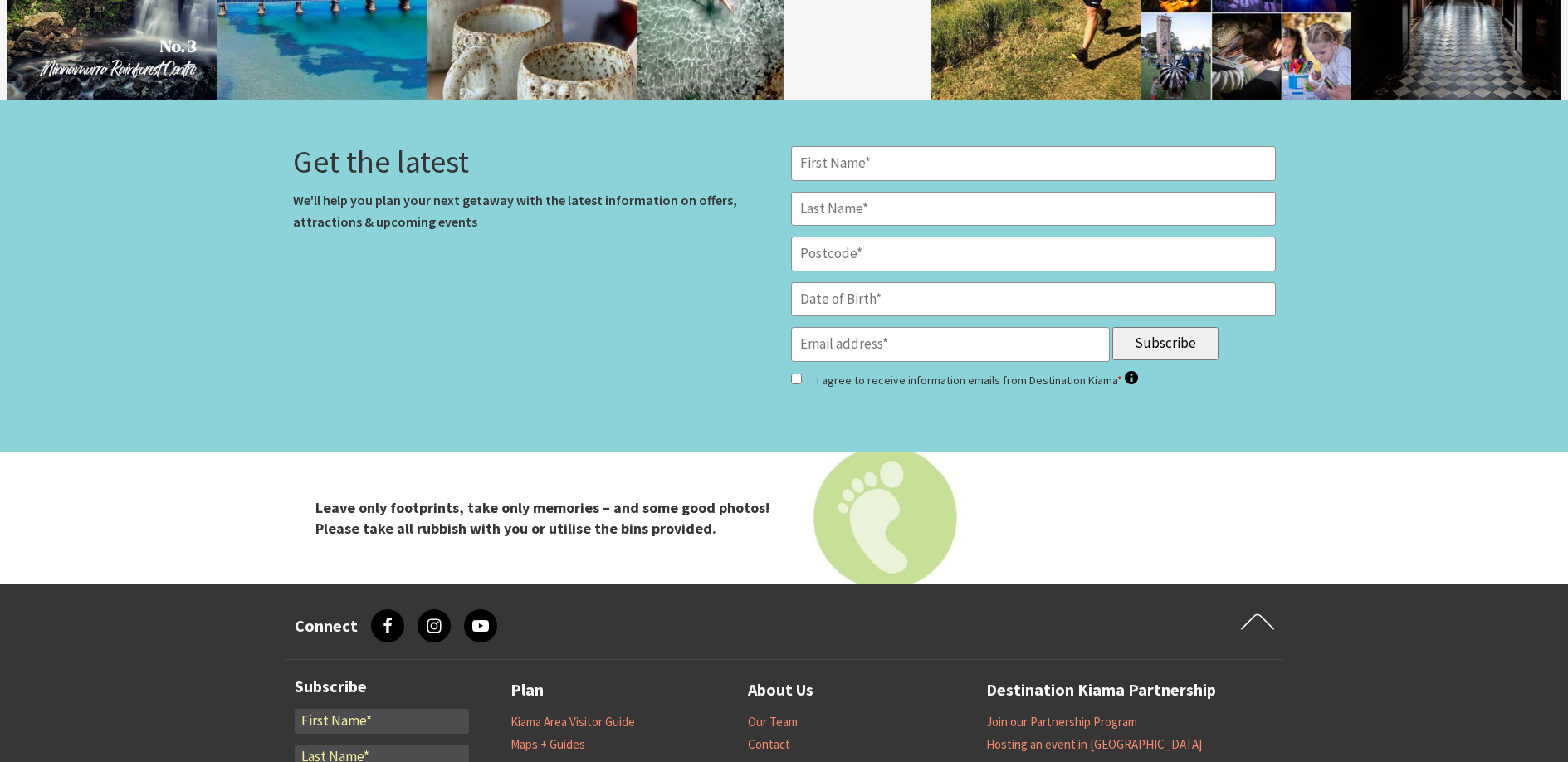
scroll to position [6659, 0]
